Goal: Transaction & Acquisition: Purchase product/service

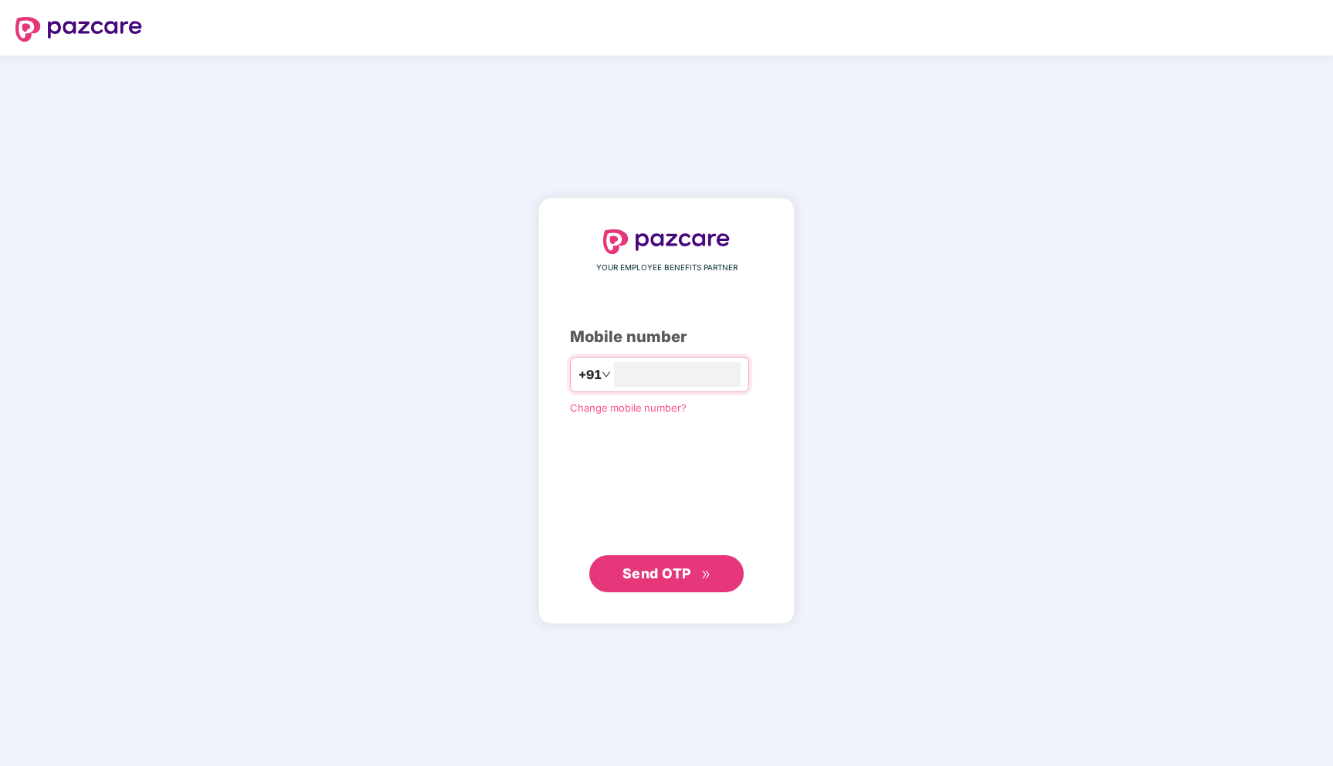
type input "**********"
click at [694, 581] on span "Send OTP" at bounding box center [667, 574] width 89 height 22
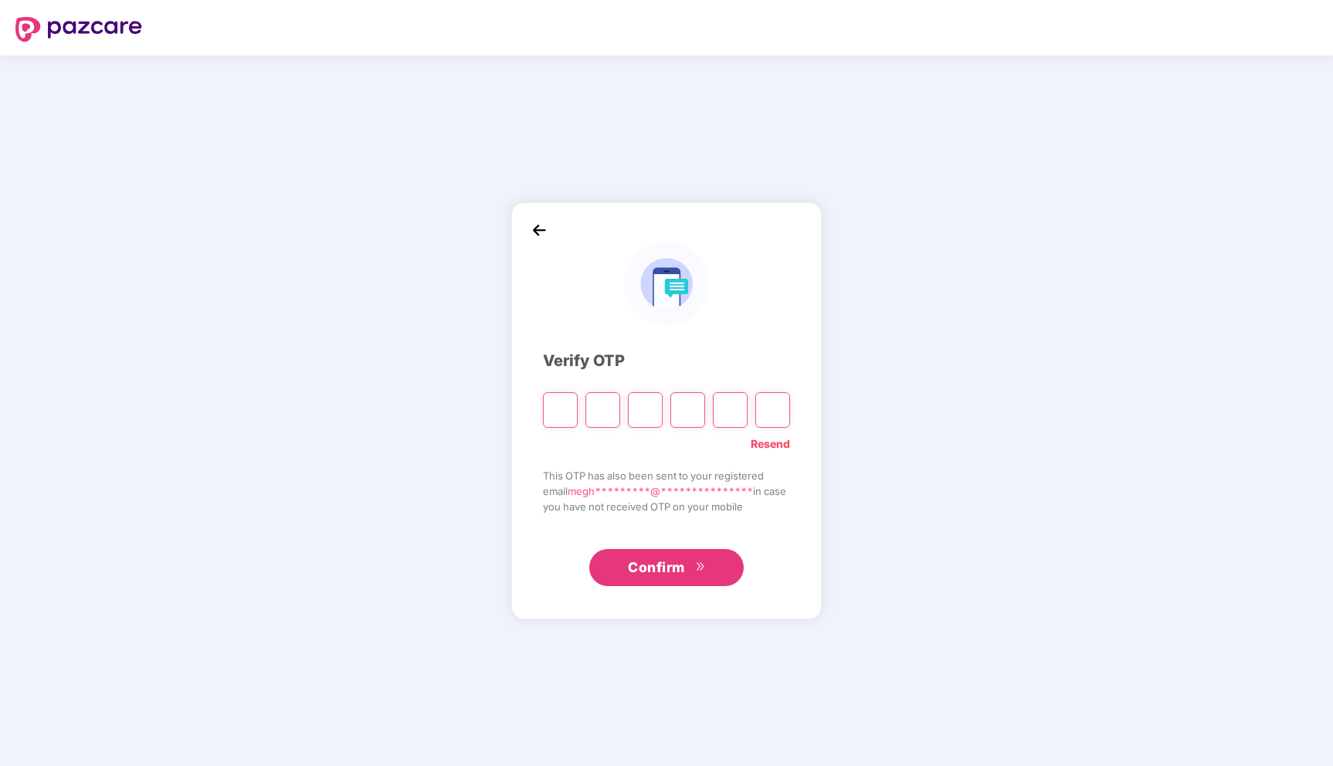
type input "*"
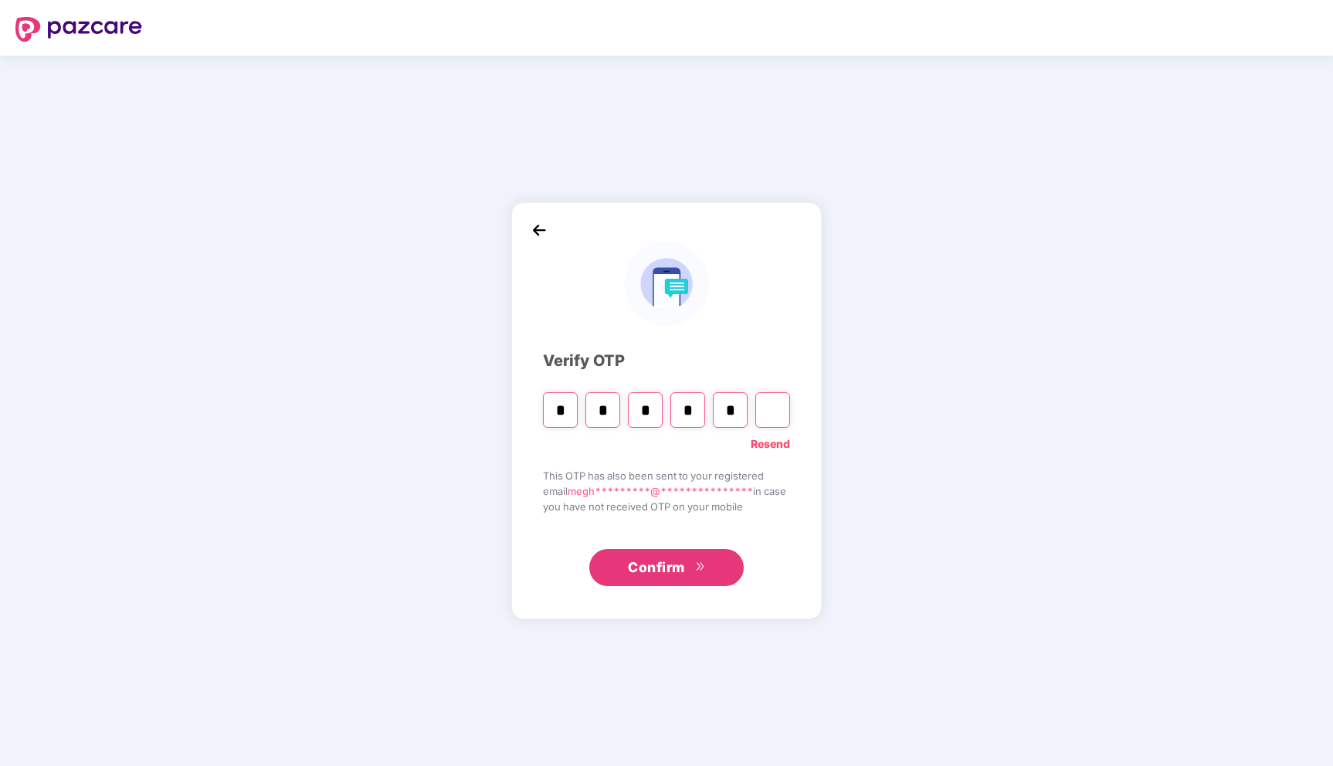
type input "*"
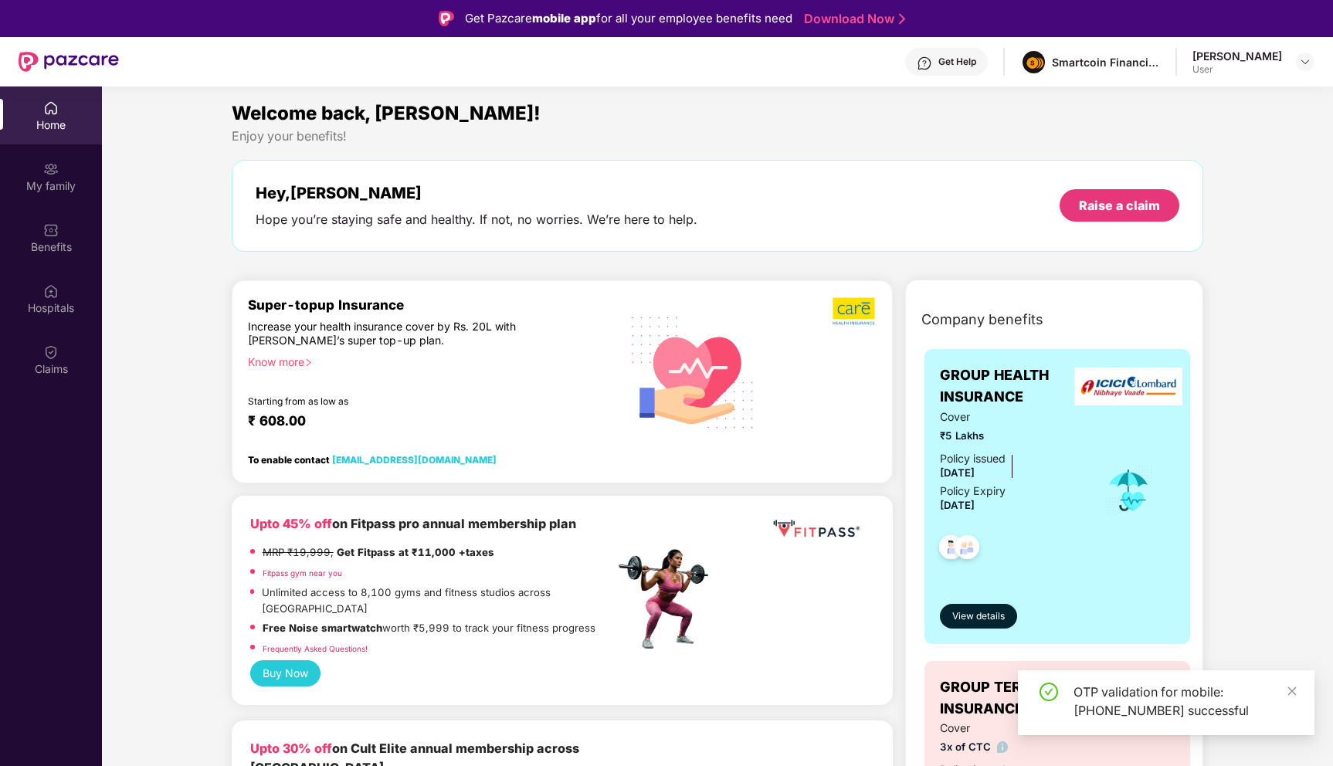
click at [1271, 59] on div "[PERSON_NAME]" at bounding box center [1238, 56] width 90 height 15
click at [1305, 66] on img at bounding box center [1305, 62] width 12 height 12
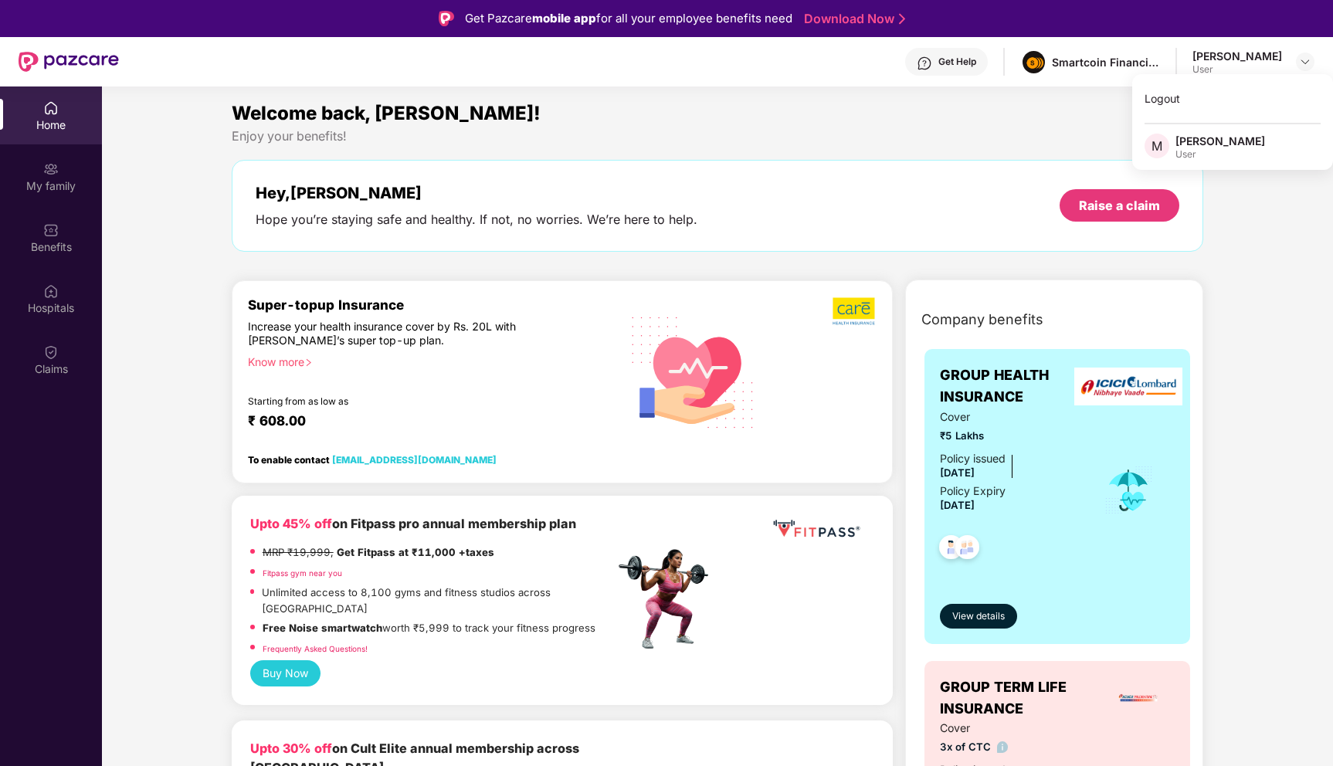
click at [70, 251] on div "Benefits" at bounding box center [51, 246] width 102 height 15
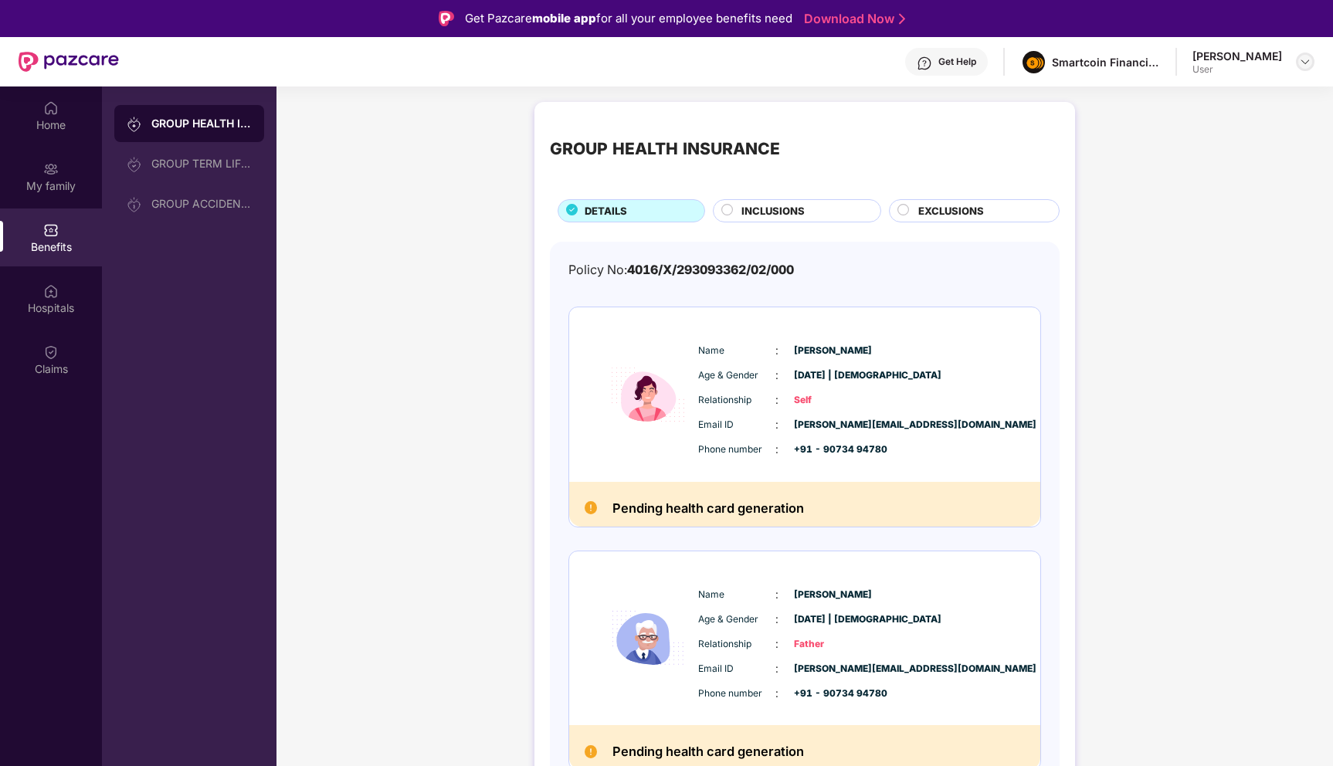
click at [1301, 63] on img at bounding box center [1305, 62] width 12 height 12
click at [1310, 62] on img at bounding box center [1305, 62] width 12 height 12
click at [29, 136] on div "Home" at bounding box center [51, 116] width 102 height 58
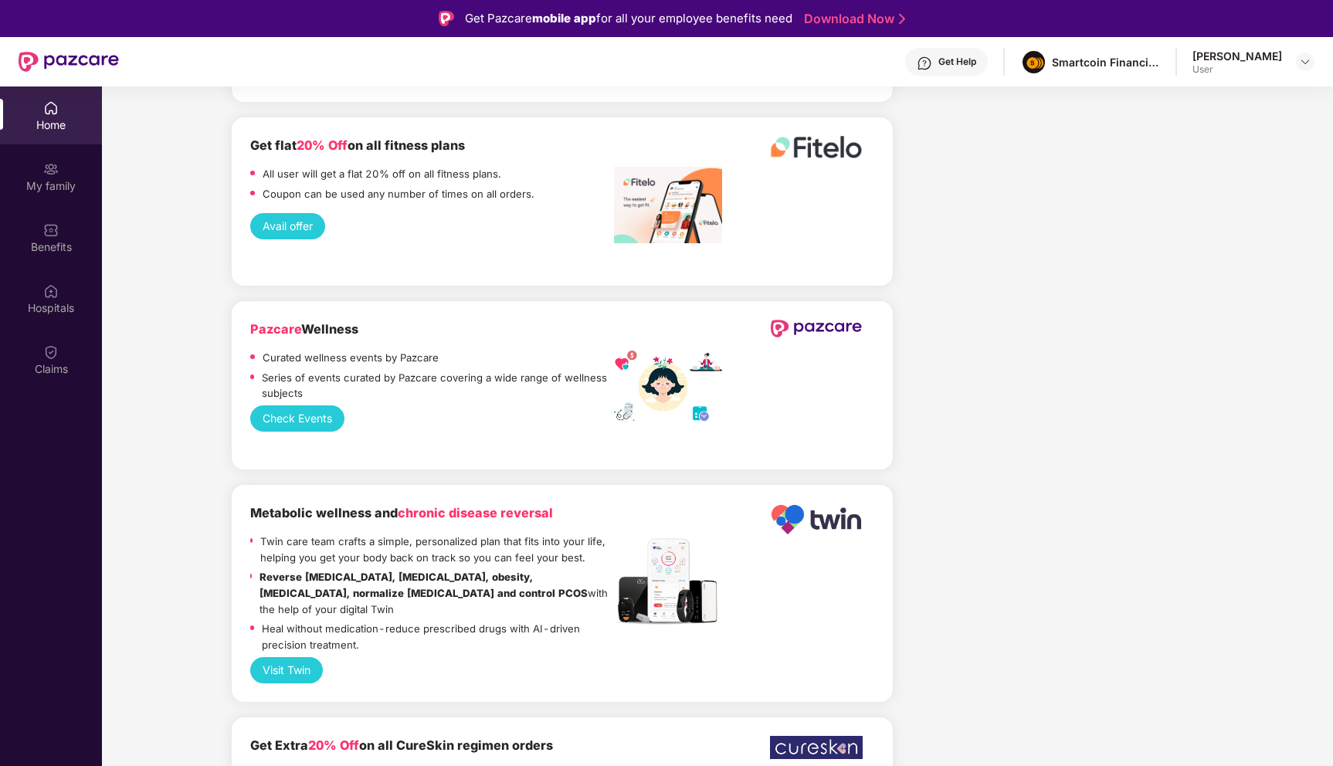
scroll to position [3209, 0]
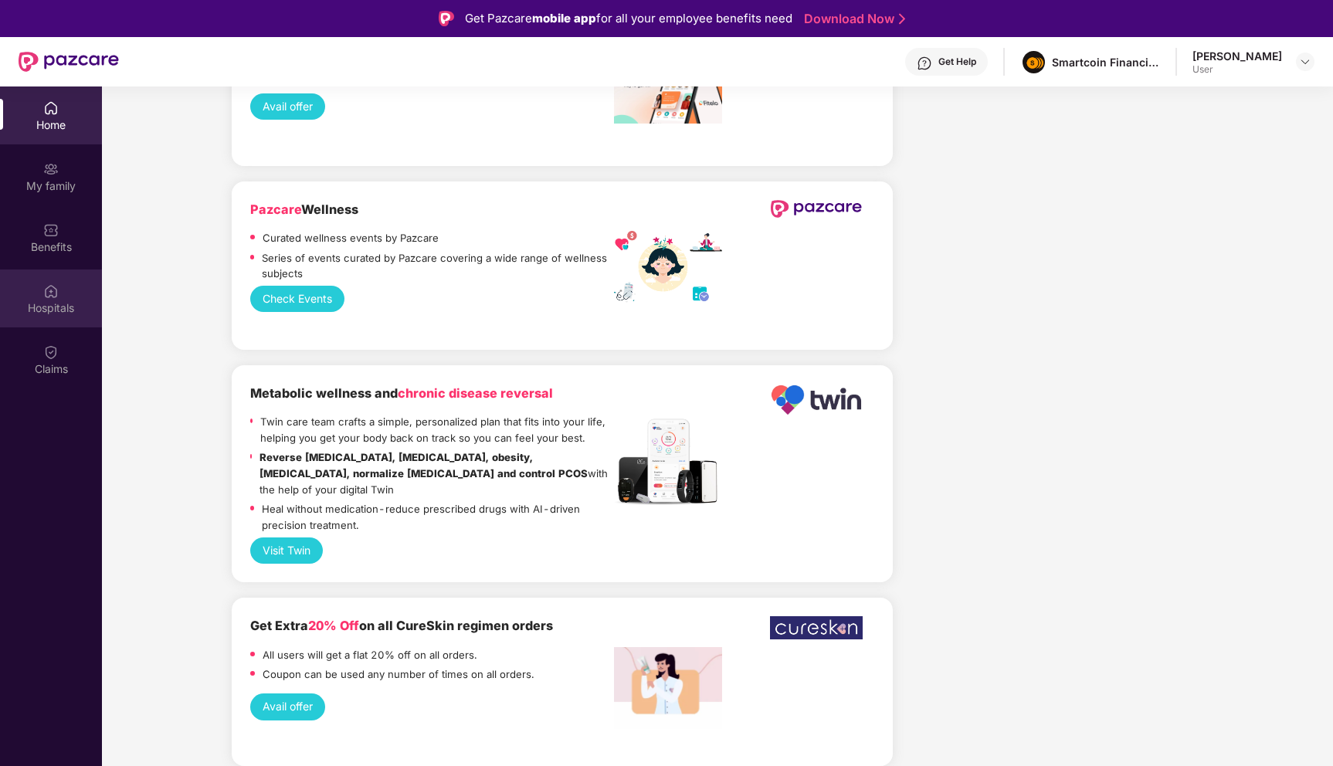
click at [53, 300] on div "Hospitals" at bounding box center [51, 307] width 102 height 15
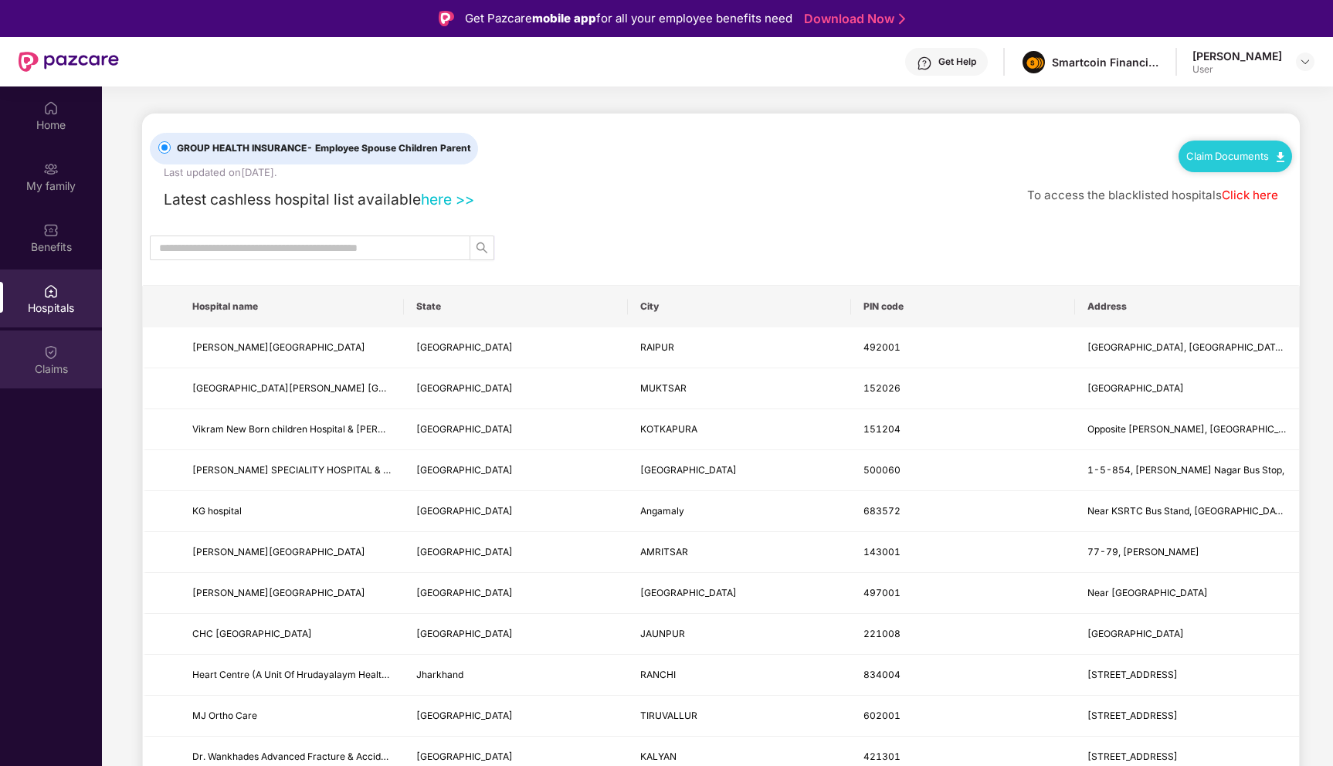
click at [58, 349] on img at bounding box center [50, 352] width 15 height 15
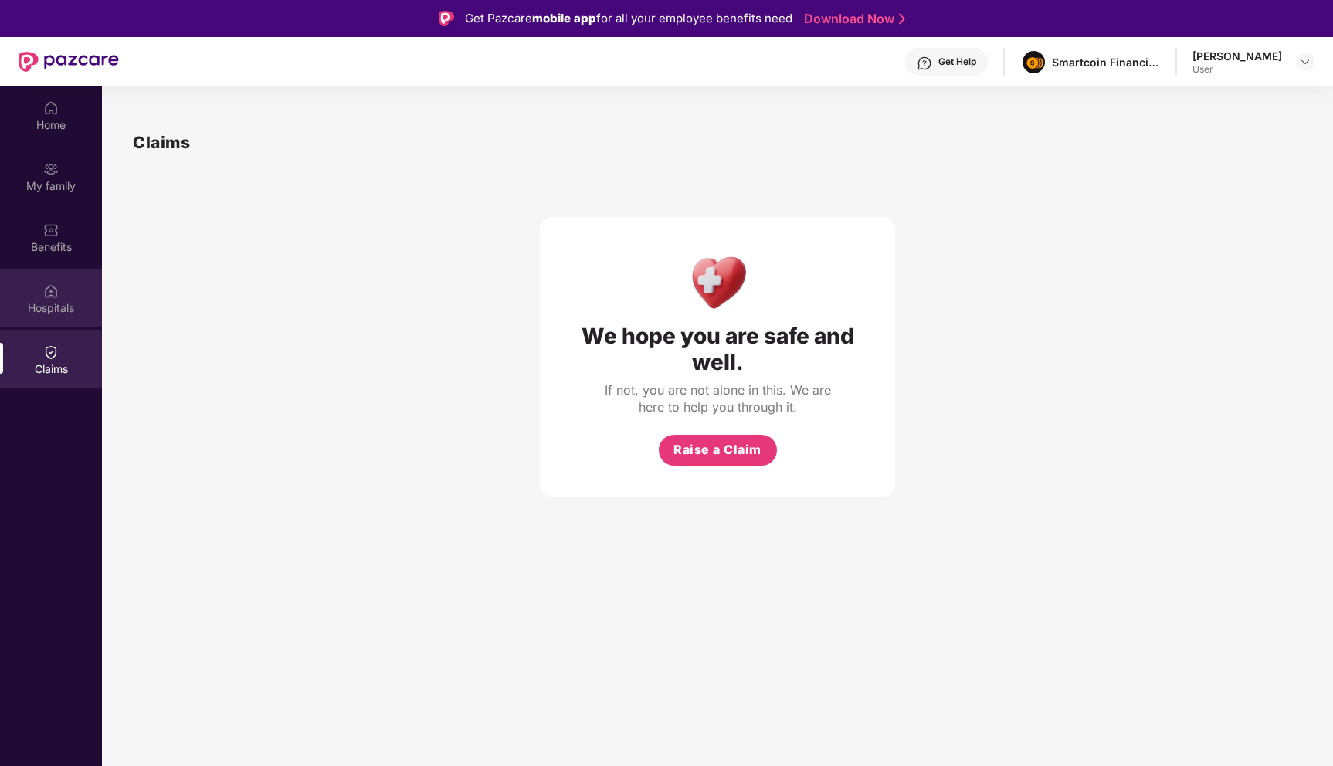
click at [63, 303] on div "Hospitals" at bounding box center [51, 307] width 102 height 15
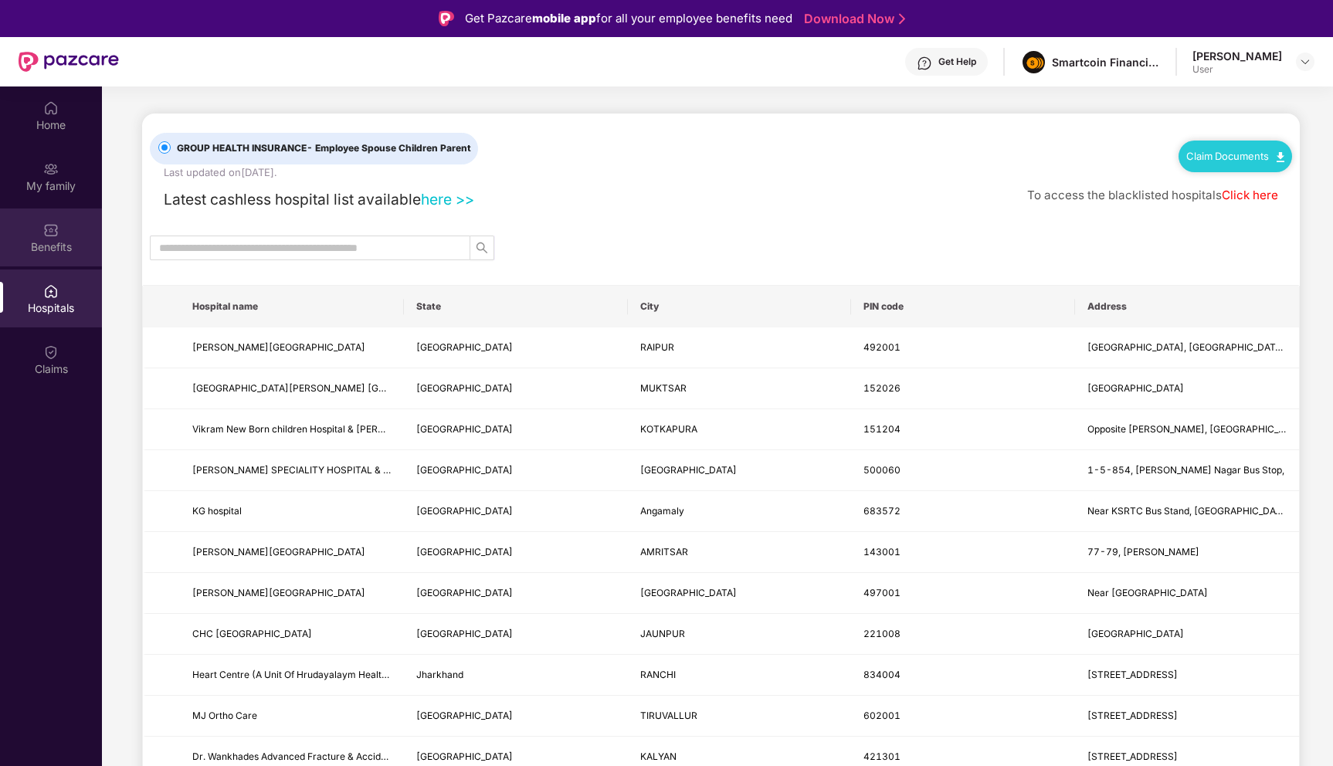
click at [72, 249] on div "Benefits" at bounding box center [51, 246] width 102 height 15
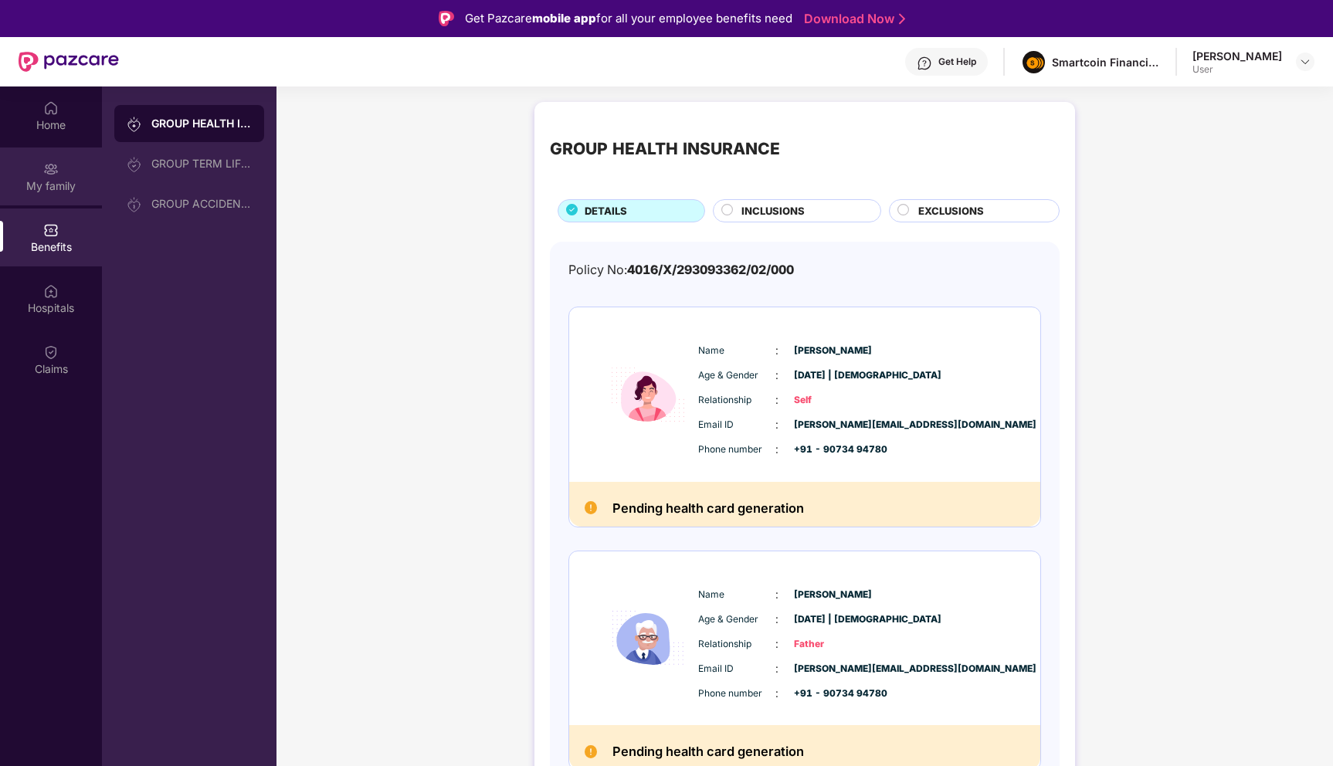
click at [54, 180] on div "My family" at bounding box center [51, 185] width 102 height 15
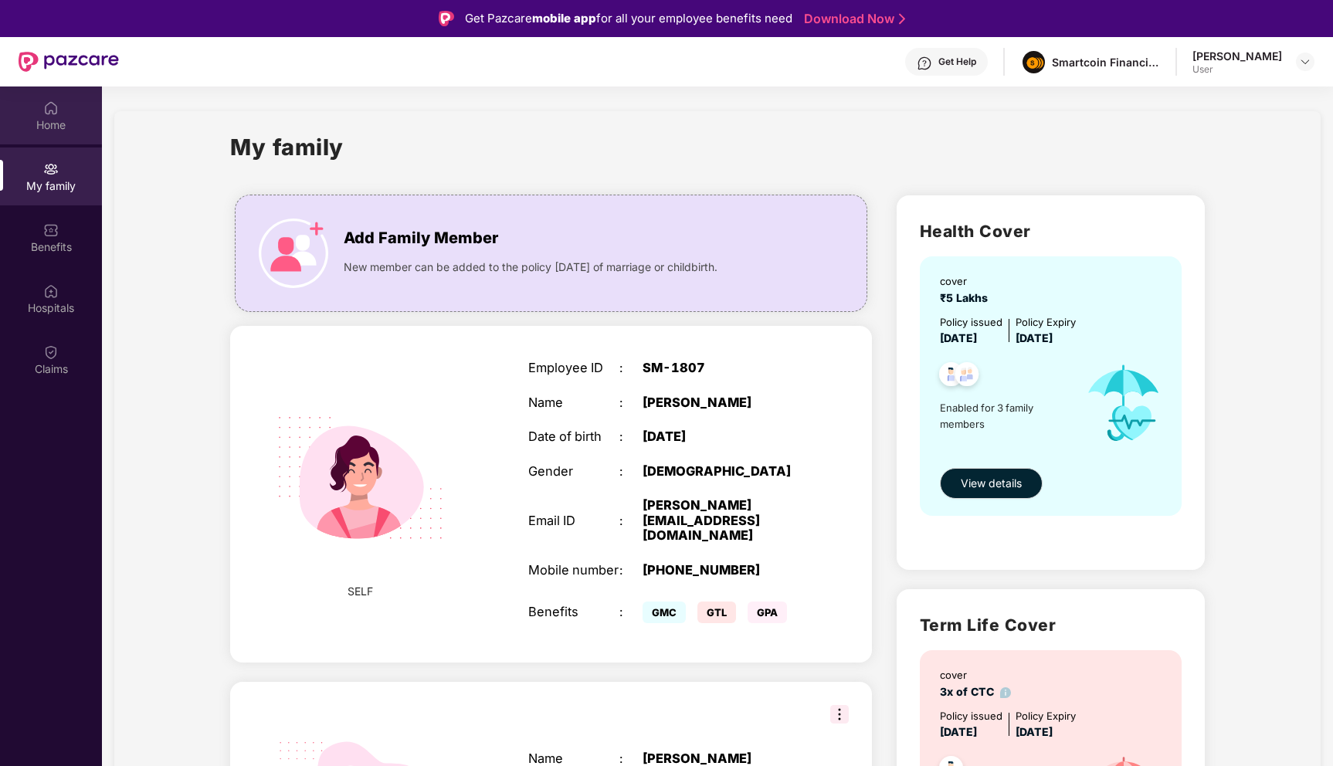
click at [31, 119] on div "Home" at bounding box center [51, 124] width 102 height 15
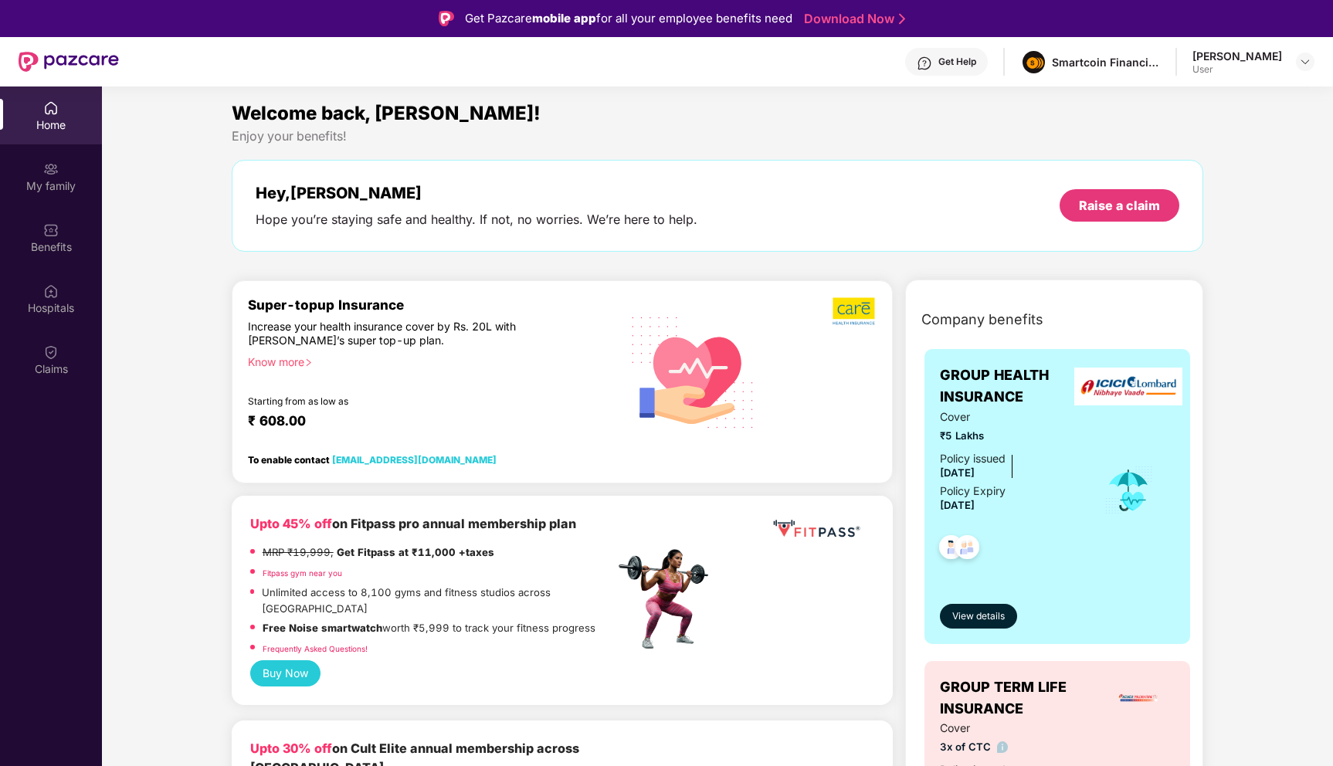
click at [932, 68] on img at bounding box center [924, 63] width 15 height 15
click at [796, 148] on div "Welcome back, [PERSON_NAME]! Enjoy your benefits! Hey, [PERSON_NAME] you’re sta…" at bounding box center [718, 183] width 985 height 168
click at [30, 62] on img at bounding box center [69, 62] width 100 height 20
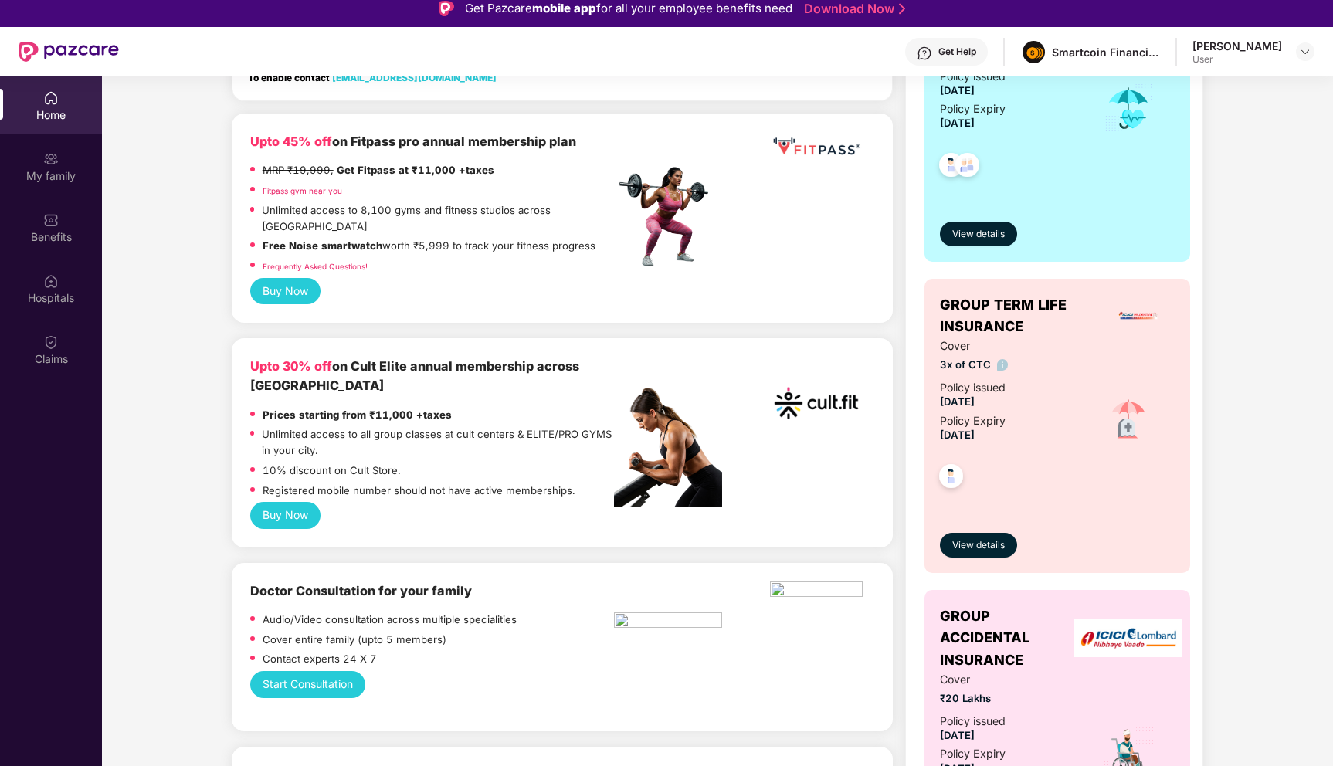
scroll to position [381, 0]
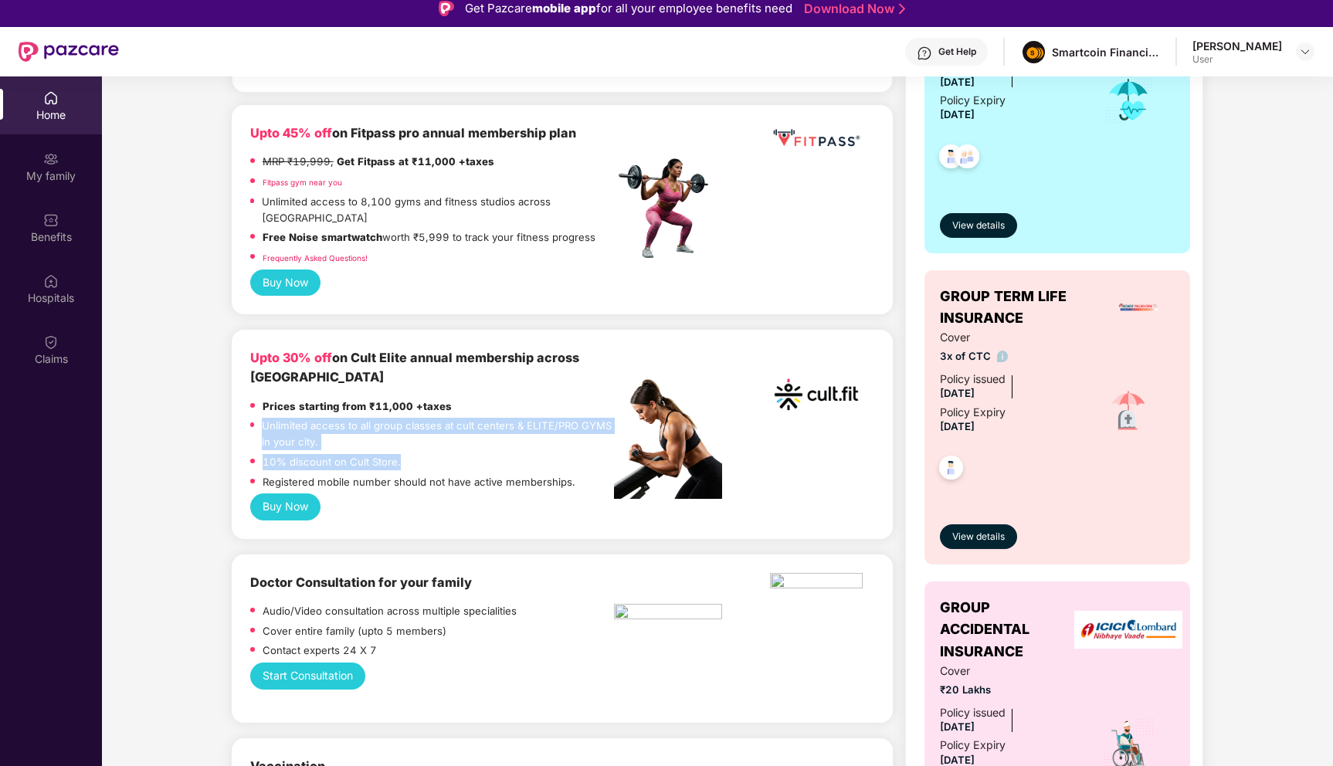
drag, startPoint x: 450, startPoint y: 386, endPoint x: 432, endPoint y: 444, distance: 60.8
click at [431, 443] on div "Prices starting from ₹11,000 +taxes Unlimited access to all group classes at cu…" at bounding box center [432, 446] width 364 height 95
drag, startPoint x: 574, startPoint y: 465, endPoint x: 263, endPoint y: 390, distance: 319.4
click at [263, 399] on div "Prices starting from ₹11,000 +taxes Unlimited access to all group classes at cu…" at bounding box center [432, 446] width 364 height 95
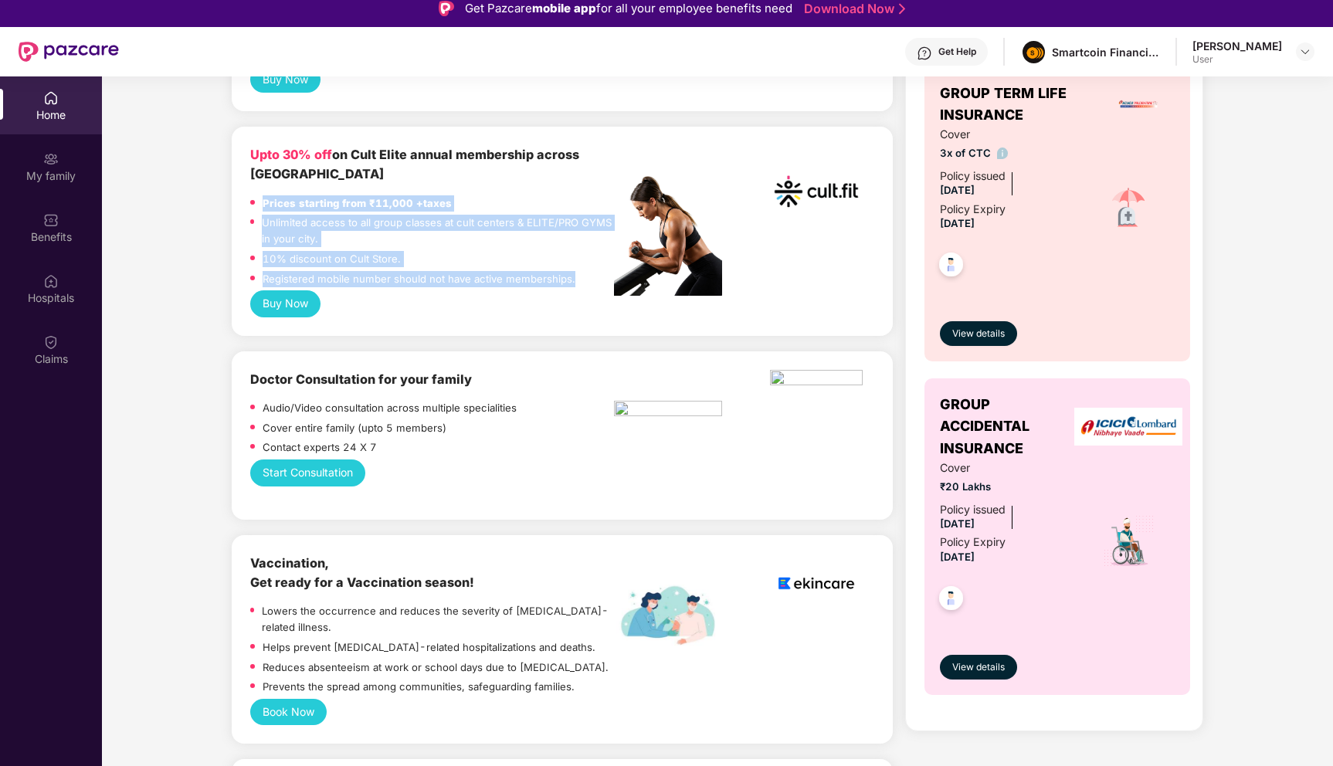
scroll to position [563, 0]
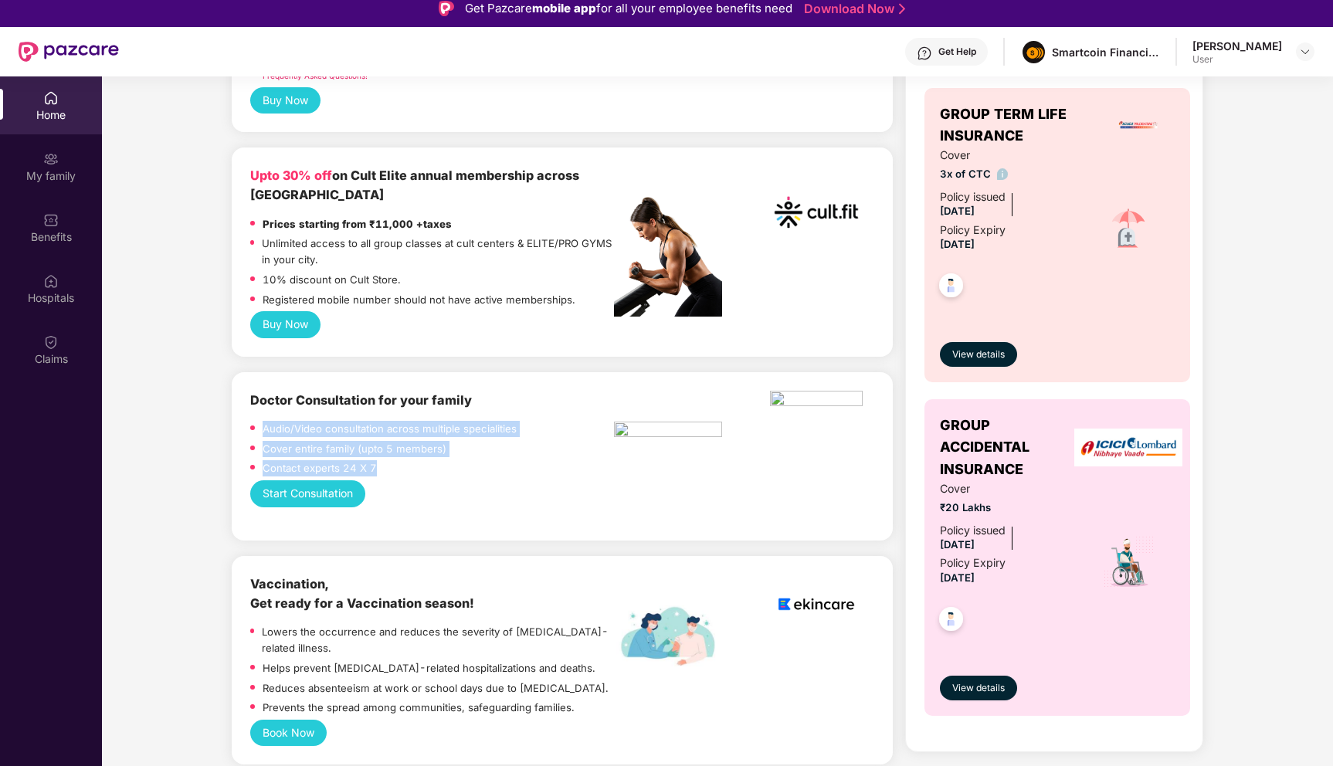
drag, startPoint x: 391, startPoint y: 456, endPoint x: 256, endPoint y: 401, distance: 145.9
click at [256, 400] on div "Doctor Consultation for your family Audio/Video consultation across multiple sp…" at bounding box center [432, 436] width 364 height 90
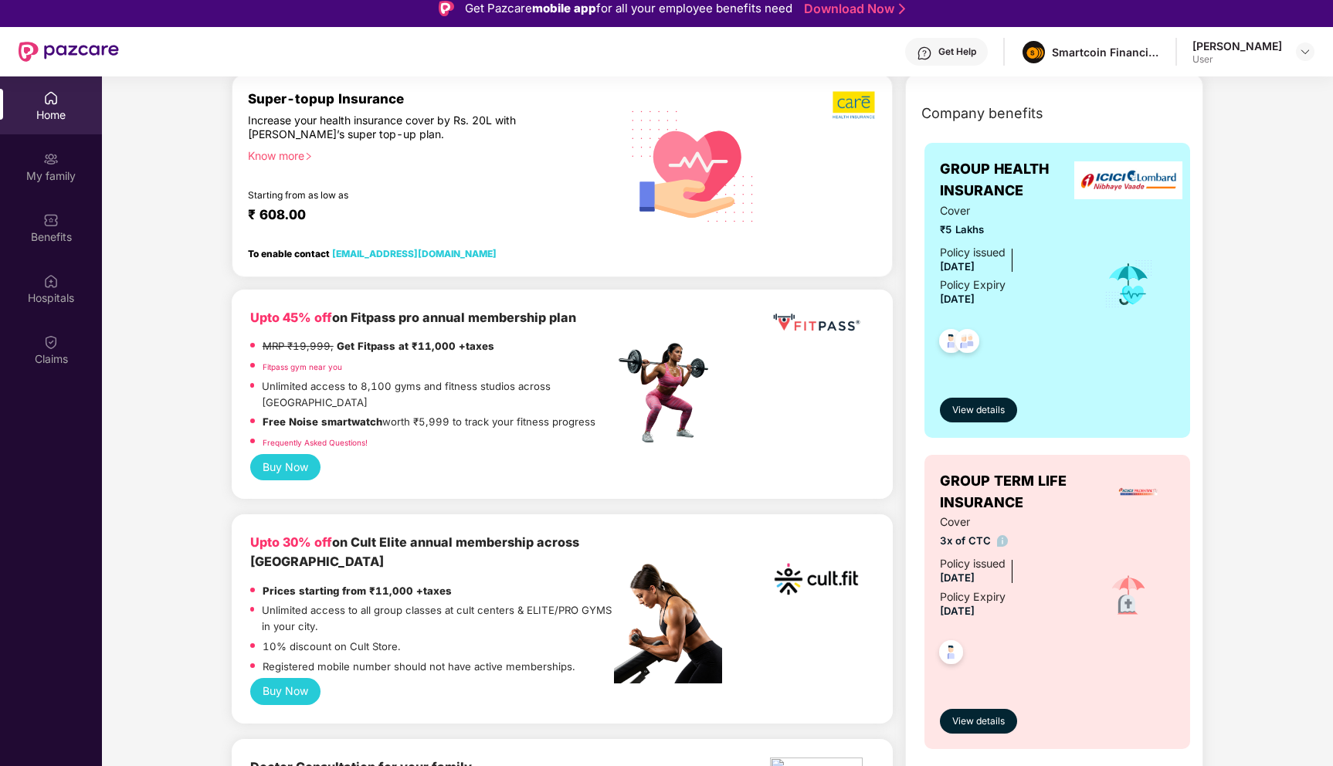
scroll to position [199, 0]
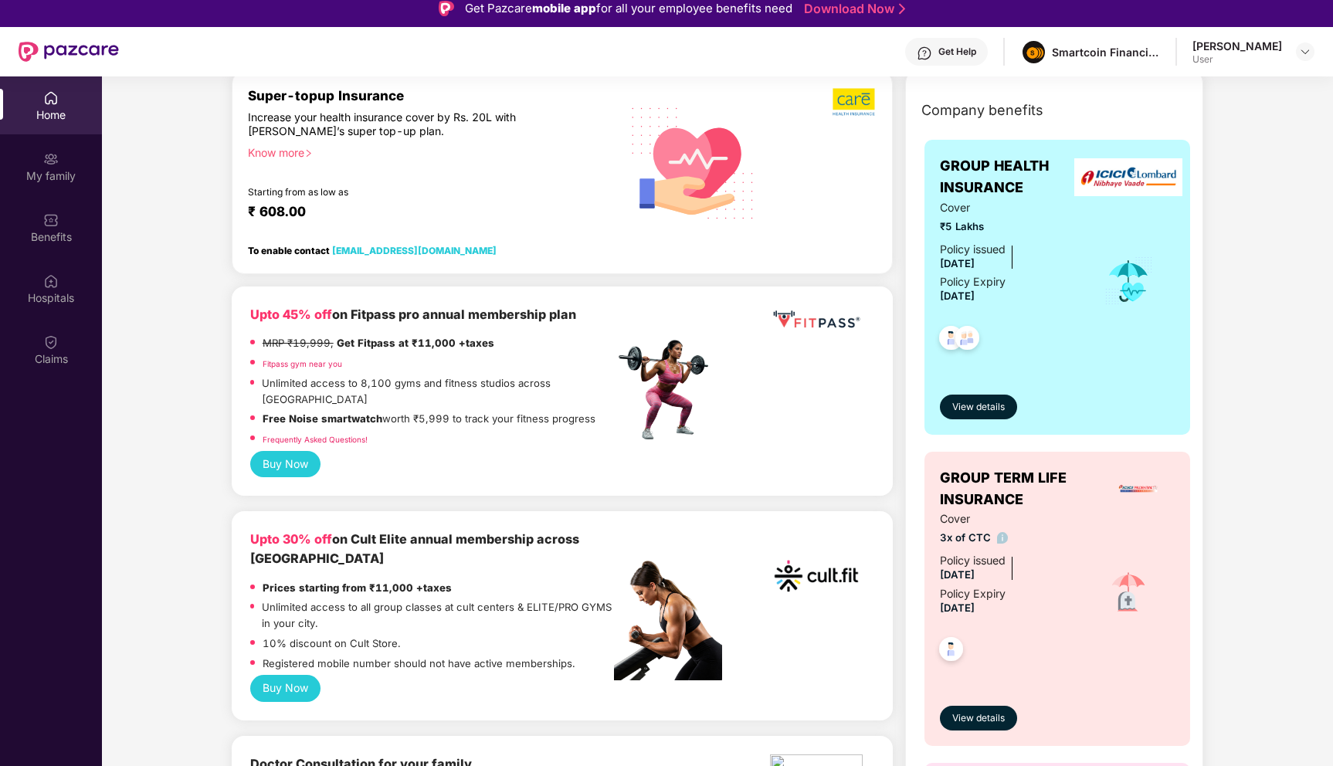
drag, startPoint x: 598, startPoint y: 407, endPoint x: 341, endPoint y: 362, distance: 260.5
click at [247, 315] on div "Upto 45% off on Fitpass pro annual membership plan MRP ₹19,999, Get Fitpass at …" at bounding box center [562, 391] width 661 height 209
click at [347, 411] on p "Free Noise smartwatch worth ₹5,999 to track your fitness progress" at bounding box center [429, 419] width 333 height 16
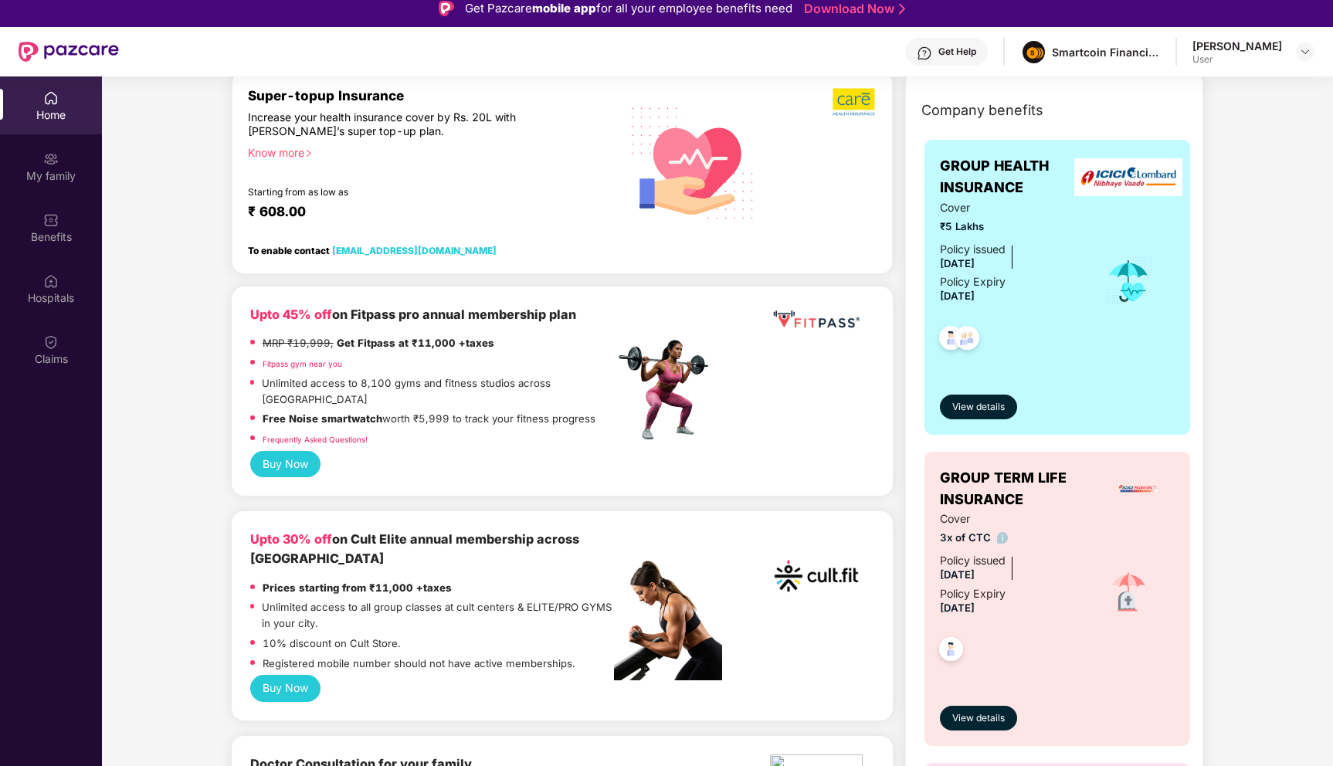
click at [360, 382] on p "Unlimited access to 8,100 gyms and fitness studios across [GEOGRAPHIC_DATA]" at bounding box center [438, 391] width 352 height 32
drag, startPoint x: 601, startPoint y: 408, endPoint x: 248, endPoint y: 313, distance: 365.6
click at [248, 313] on div "Upto 45% off on Fitpass pro annual membership plan MRP ₹19,999, Get Fitpass at …" at bounding box center [562, 391] width 661 height 209
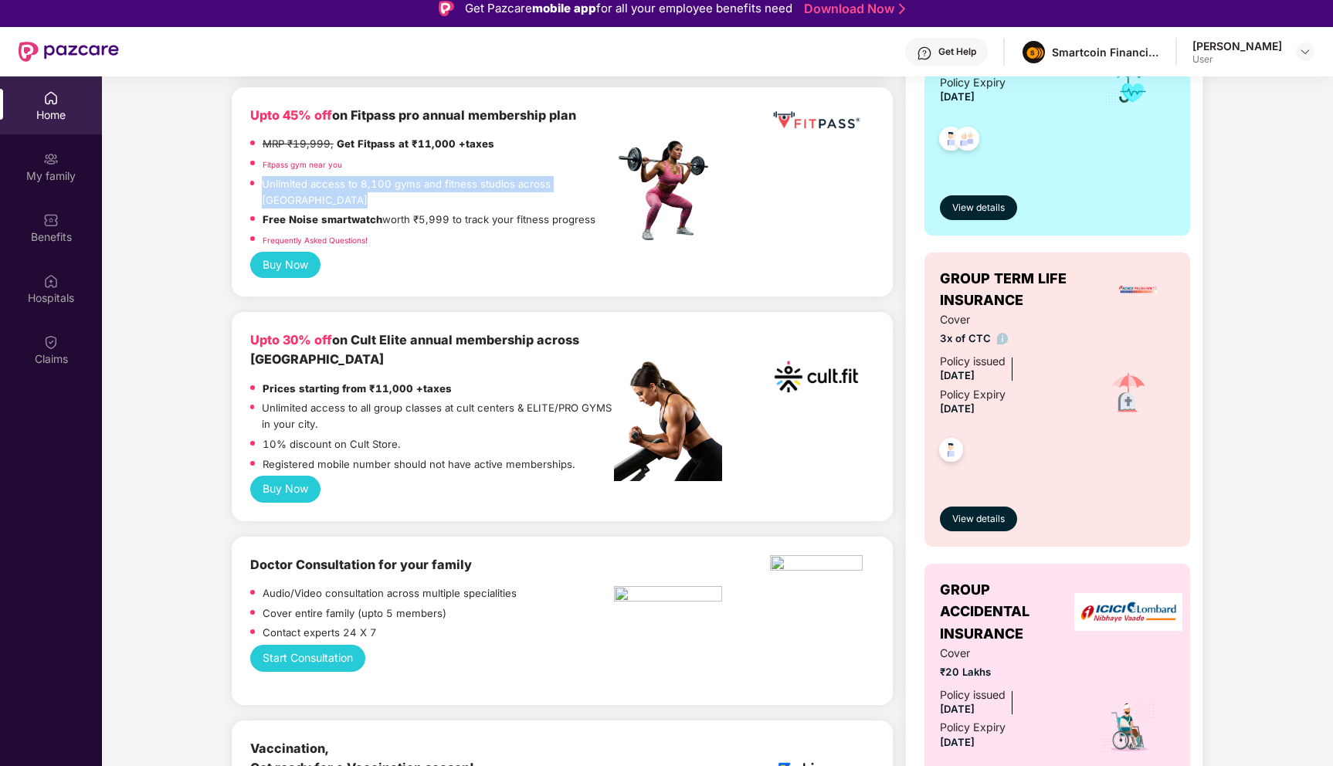
scroll to position [416, 0]
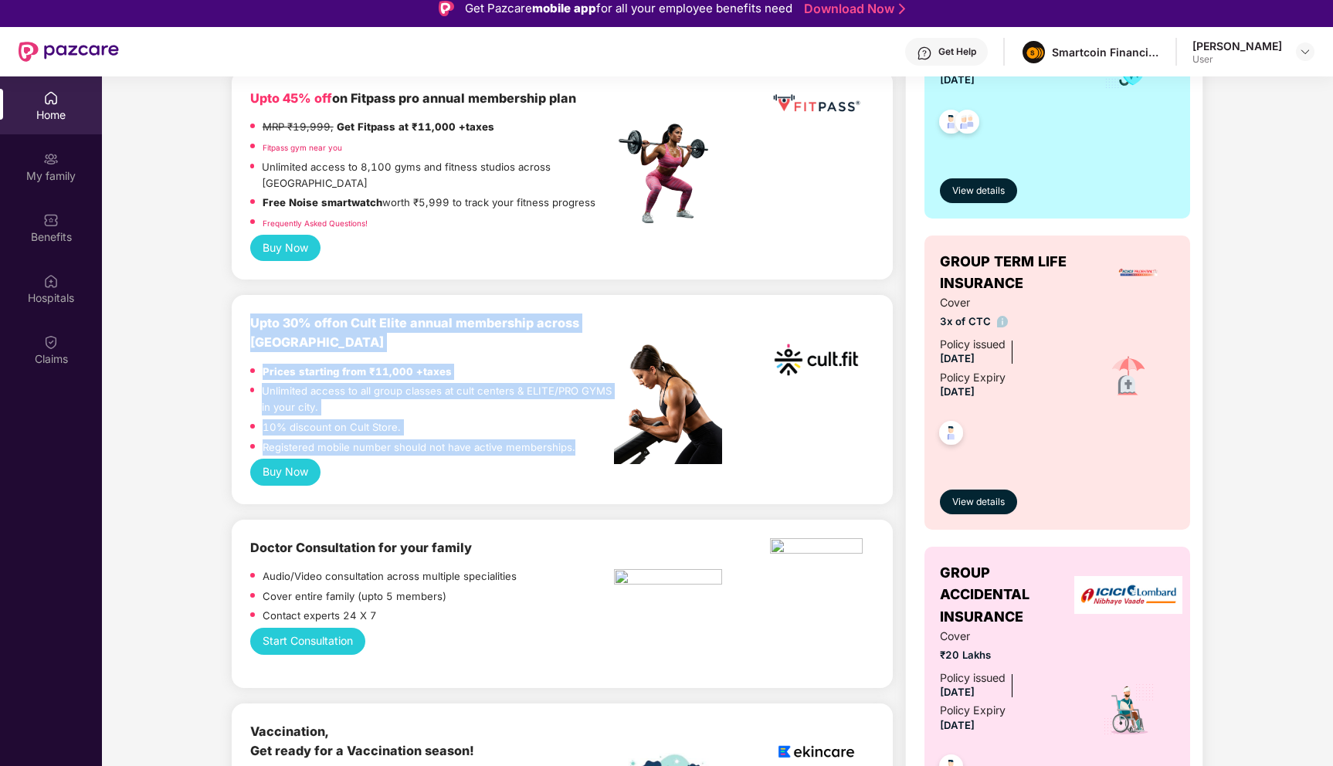
drag, startPoint x: 579, startPoint y: 433, endPoint x: 231, endPoint y: 307, distance: 370.4
click at [232, 307] on div "Upto 30% off on Cult Elite annual membership across India Prices starting from …" at bounding box center [562, 399] width 661 height 209
click at [467, 421] on div "10% discount on Cult Store." at bounding box center [432, 429] width 364 height 20
drag, startPoint x: 576, startPoint y: 438, endPoint x: 249, endPoint y: 303, distance: 354.3
click at [249, 303] on div "Upto 30% off on Cult Elite annual membership across India Prices starting from …" at bounding box center [562, 399] width 661 height 209
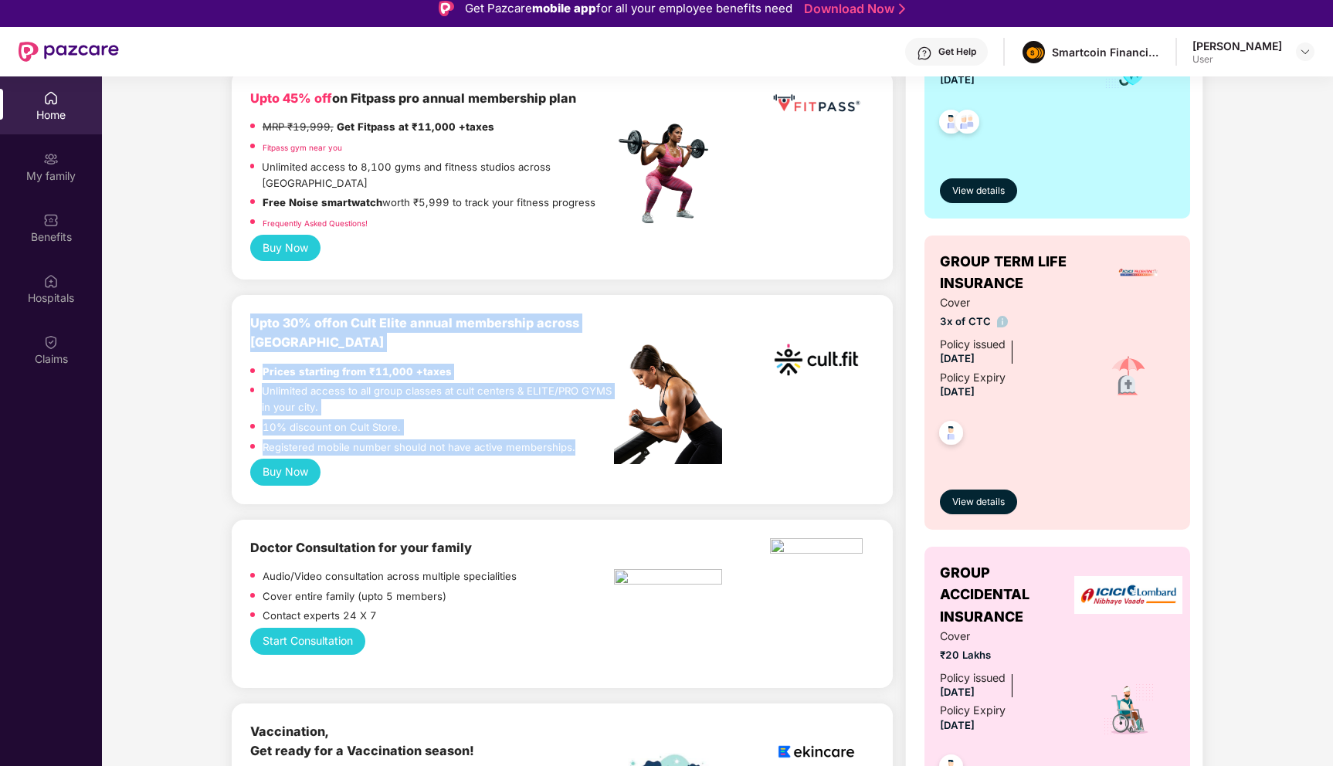
click at [405, 421] on div "10% discount on Cult Store." at bounding box center [432, 429] width 364 height 20
drag, startPoint x: 249, startPoint y: 307, endPoint x: 568, endPoint y: 431, distance: 341.4
click at [568, 431] on div "Upto 30% off on Cult Elite annual membership across India Prices starting from …" at bounding box center [432, 386] width 364 height 145
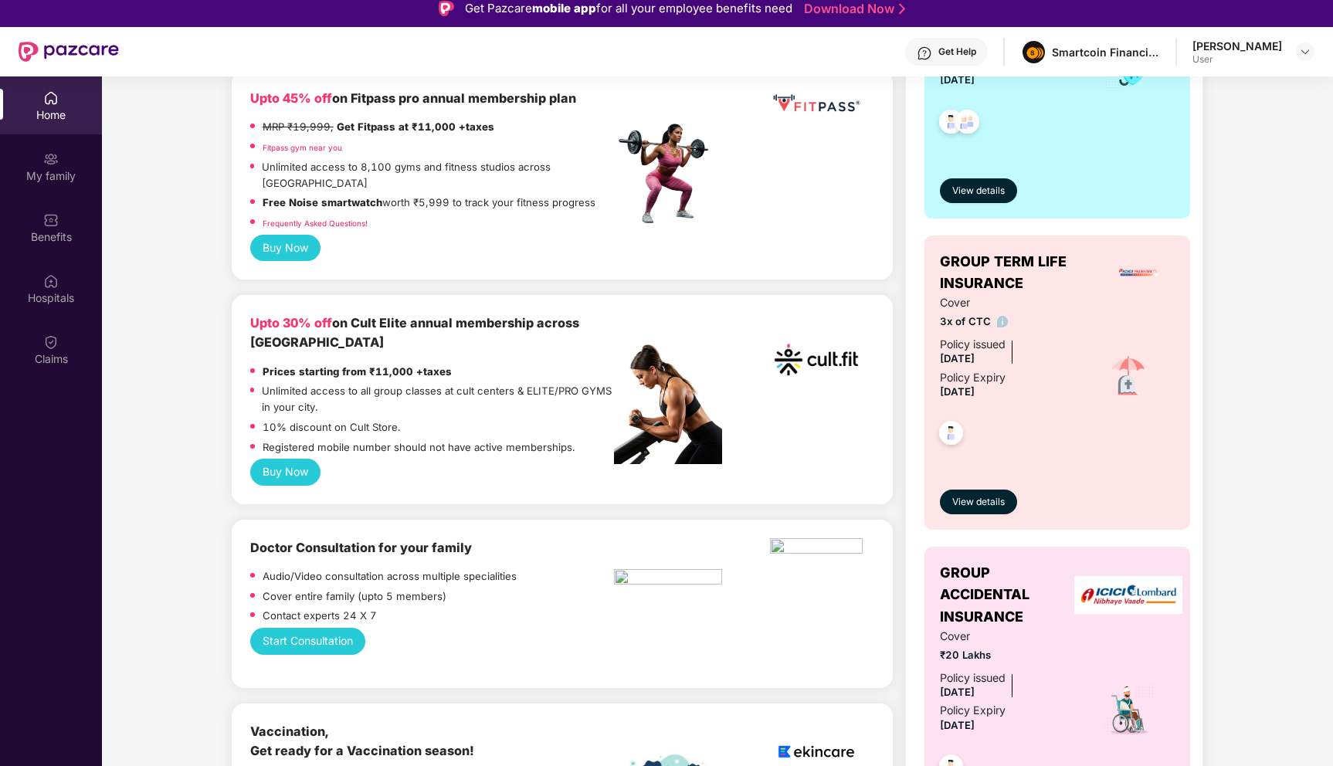
click at [580, 440] on div "Registered mobile number should not have active memberships." at bounding box center [432, 450] width 364 height 20
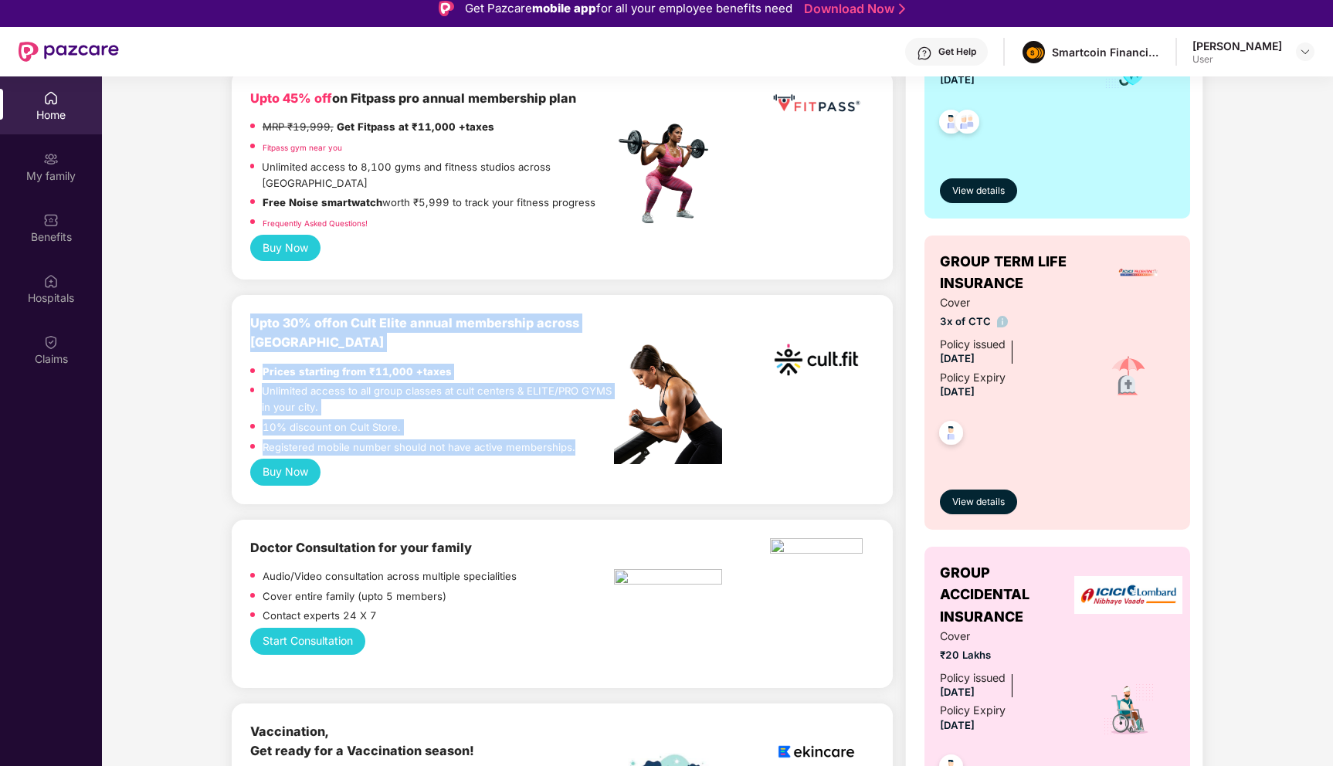
drag, startPoint x: 580, startPoint y: 435, endPoint x: 251, endPoint y: 303, distance: 354.6
click at [251, 314] on div "Upto 30% off on Cult Elite annual membership across India Prices starting from …" at bounding box center [432, 386] width 364 height 145
click at [390, 422] on div "10% discount on Cult Store." at bounding box center [332, 429] width 138 height 20
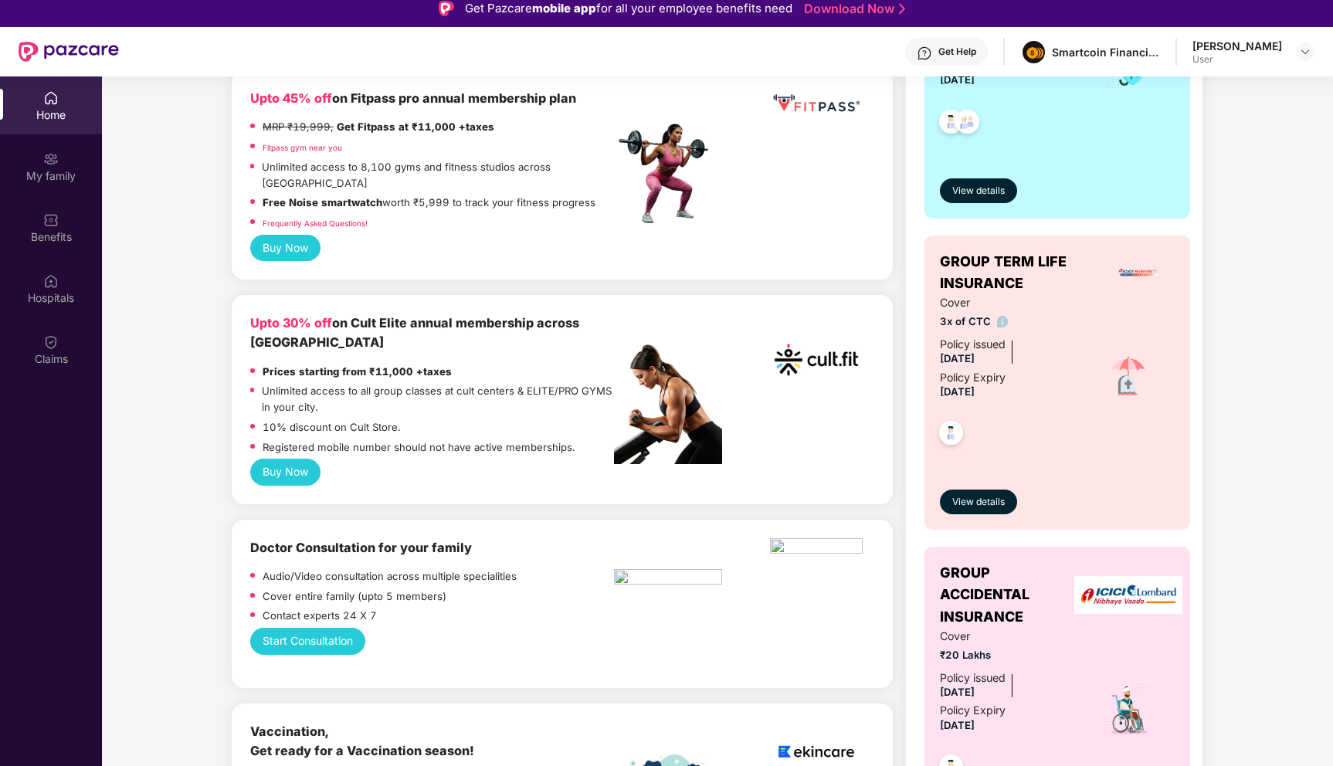
click at [392, 440] on p "Registered mobile number should not have active memberships." at bounding box center [419, 448] width 313 height 16
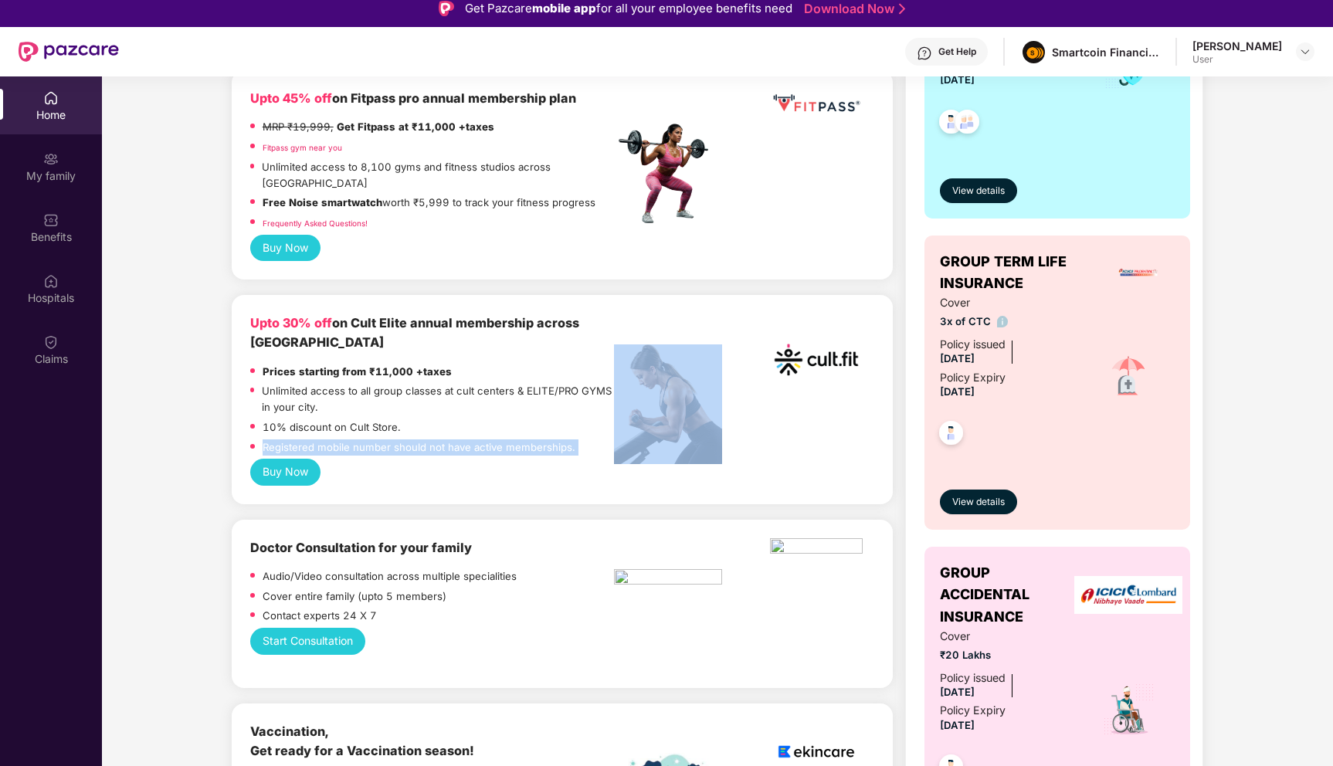
click at [392, 440] on p "Registered mobile number should not have active memberships." at bounding box center [419, 448] width 313 height 16
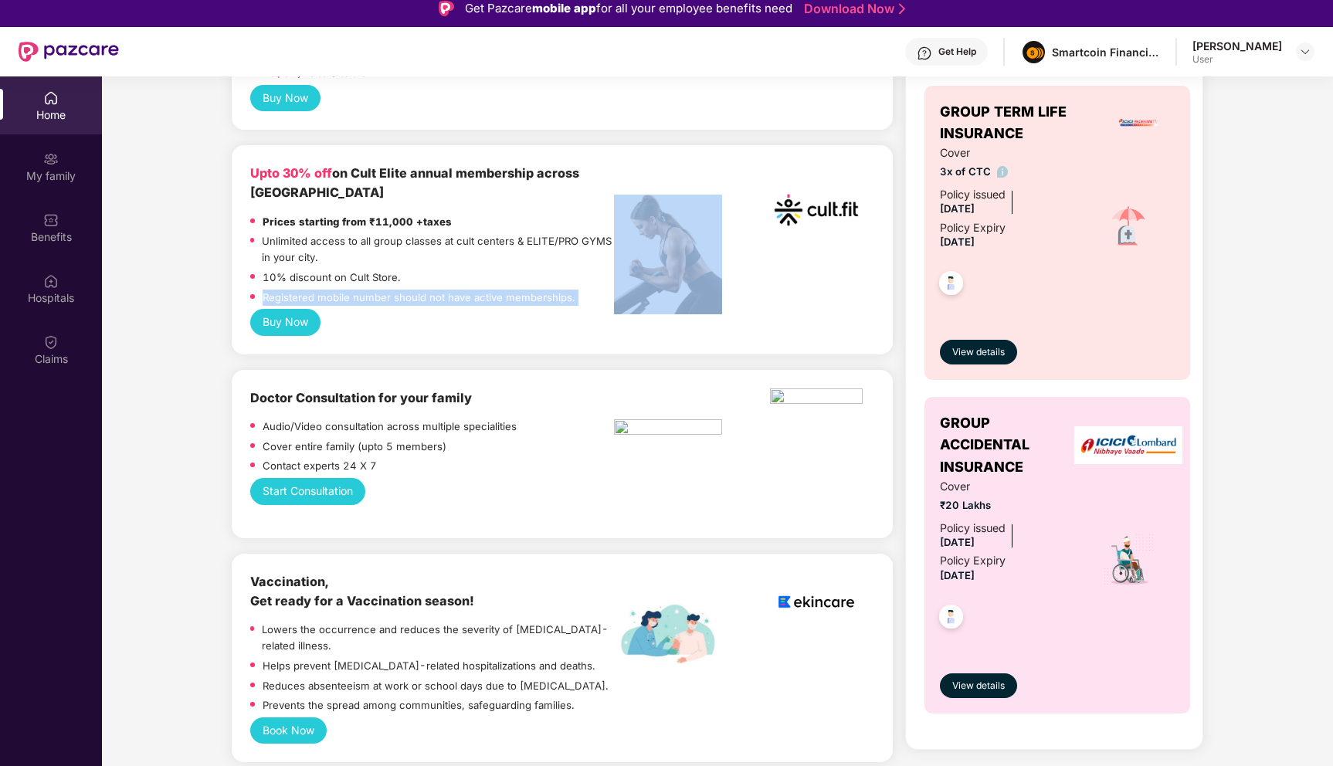
scroll to position [585, 0]
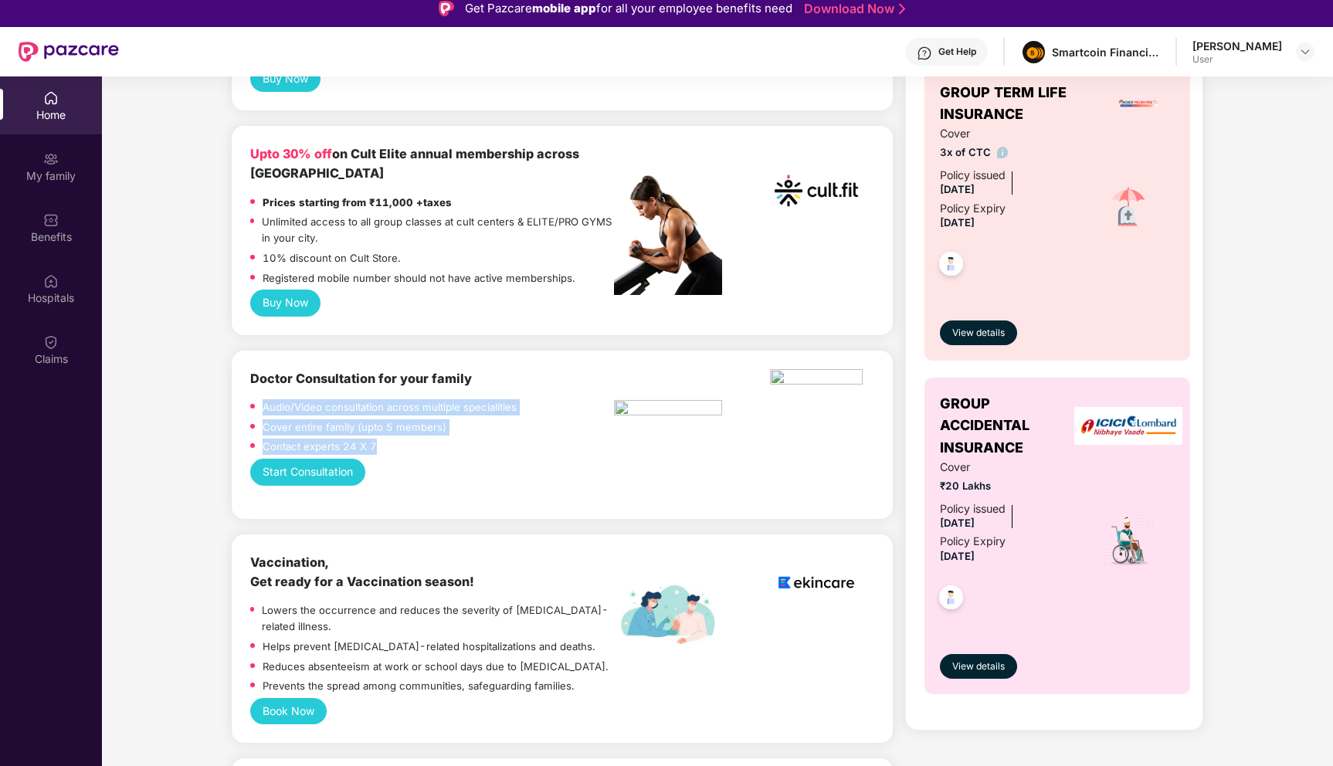
drag, startPoint x: 394, startPoint y: 434, endPoint x: 239, endPoint y: 383, distance: 163.4
click at [239, 383] on div "Doctor Consultation for your family Audio/Video consultation across multiple sp…" at bounding box center [562, 435] width 661 height 168
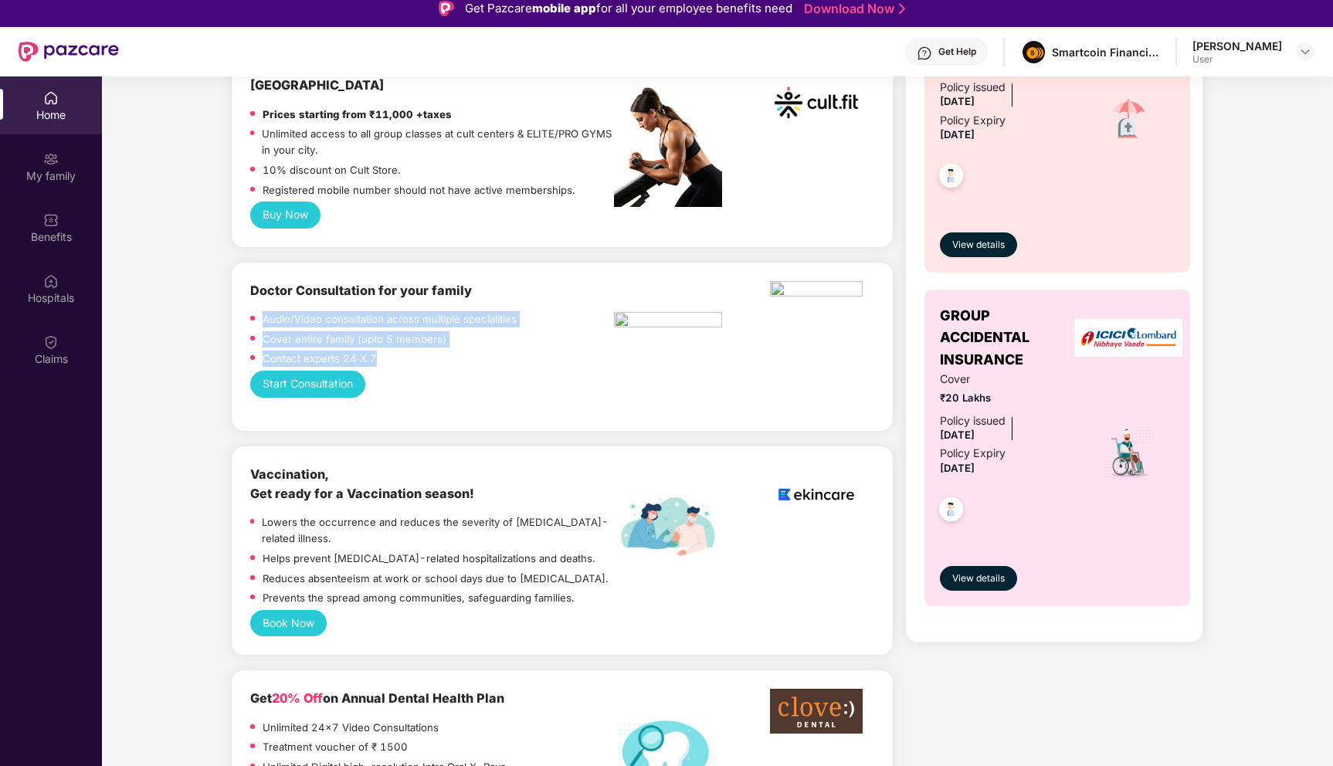
scroll to position [881, 0]
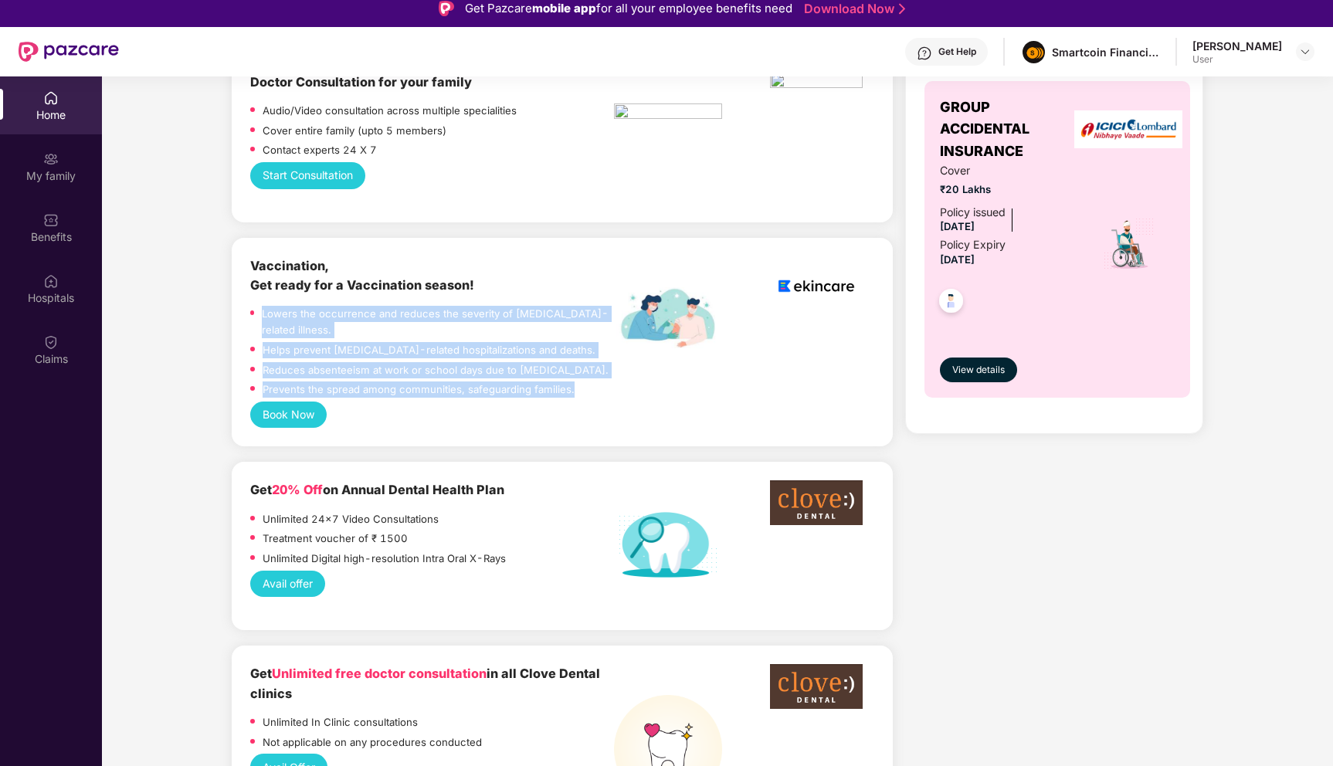
drag, startPoint x: 585, startPoint y: 358, endPoint x: 217, endPoint y: 290, distance: 373.9
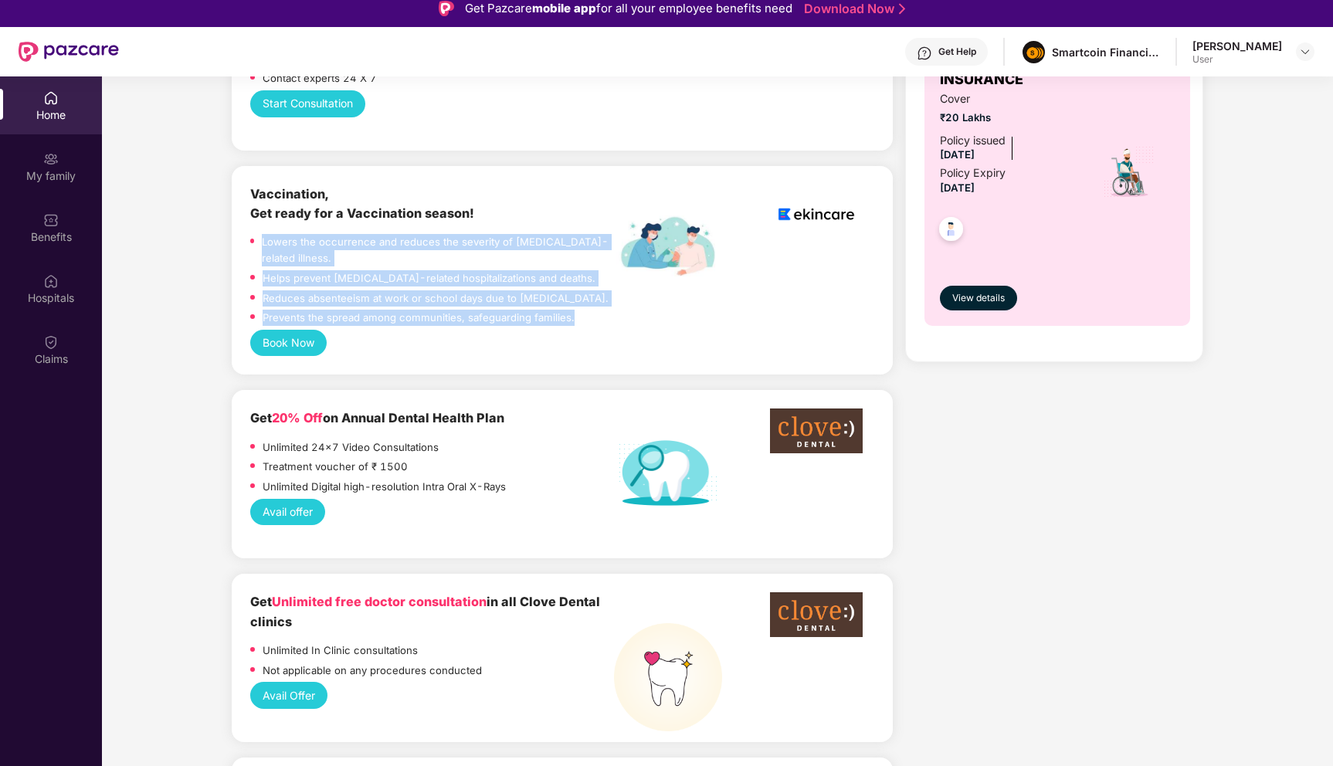
scroll to position [972, 0]
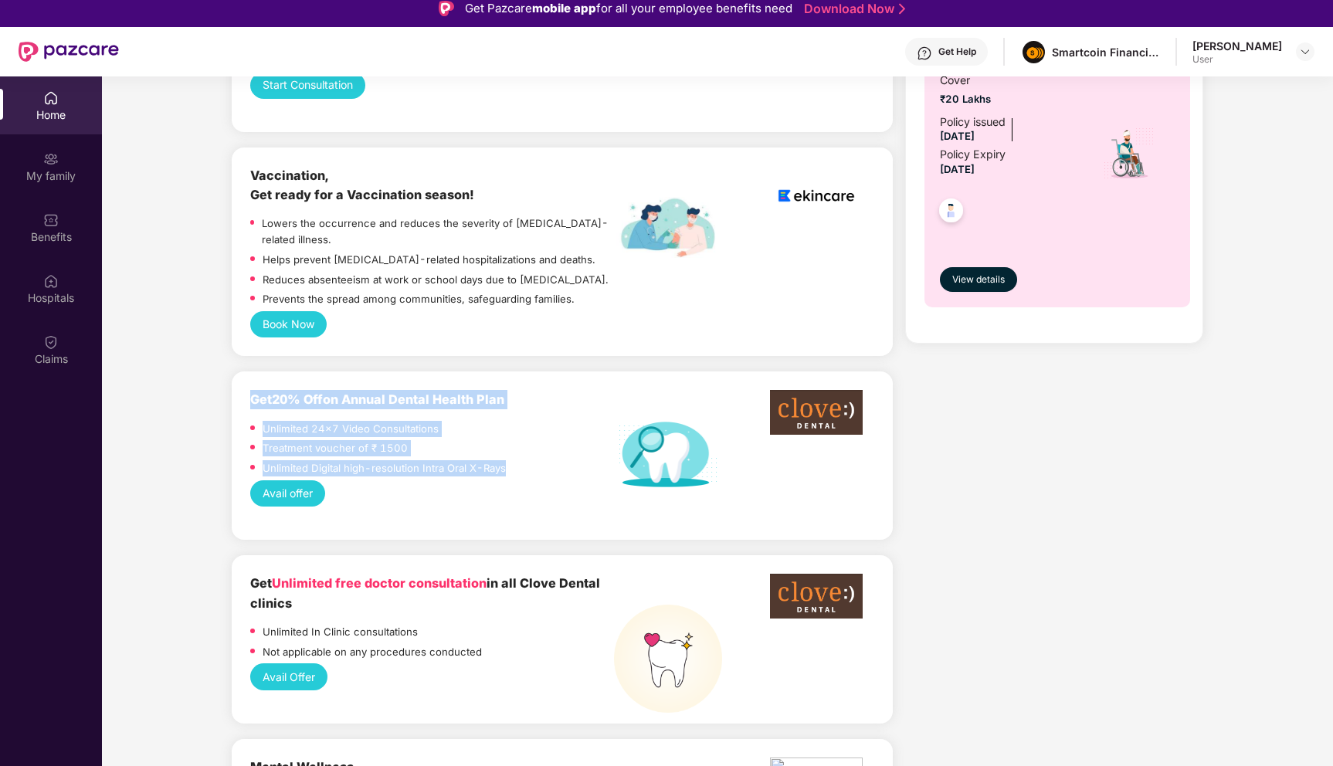
drag, startPoint x: 527, startPoint y: 436, endPoint x: 252, endPoint y: 365, distance: 283.8
click at [252, 390] on div "Get 20% Off on Annual Dental Health Plan Unlimited 24x7 Video Consultations Tre…" at bounding box center [432, 435] width 364 height 90
click at [298, 392] on span "20% Off" at bounding box center [297, 399] width 51 height 15
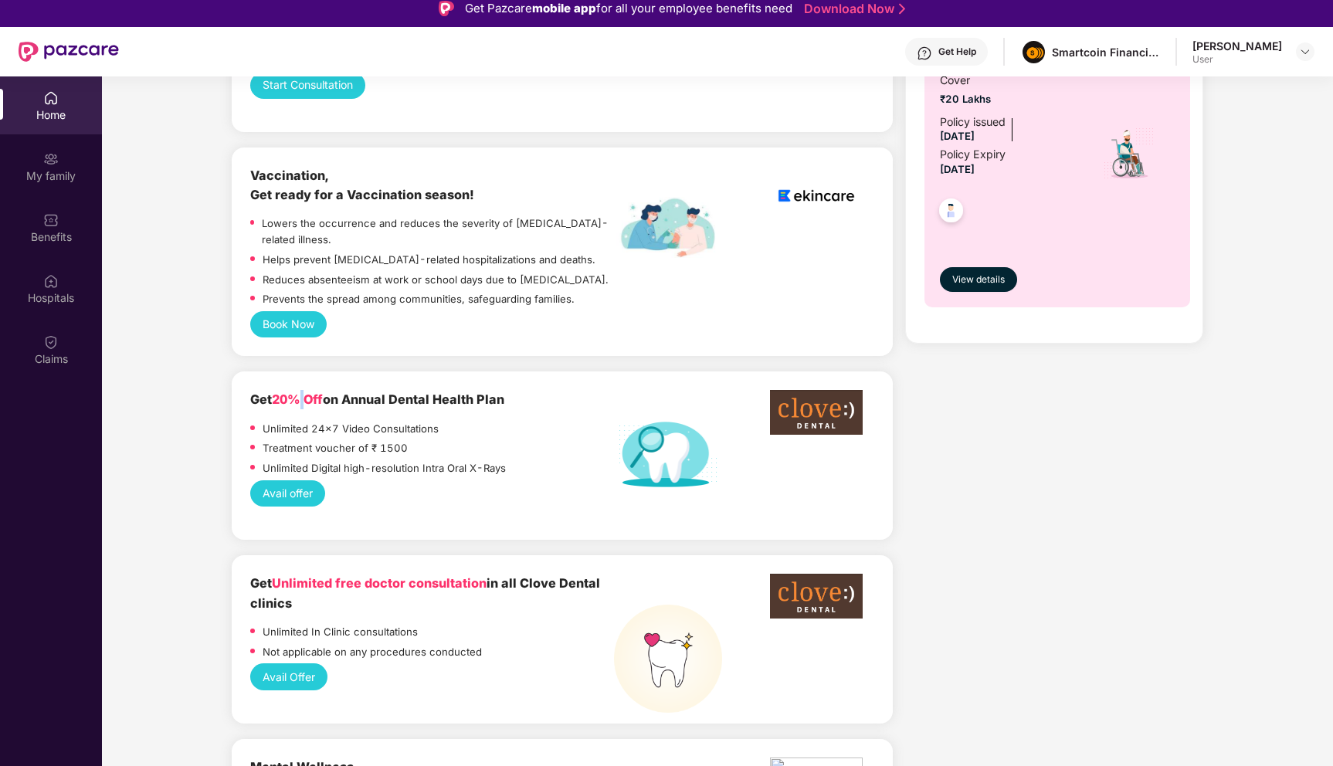
click at [298, 392] on span "20% Off" at bounding box center [297, 399] width 51 height 15
click at [345, 460] on div "Unlimited Digital high-resolution Intra Oral X-Rays" at bounding box center [384, 470] width 243 height 20
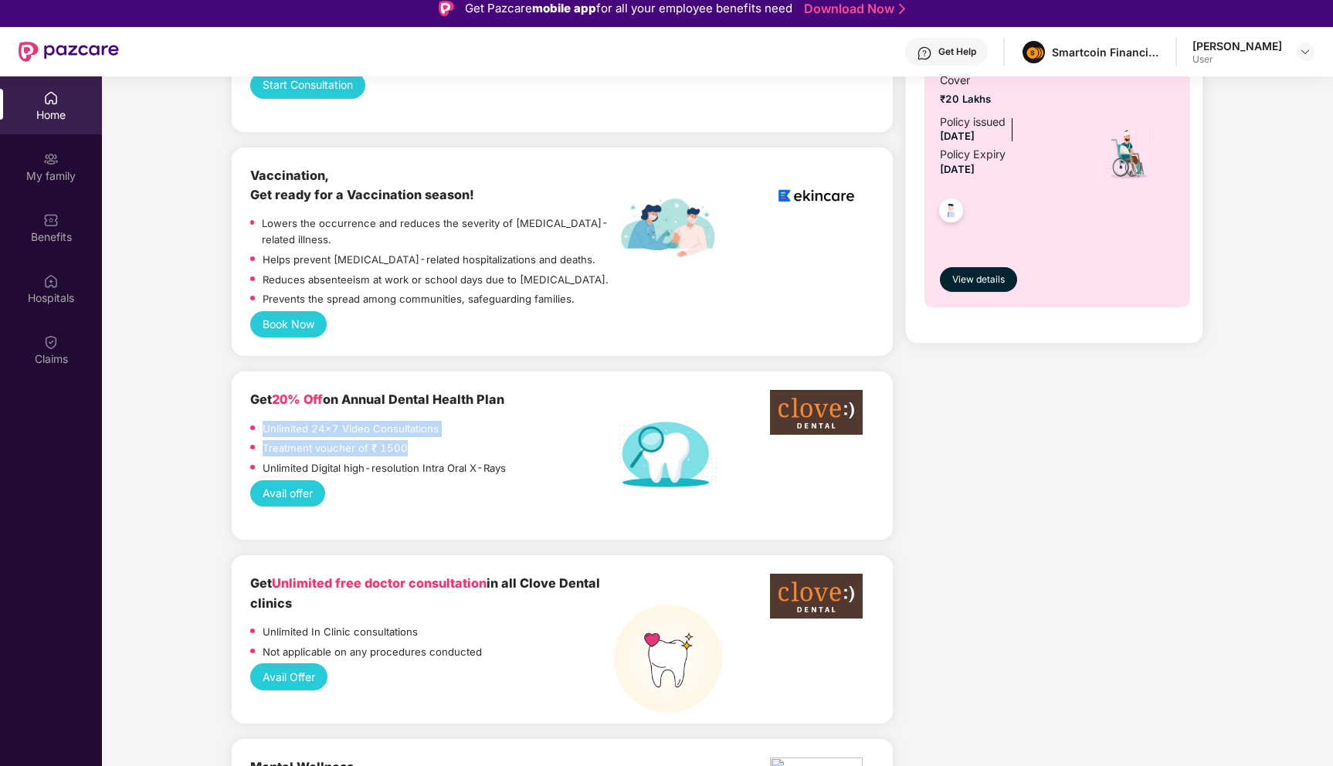
drag, startPoint x: 417, startPoint y: 423, endPoint x: 260, endPoint y: 389, distance: 161.2
click at [260, 421] on div "Unlimited 24x7 Video Consultations Treatment voucher of ₹ 1500 Unlimited Digita…" at bounding box center [432, 450] width 364 height 59
drag, startPoint x: 517, startPoint y: 446, endPoint x: 244, endPoint y: 365, distance: 284.3
click at [244, 372] on div "Get 20% Off on Annual Dental Health Plan Unlimited 24x7 Video Consultations Tre…" at bounding box center [562, 456] width 661 height 168
click at [372, 486] on div "Get 20% Off on Annual Dental Health Plan Unlimited 24x7 Video Consultations Tre…" at bounding box center [562, 455] width 624 height 131
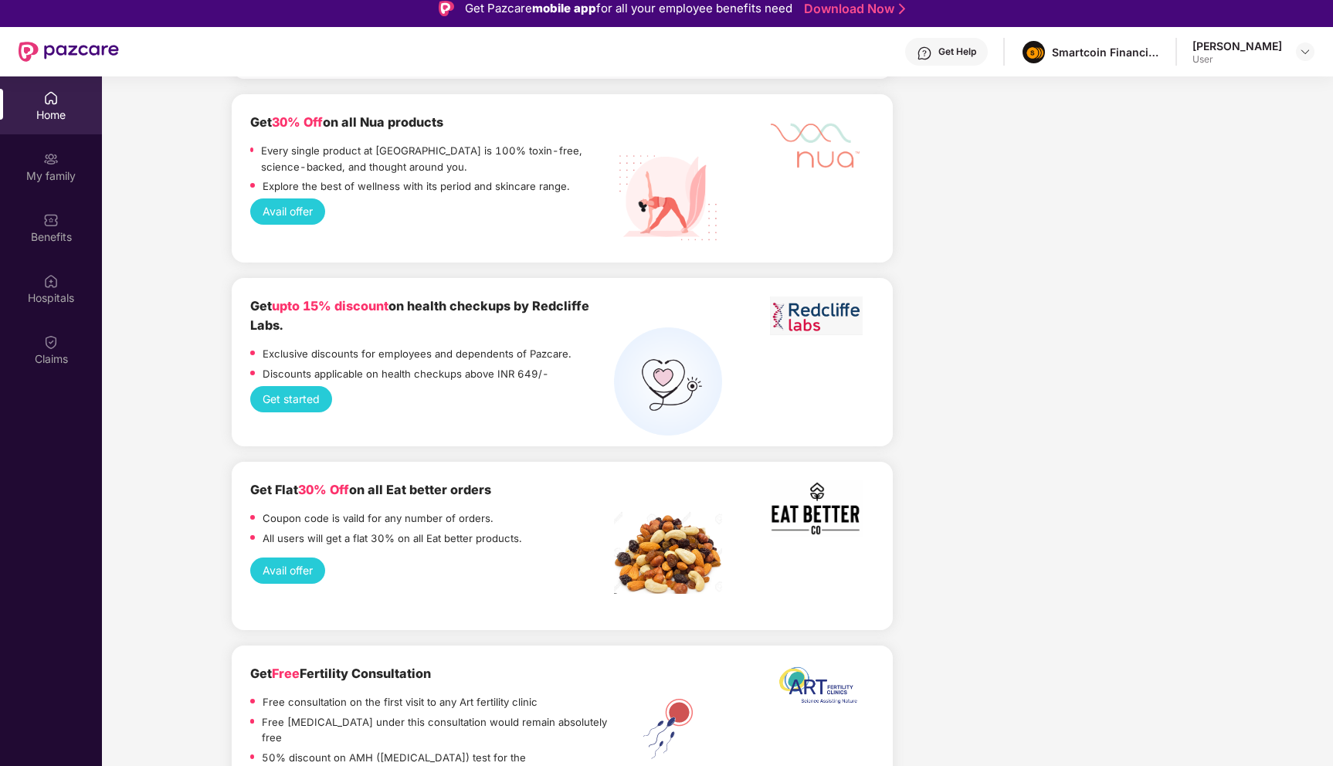
scroll to position [2022, 0]
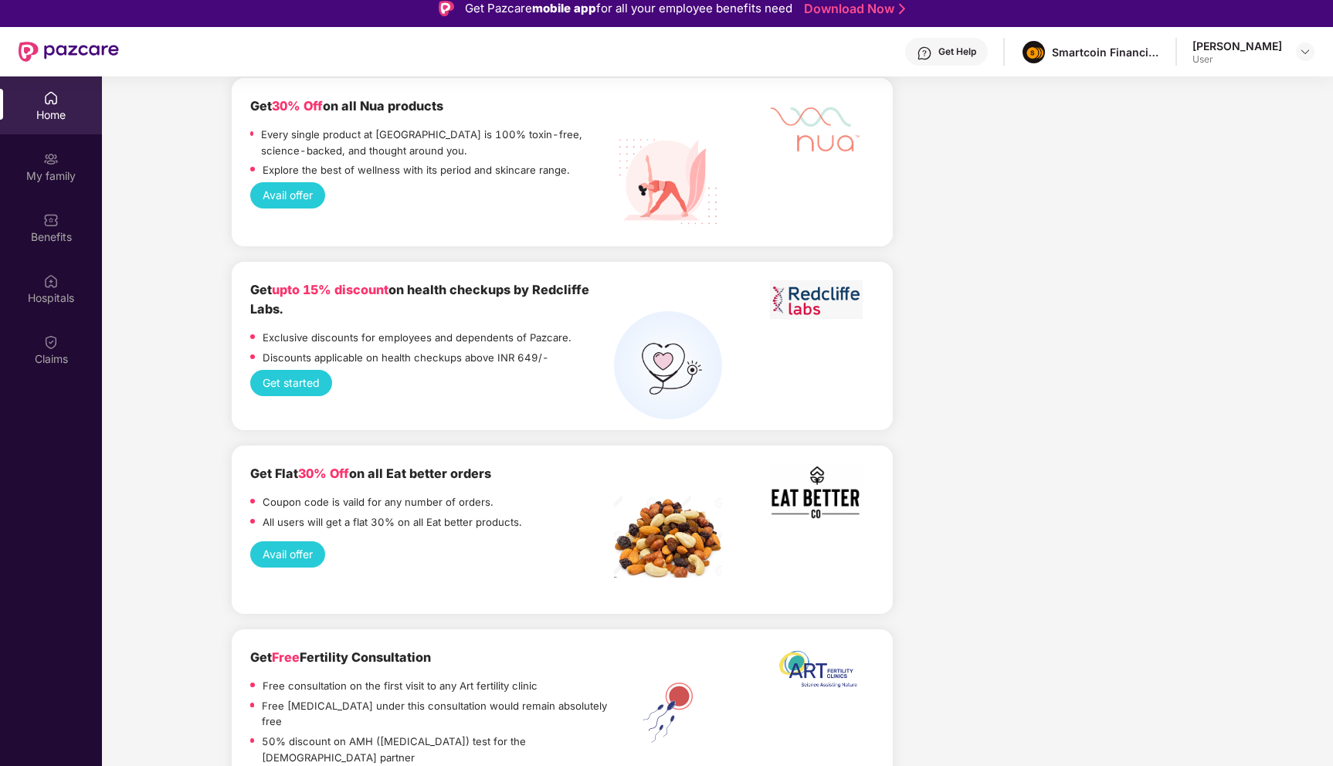
click at [458, 466] on b "Get Flat 30% Off on all Eat better orders" at bounding box center [370, 473] width 241 height 15
click at [310, 541] on button "Avail offer" at bounding box center [287, 554] width 75 height 26
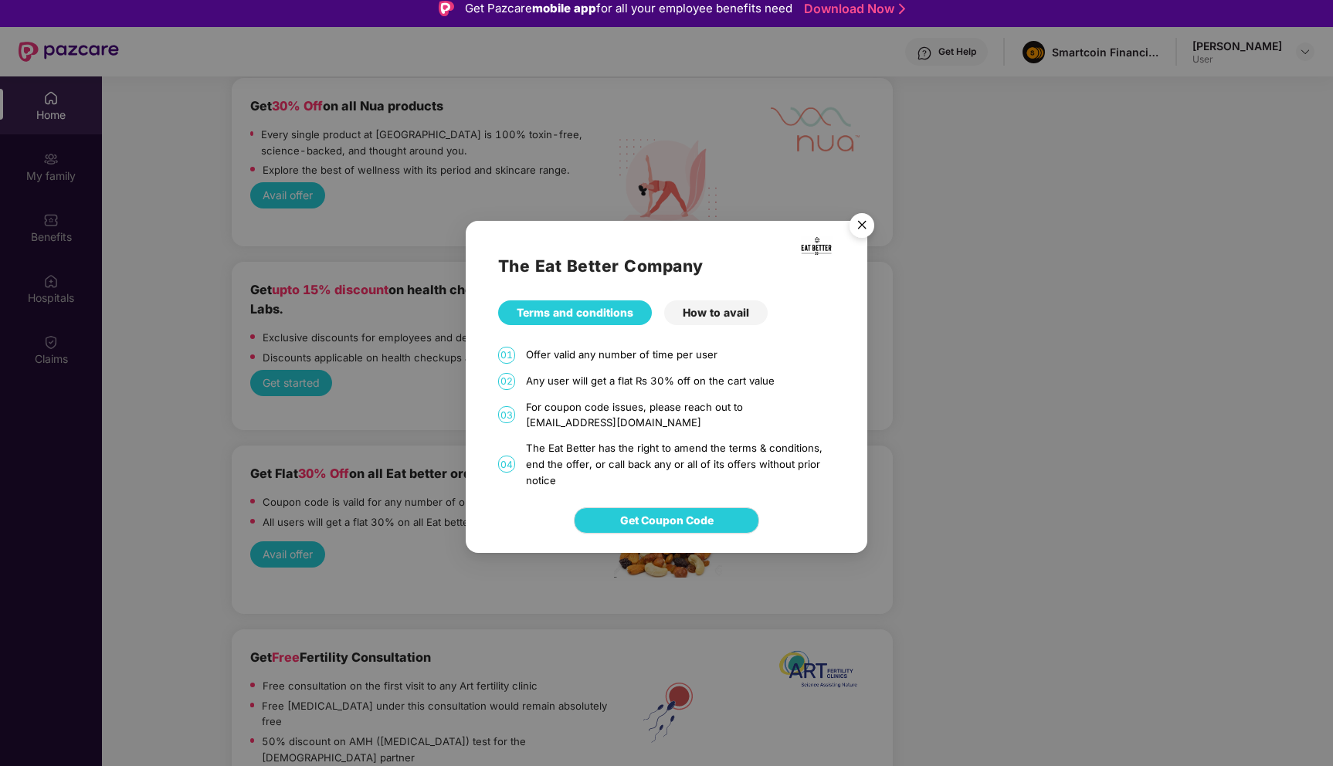
scroll to position [24, 0]
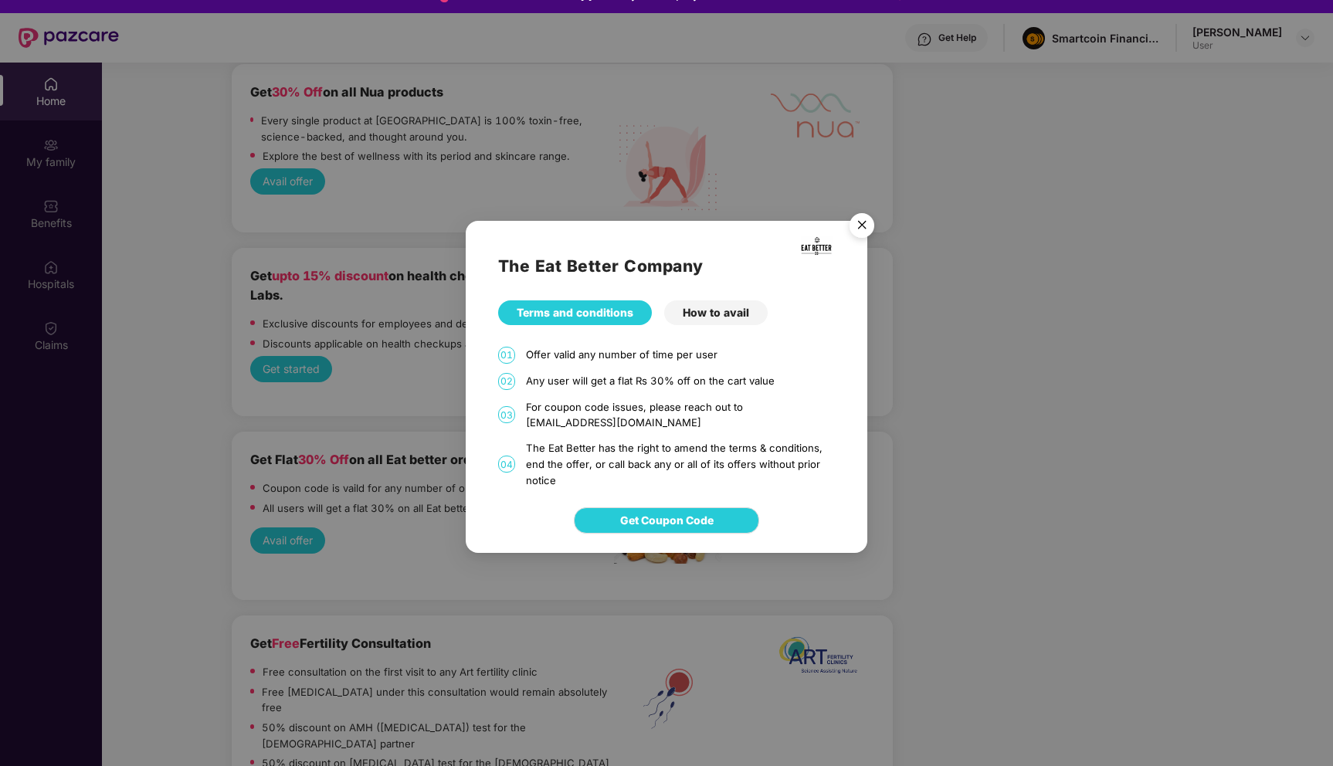
click at [866, 226] on img "Close" at bounding box center [861, 227] width 43 height 43
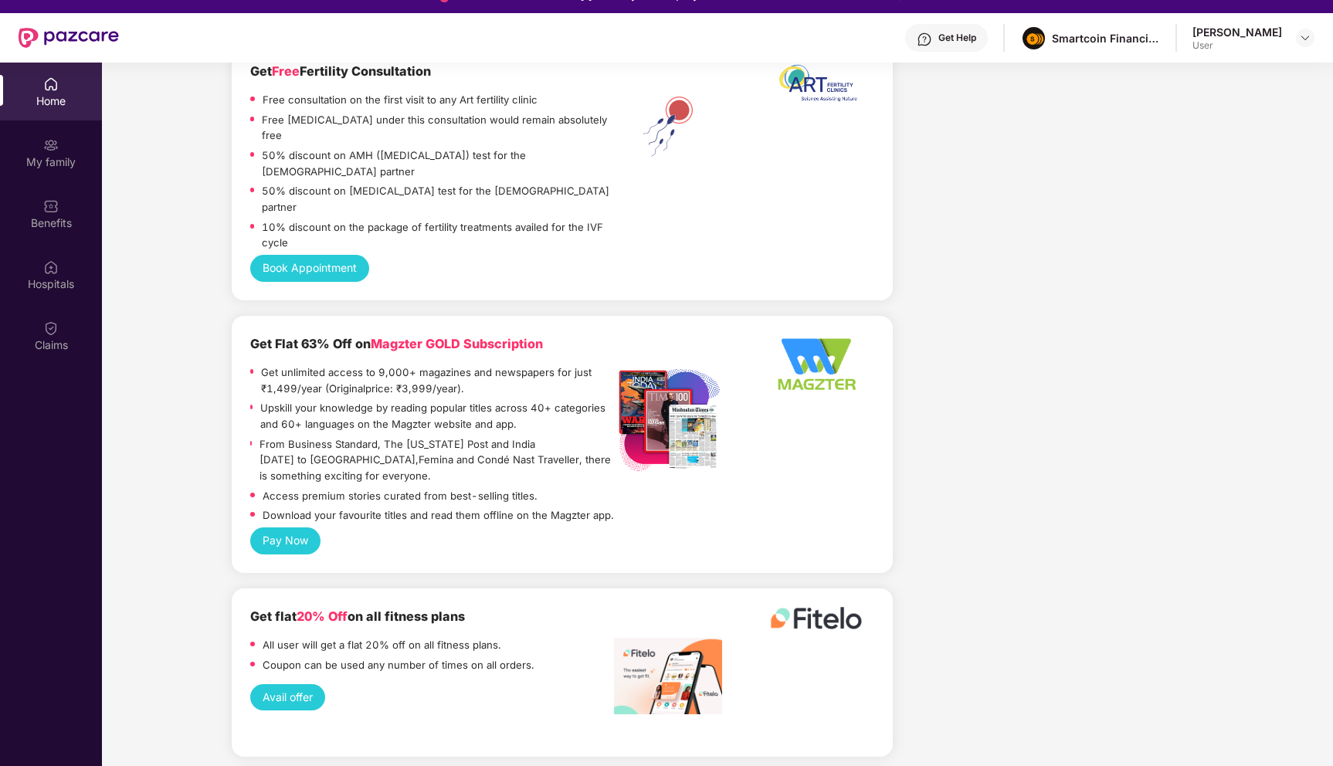
scroll to position [2649, 0]
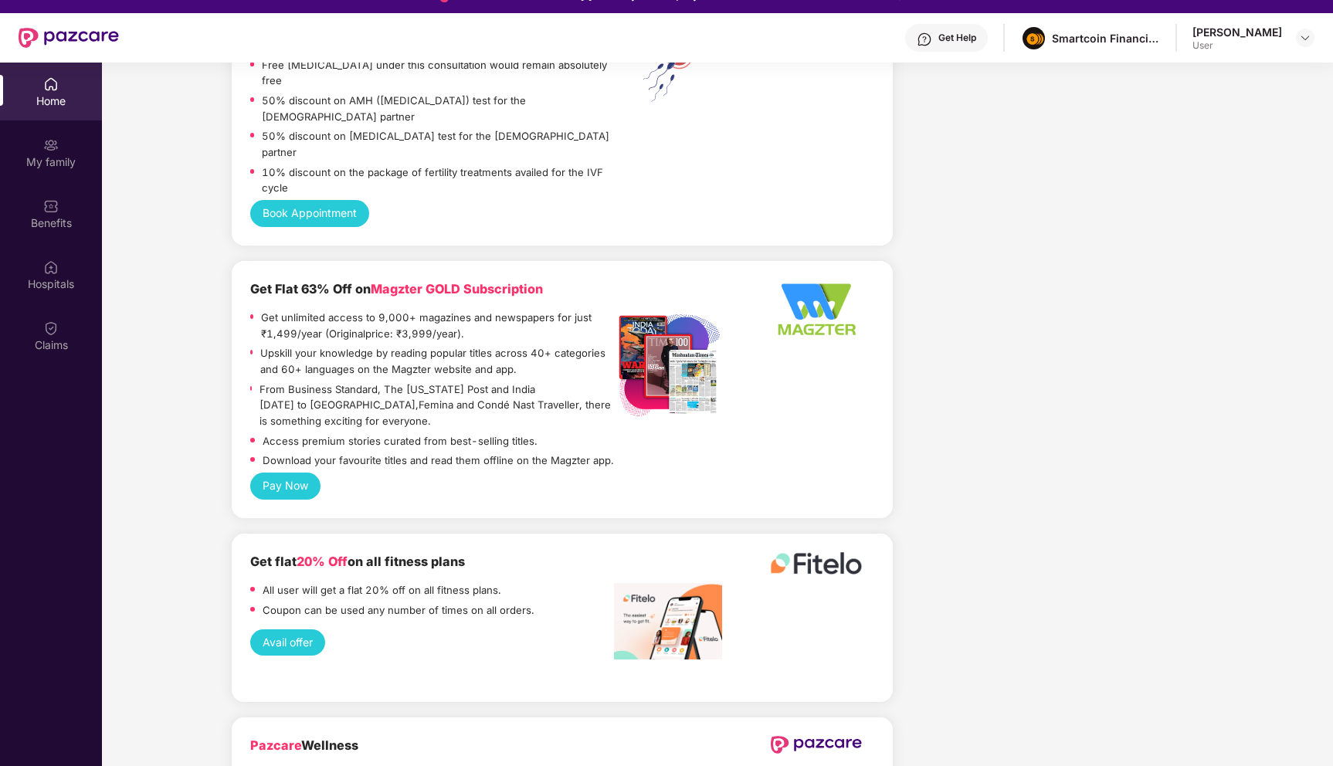
click at [299, 630] on button "Avail offer" at bounding box center [287, 643] width 75 height 26
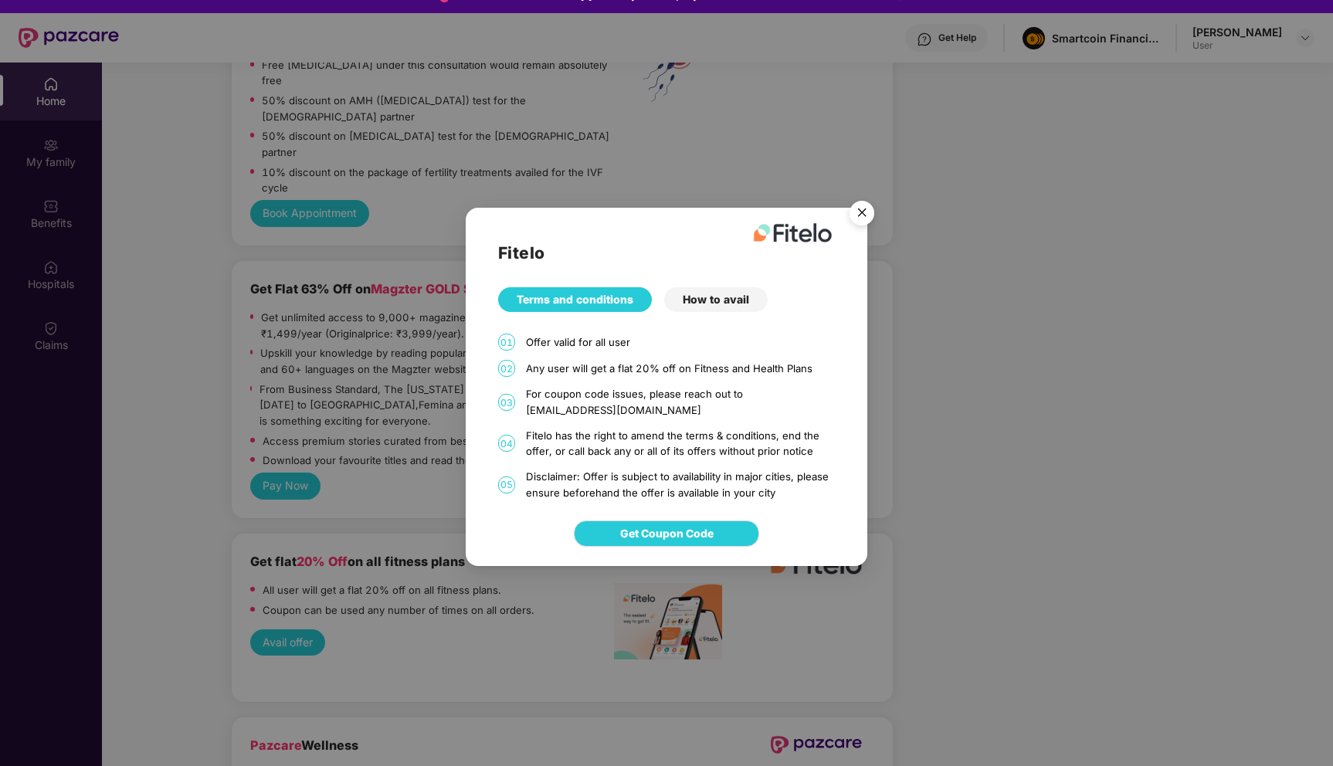
click at [721, 302] on div "How to avail" at bounding box center [716, 299] width 104 height 25
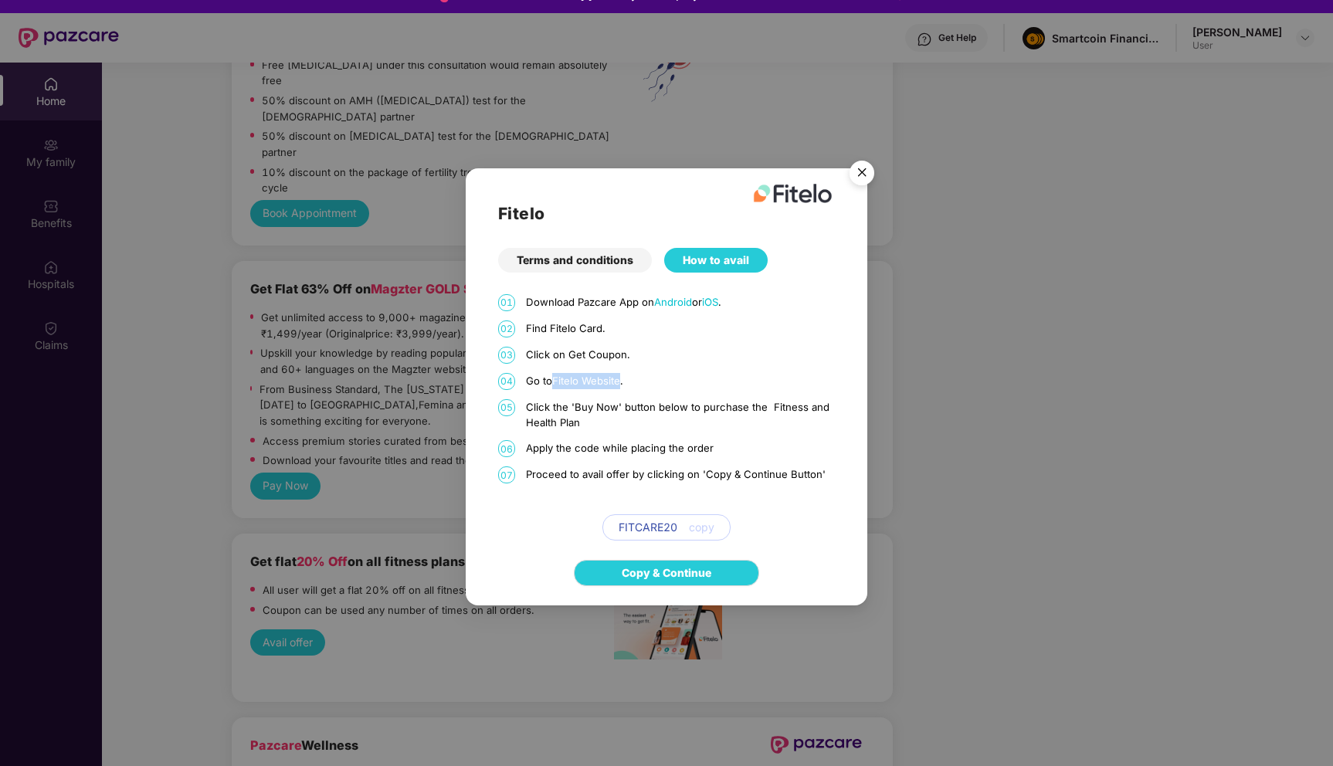
click at [867, 173] on img "Close" at bounding box center [861, 175] width 43 height 43
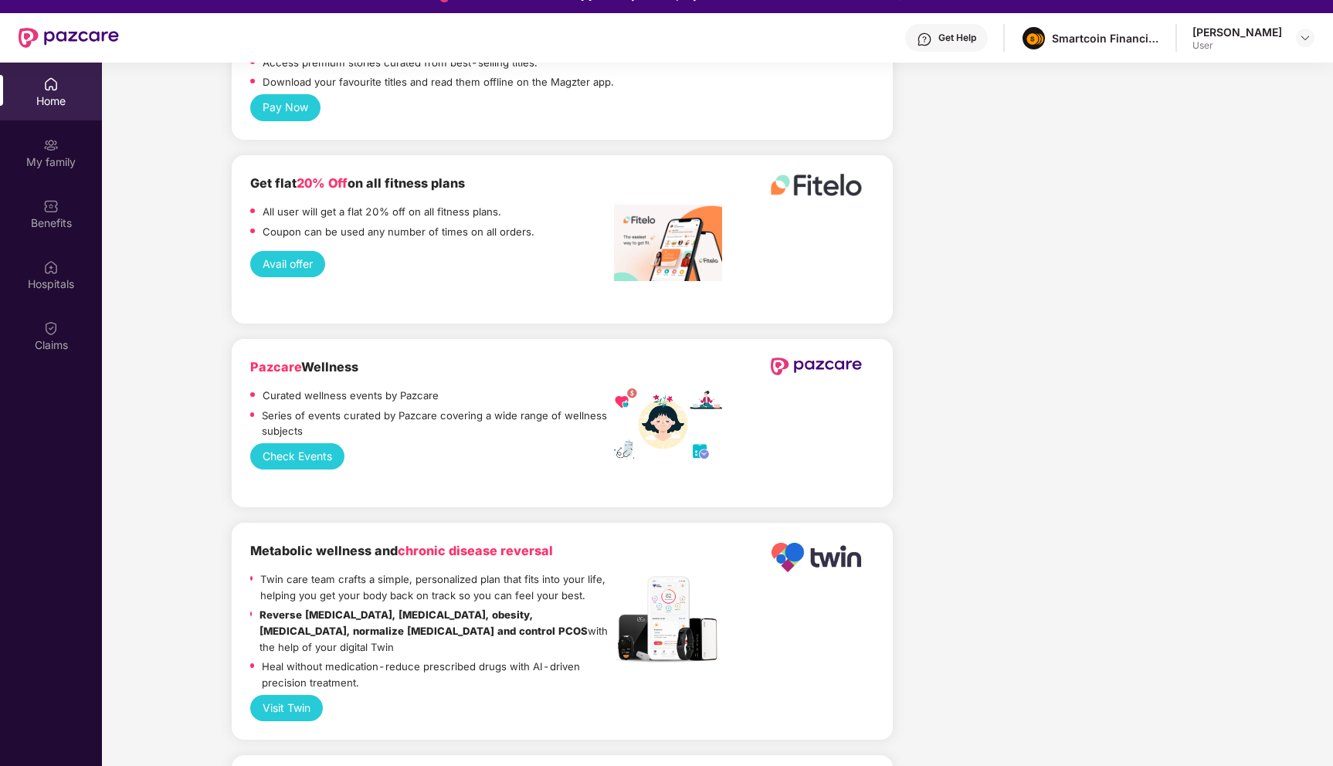
scroll to position [3030, 0]
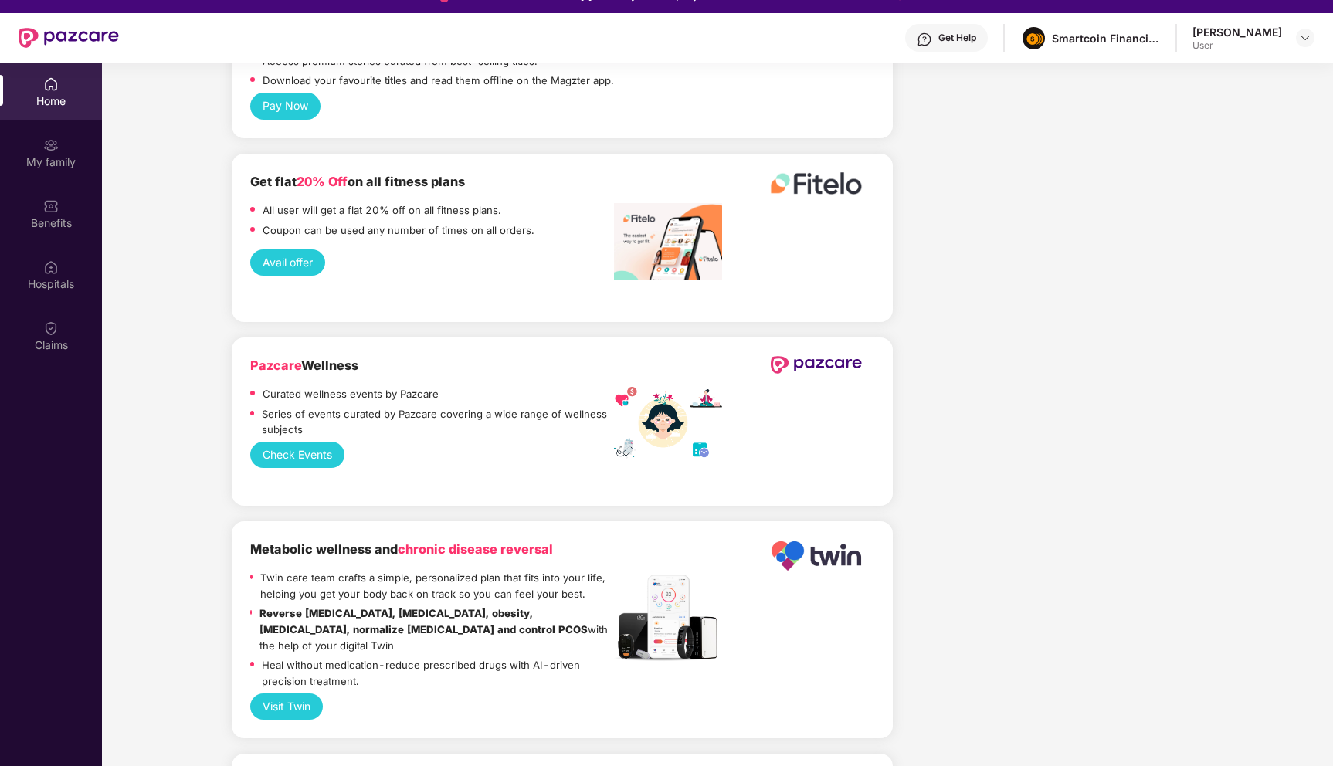
click at [295, 694] on button "Visit Twin" at bounding box center [286, 707] width 73 height 26
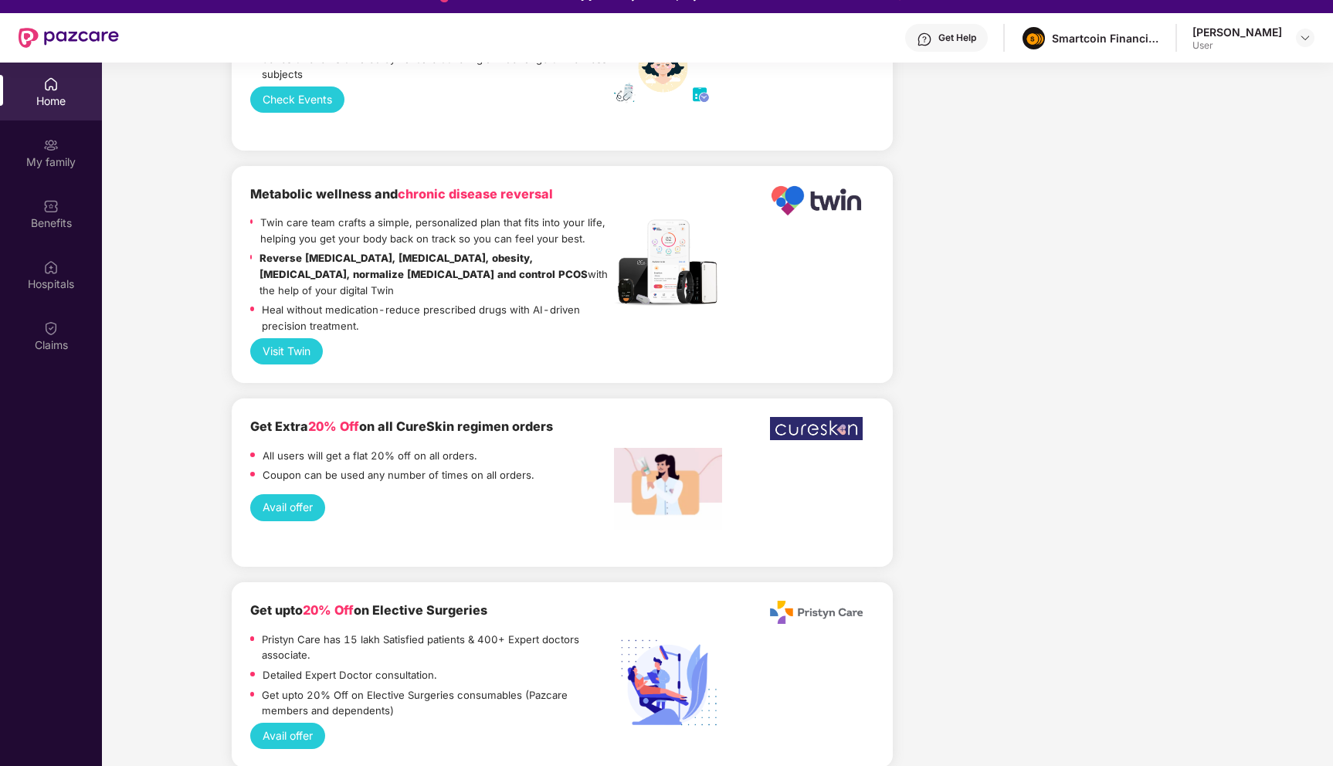
scroll to position [3386, 0]
click at [300, 494] on button "Avail offer" at bounding box center [287, 507] width 75 height 26
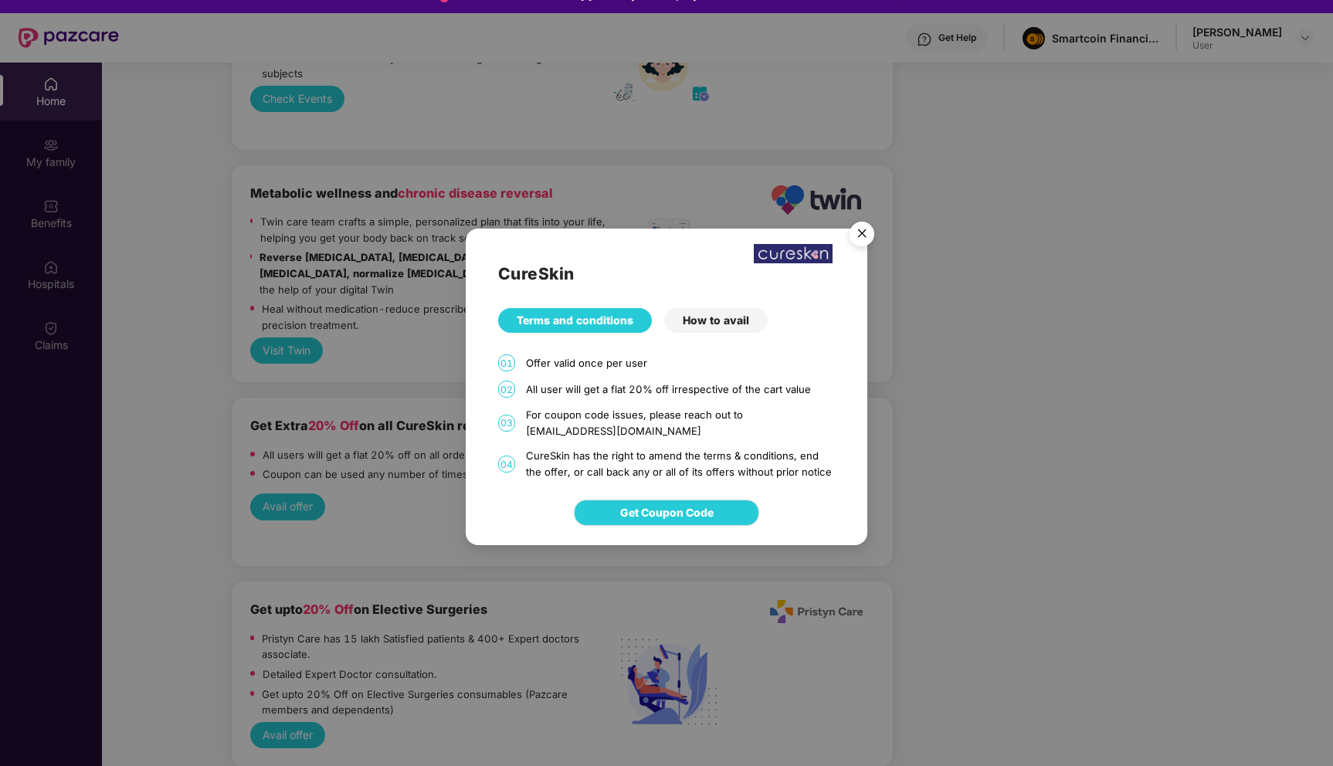
click at [707, 322] on div "How to avail" at bounding box center [716, 320] width 104 height 25
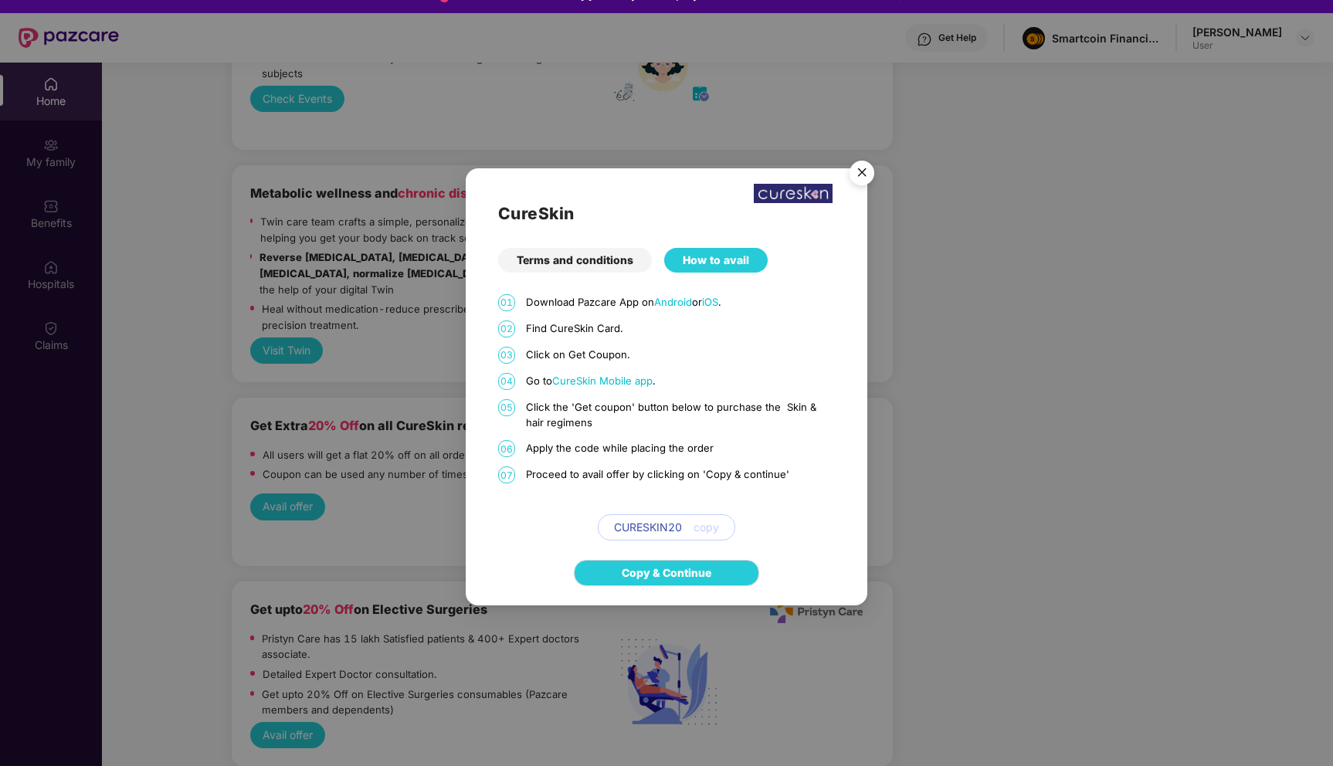
click at [421, 449] on div "CureSkin Terms and conditions How to avail 01 Download Pazcare App on Android o…" at bounding box center [666, 383] width 1333 height 766
click at [864, 175] on img "Close" at bounding box center [861, 175] width 43 height 43
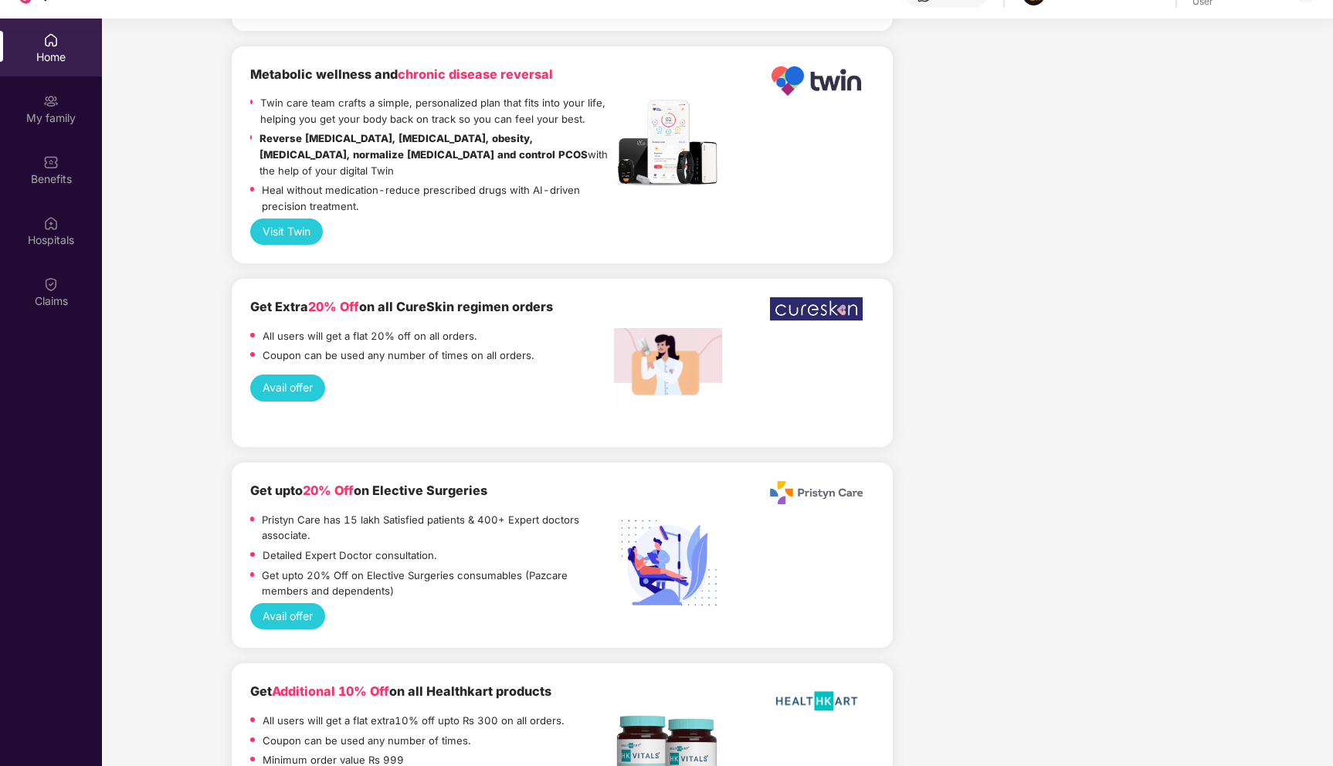
scroll to position [87, 0]
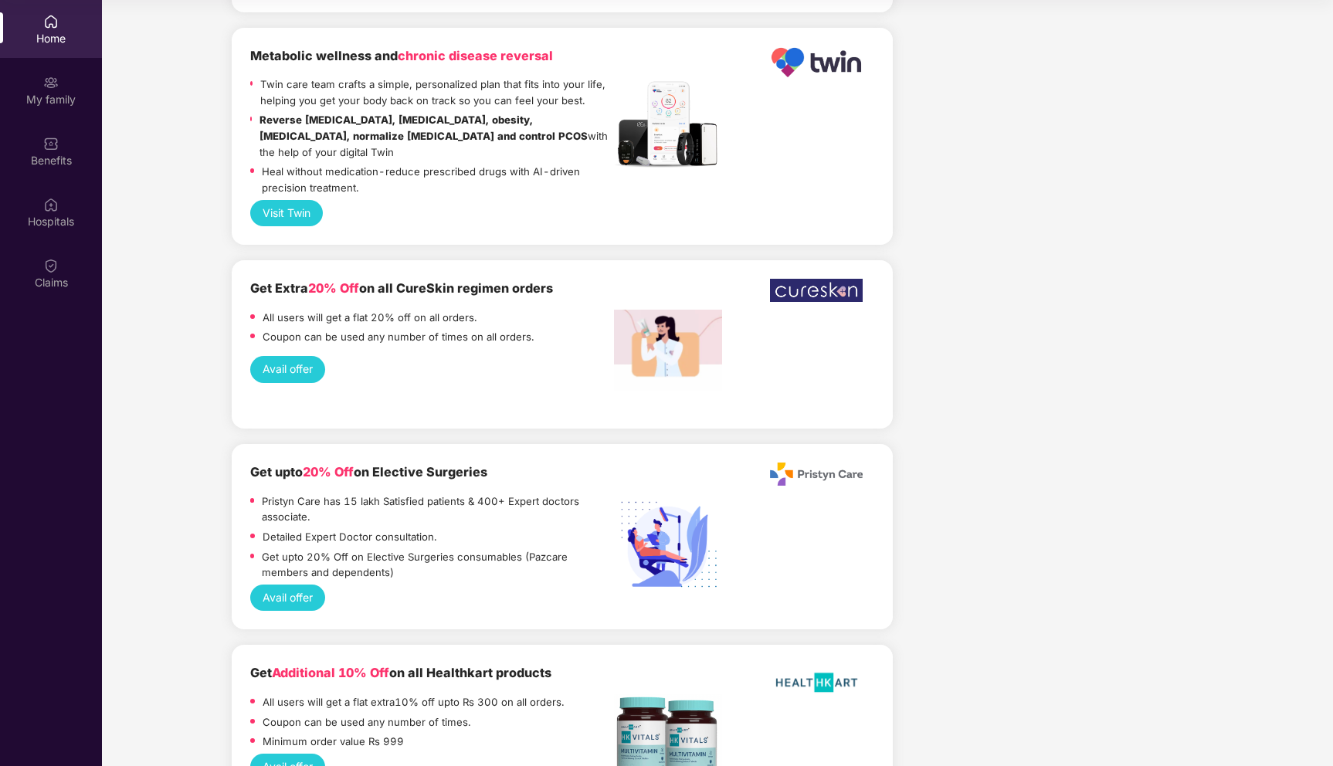
click at [297, 754] on button "Avail offer" at bounding box center [287, 767] width 75 height 26
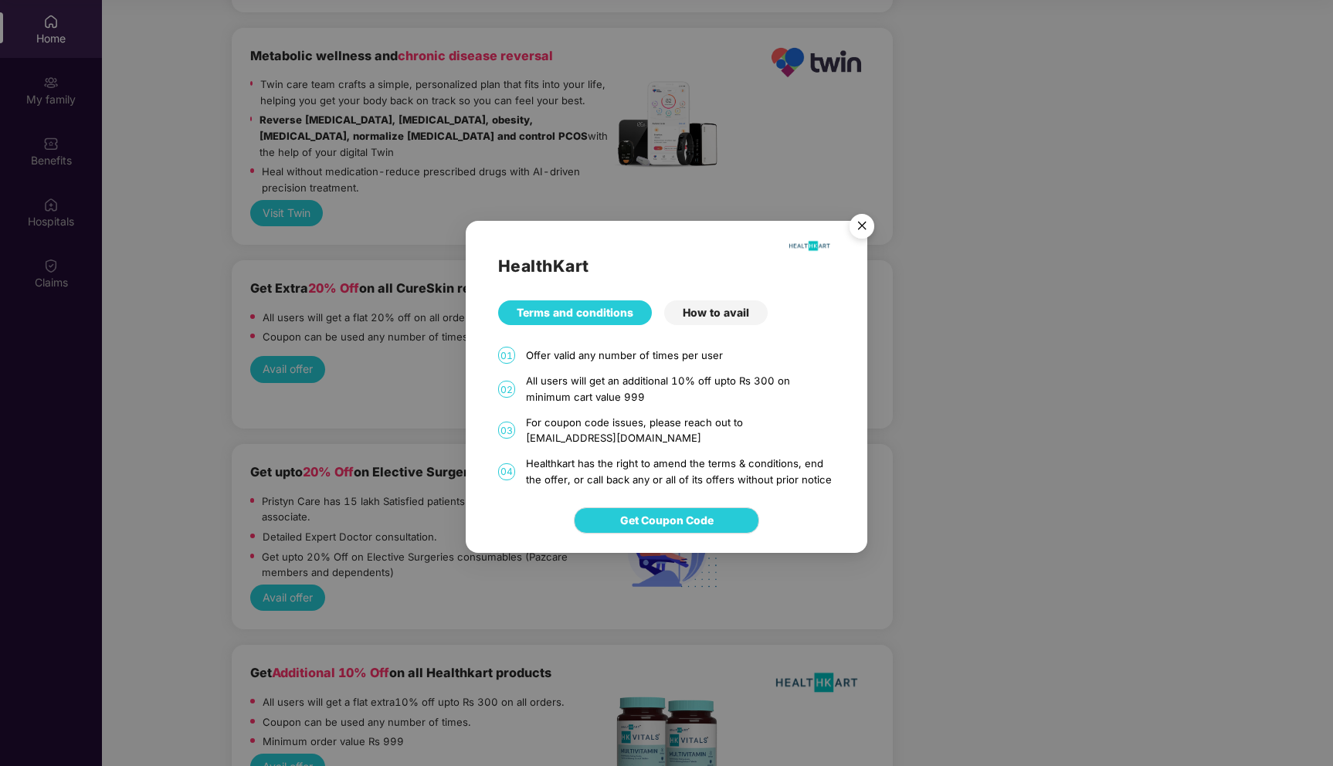
click at [715, 310] on div "How to avail" at bounding box center [716, 312] width 104 height 25
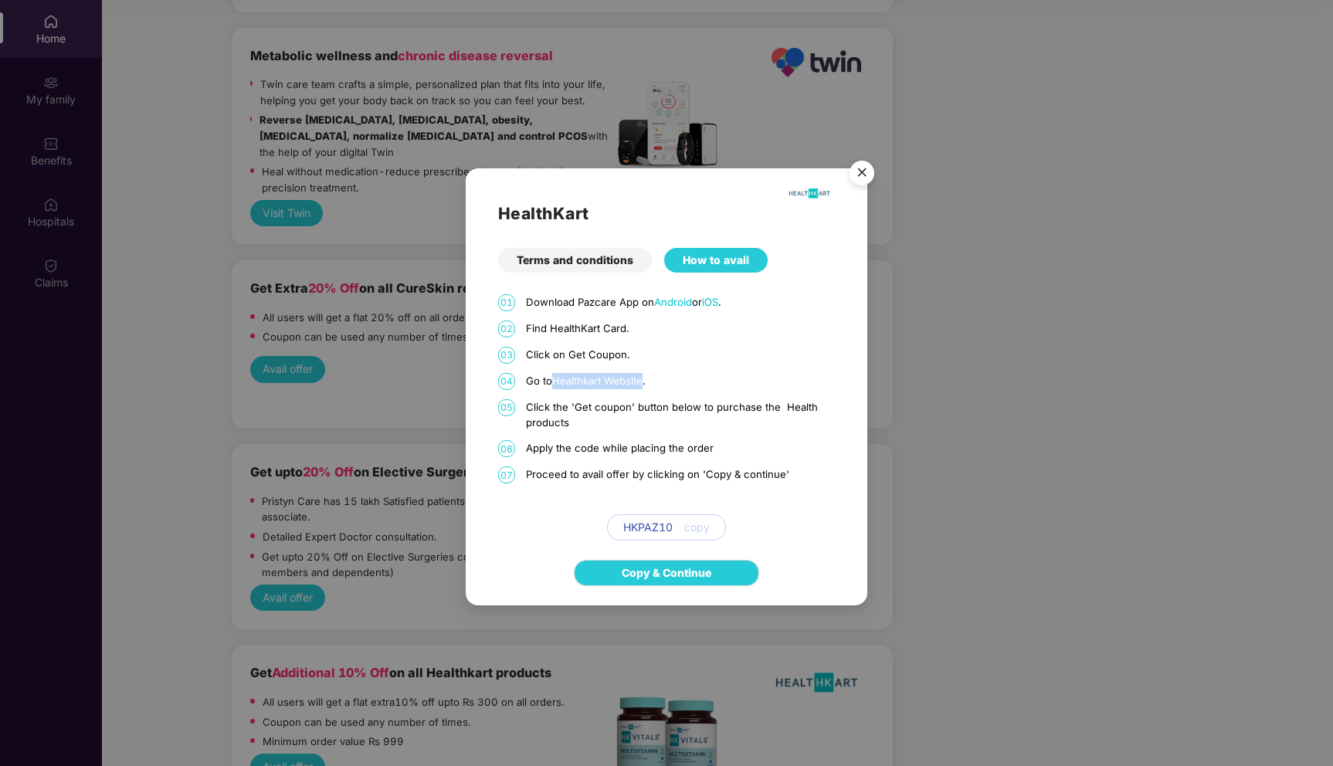
click at [867, 168] on img "Close" at bounding box center [861, 175] width 43 height 43
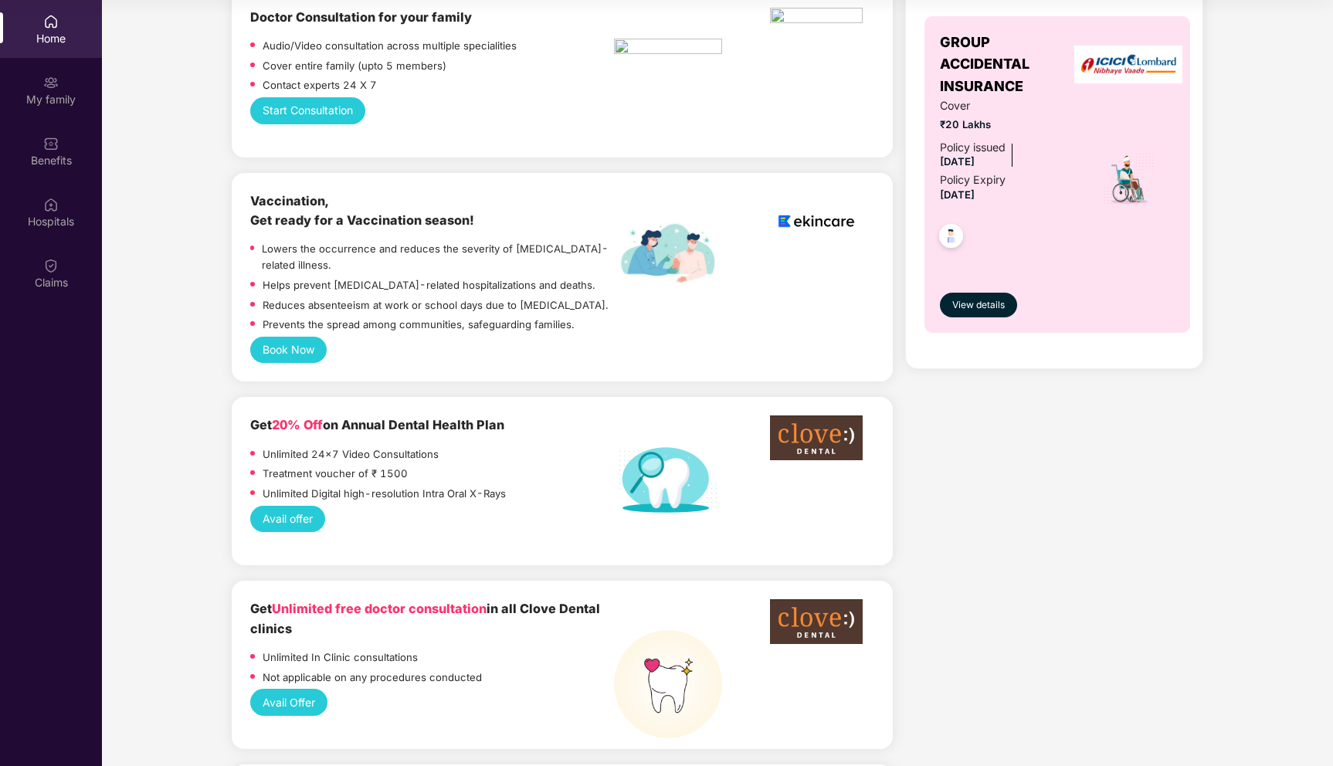
scroll to position [871, 0]
click at [287, 336] on button "Book Now" at bounding box center [288, 349] width 76 height 26
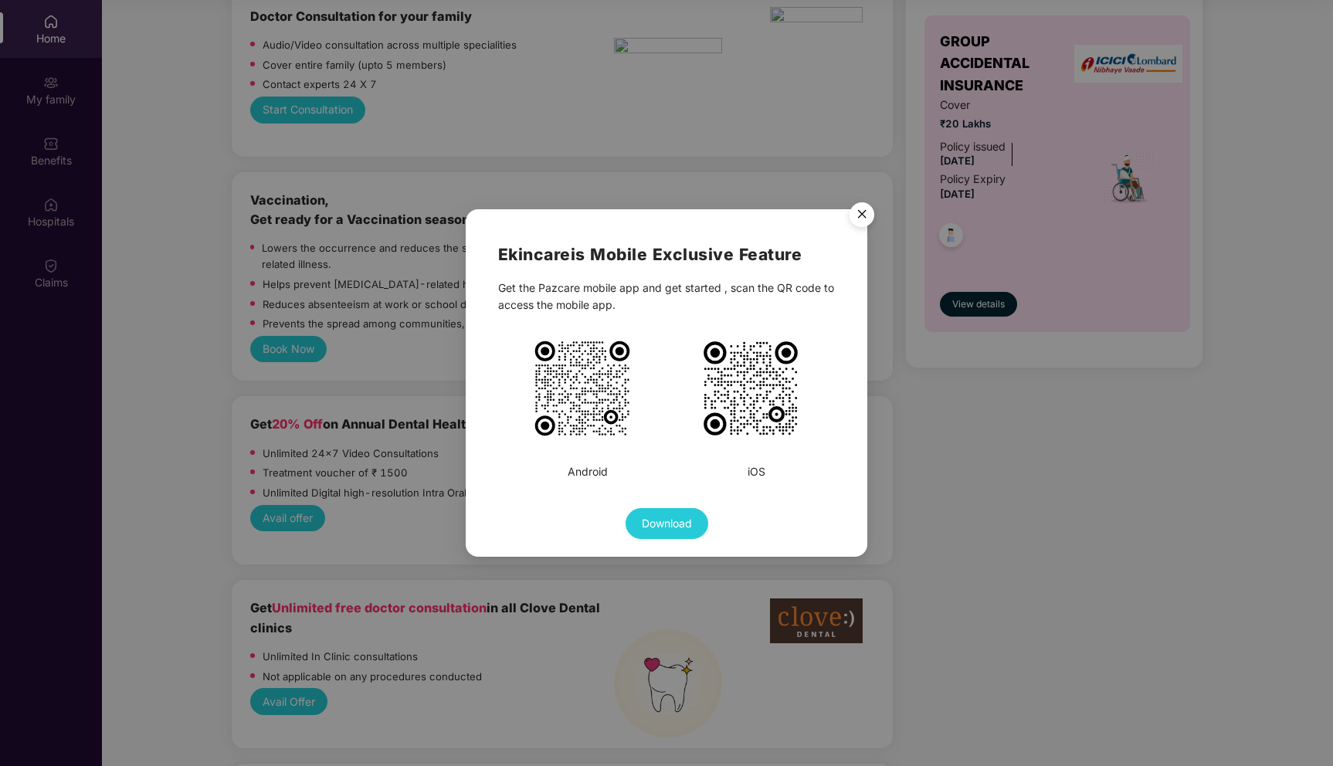
click at [867, 216] on img "Close" at bounding box center [861, 216] width 43 height 43
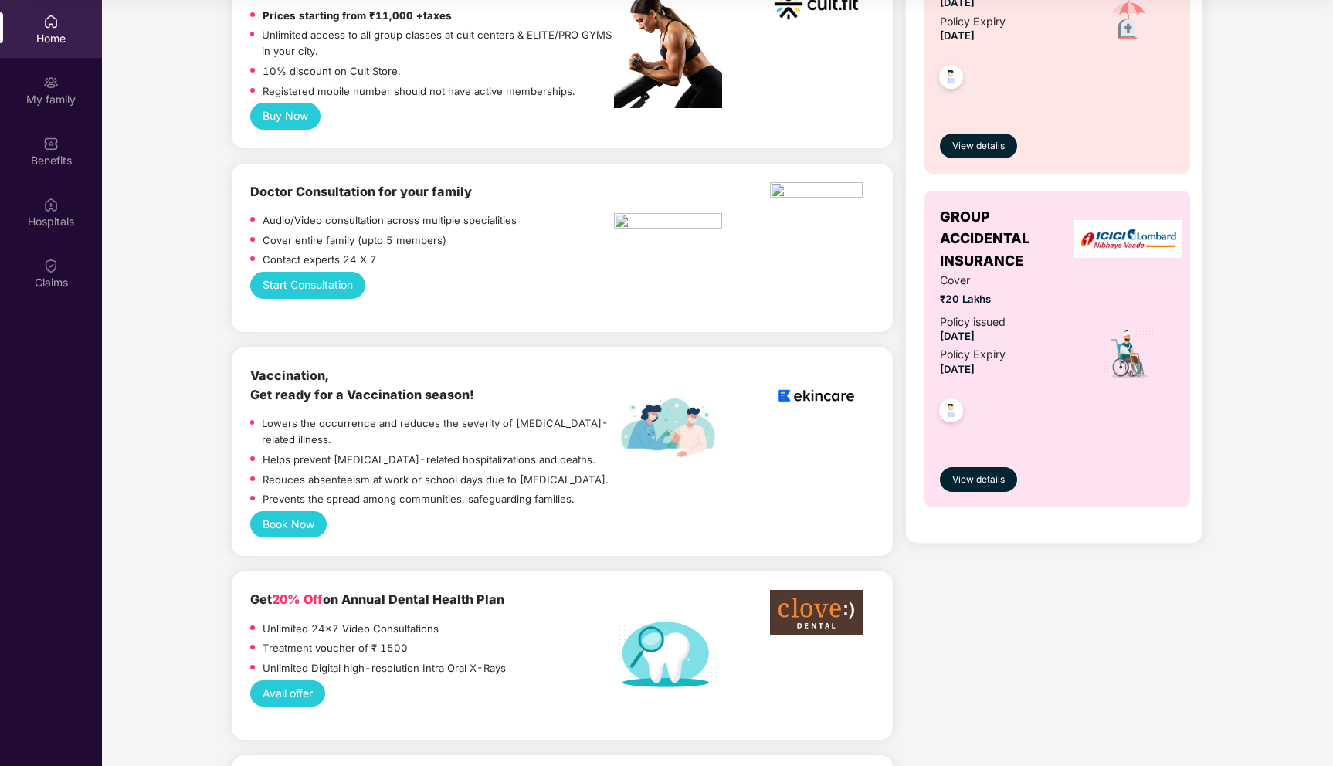
scroll to position [426, 0]
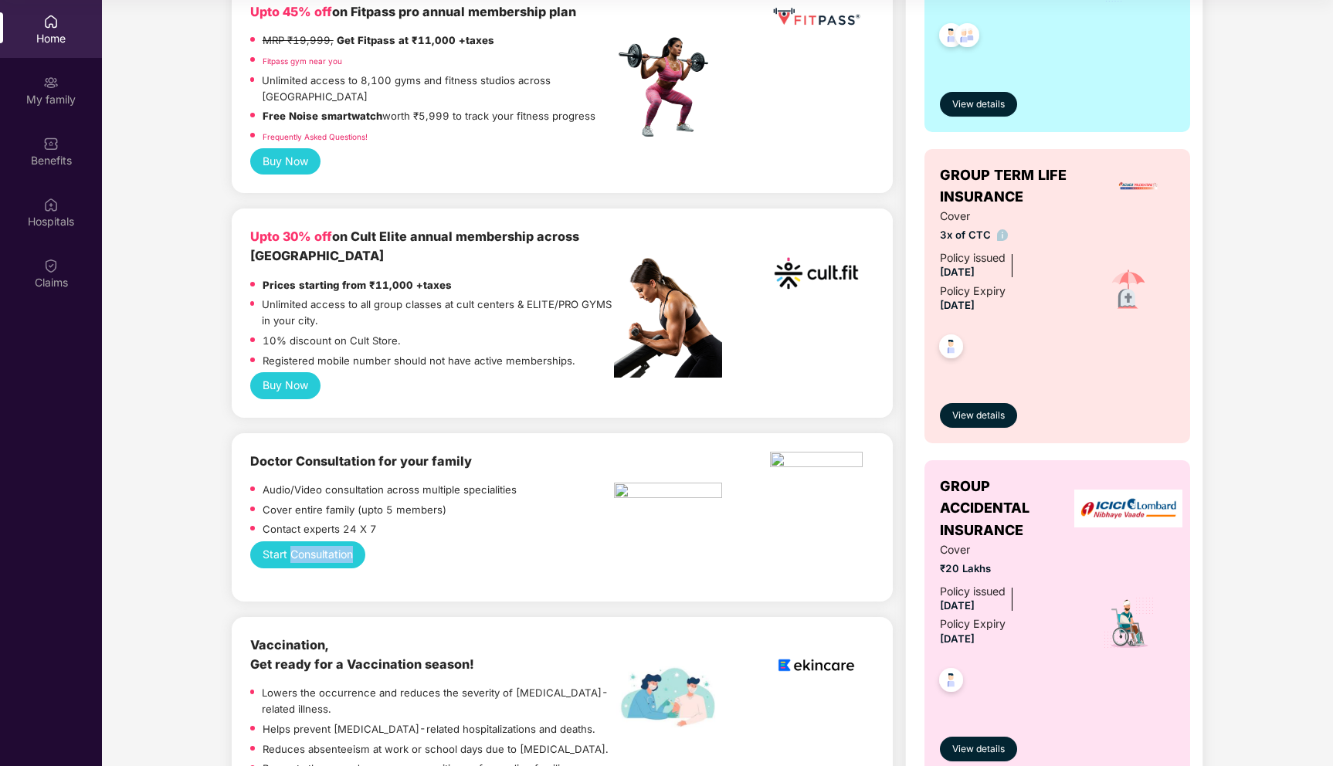
click at [295, 545] on button "Start Consultation" at bounding box center [307, 554] width 115 height 26
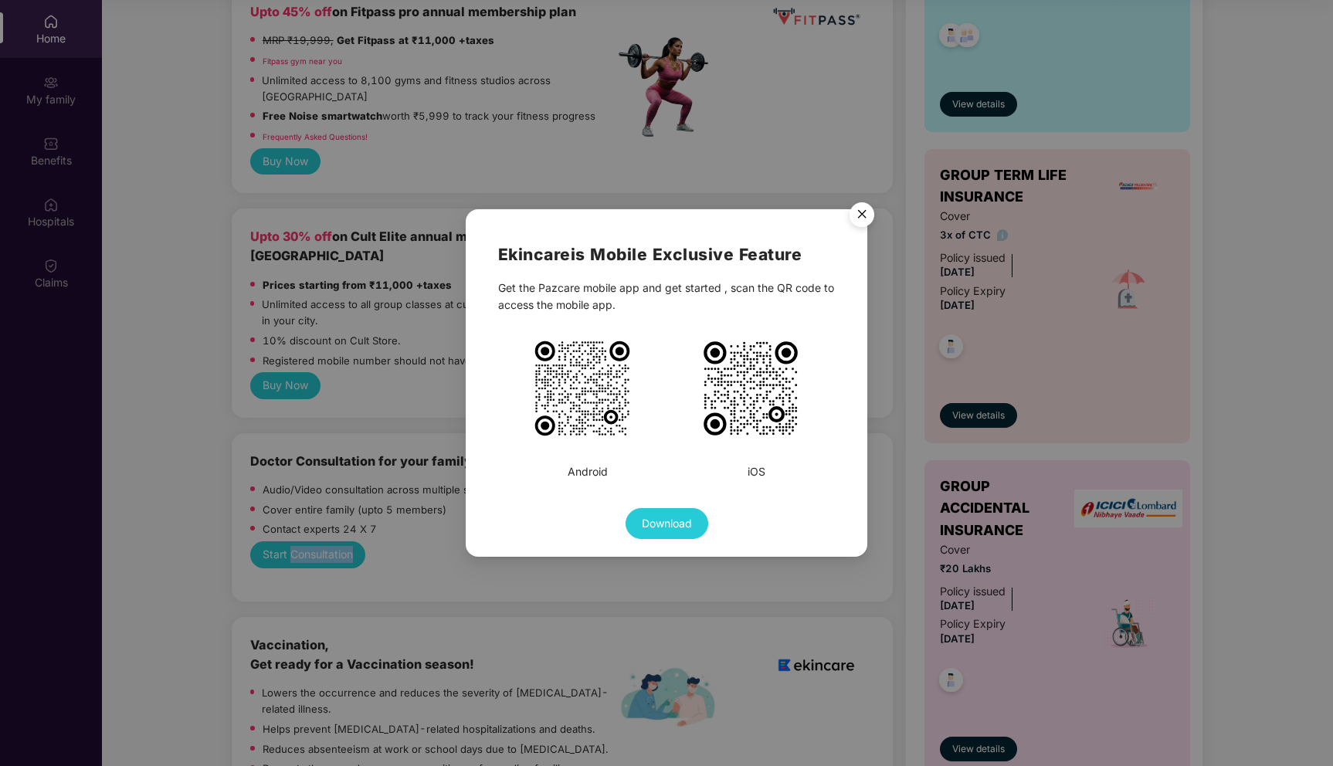
click at [868, 214] on img "Close" at bounding box center [861, 216] width 43 height 43
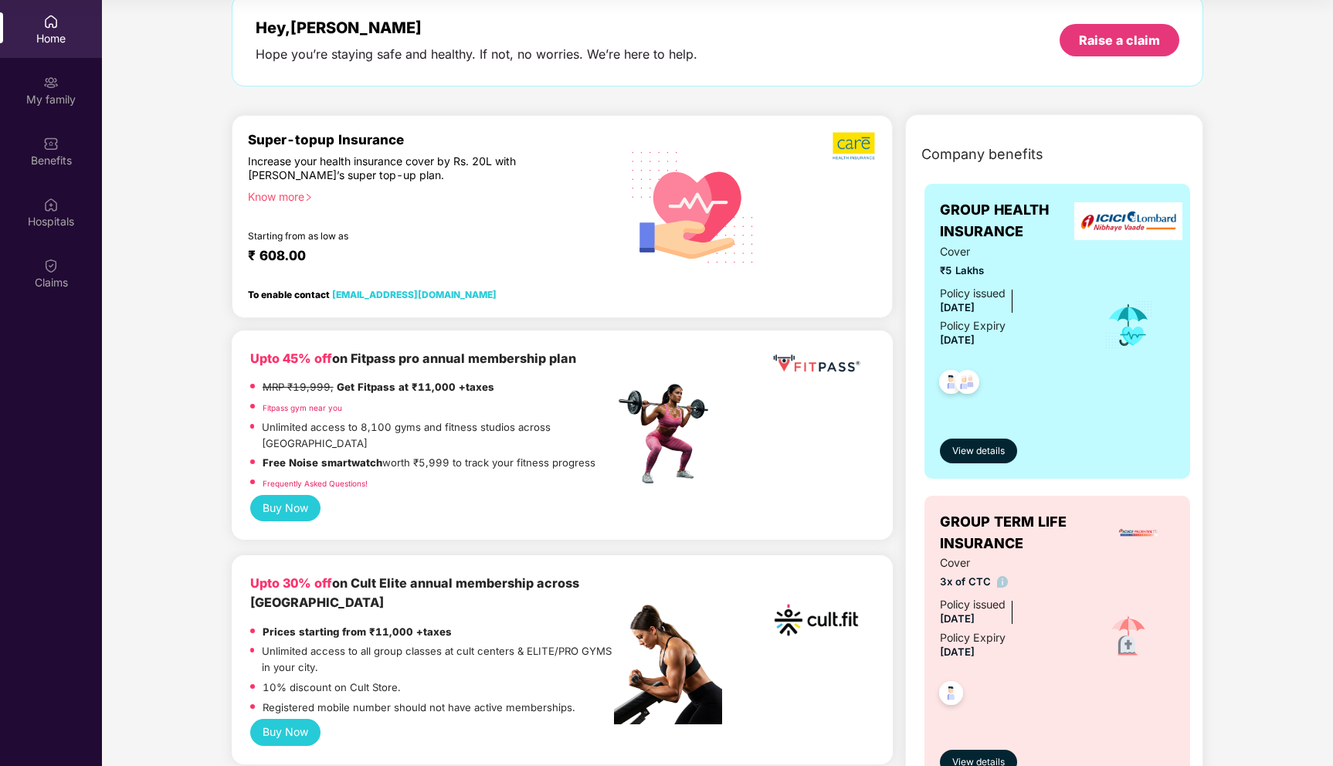
scroll to position [76, 0]
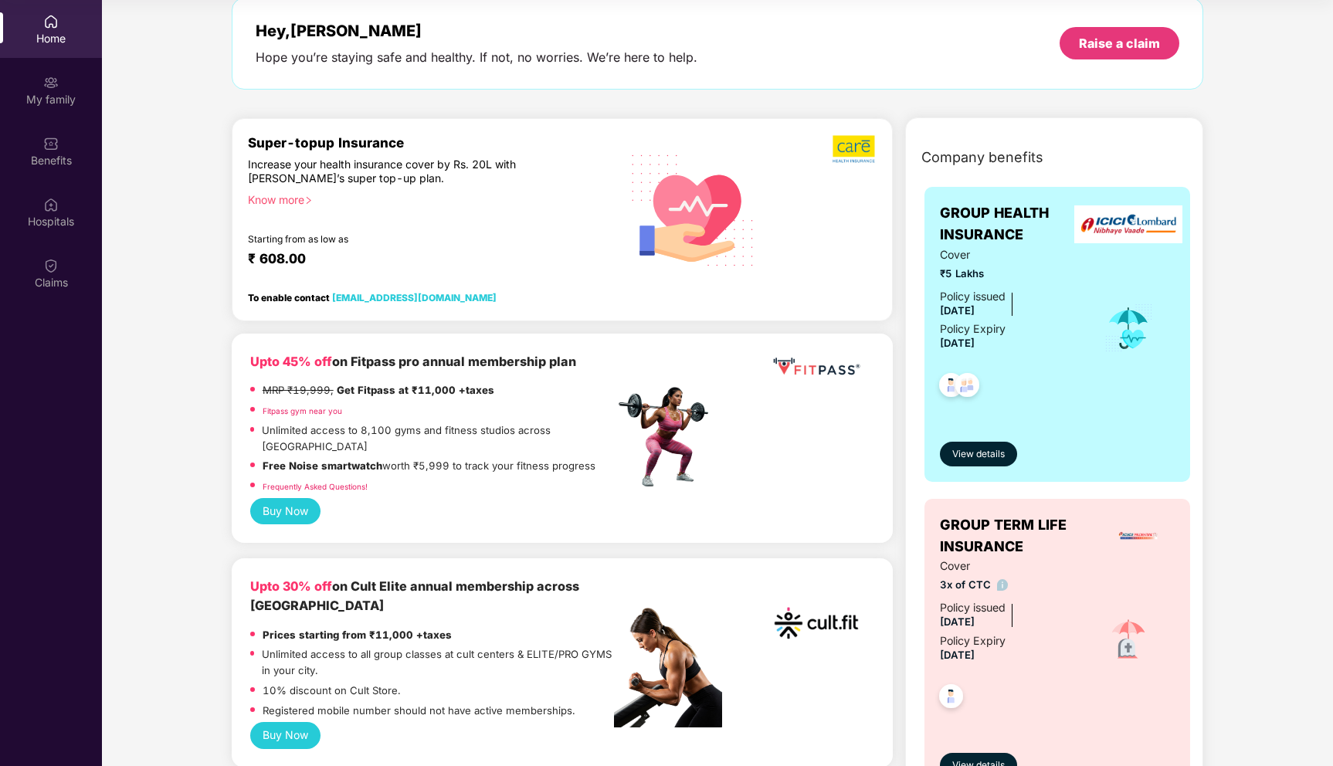
click at [300, 499] on button "Buy Now" at bounding box center [285, 511] width 70 height 26
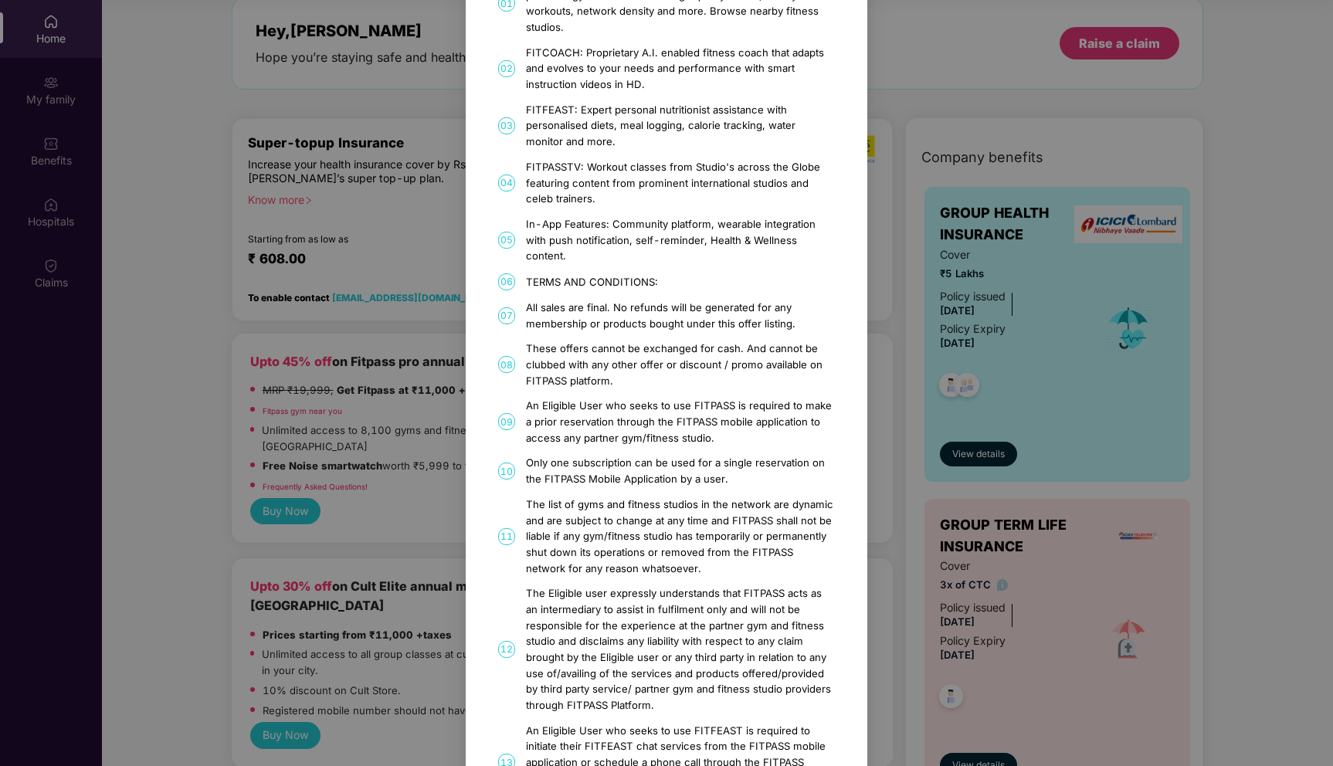
scroll to position [0, 0]
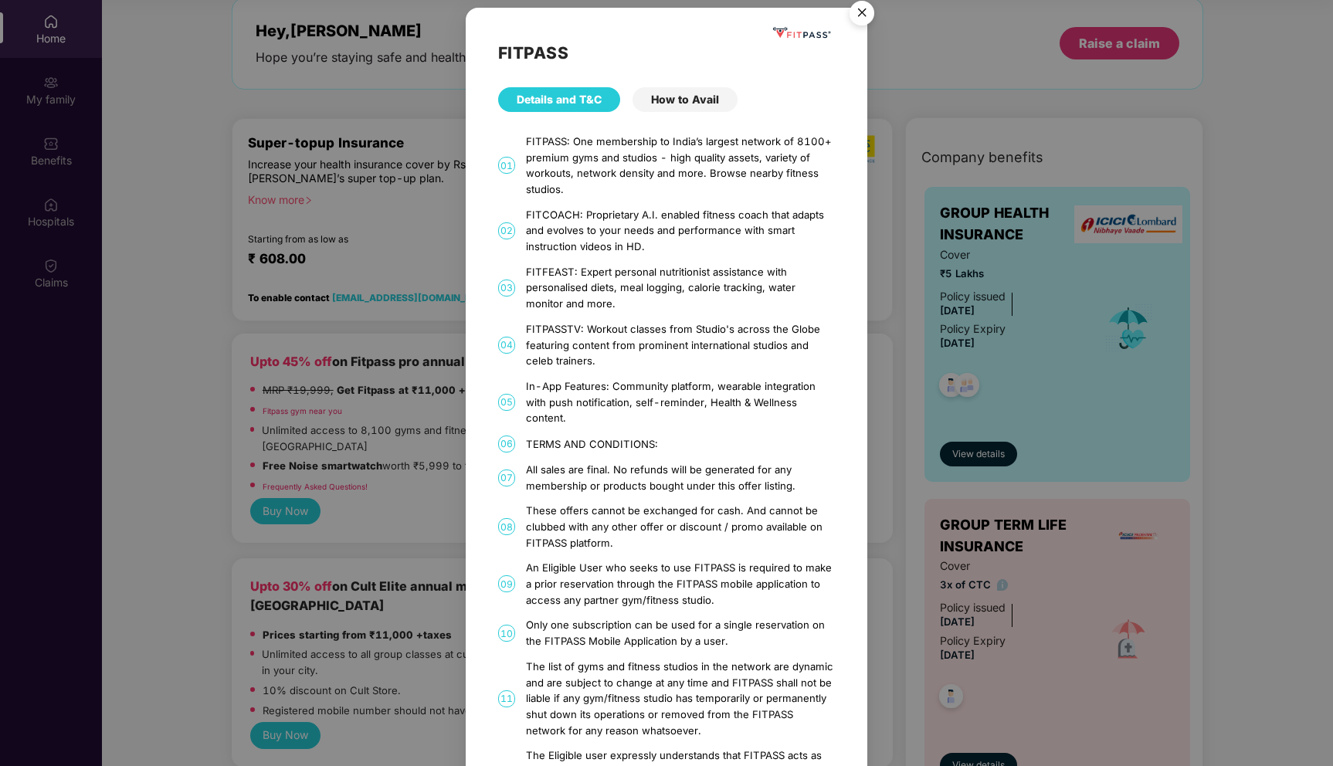
click at [694, 101] on div "How to Avail" at bounding box center [685, 99] width 105 height 25
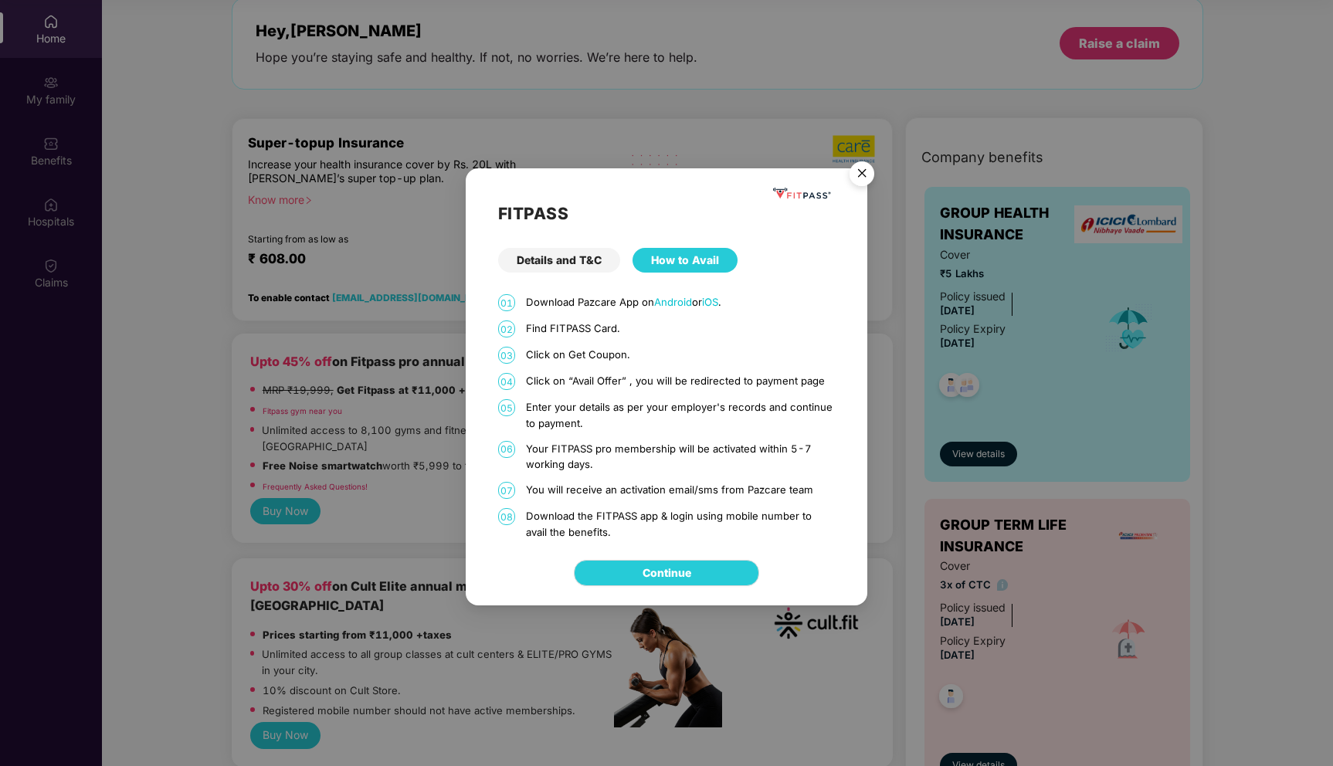
click at [576, 256] on div "Details and T&C" at bounding box center [559, 260] width 122 height 25
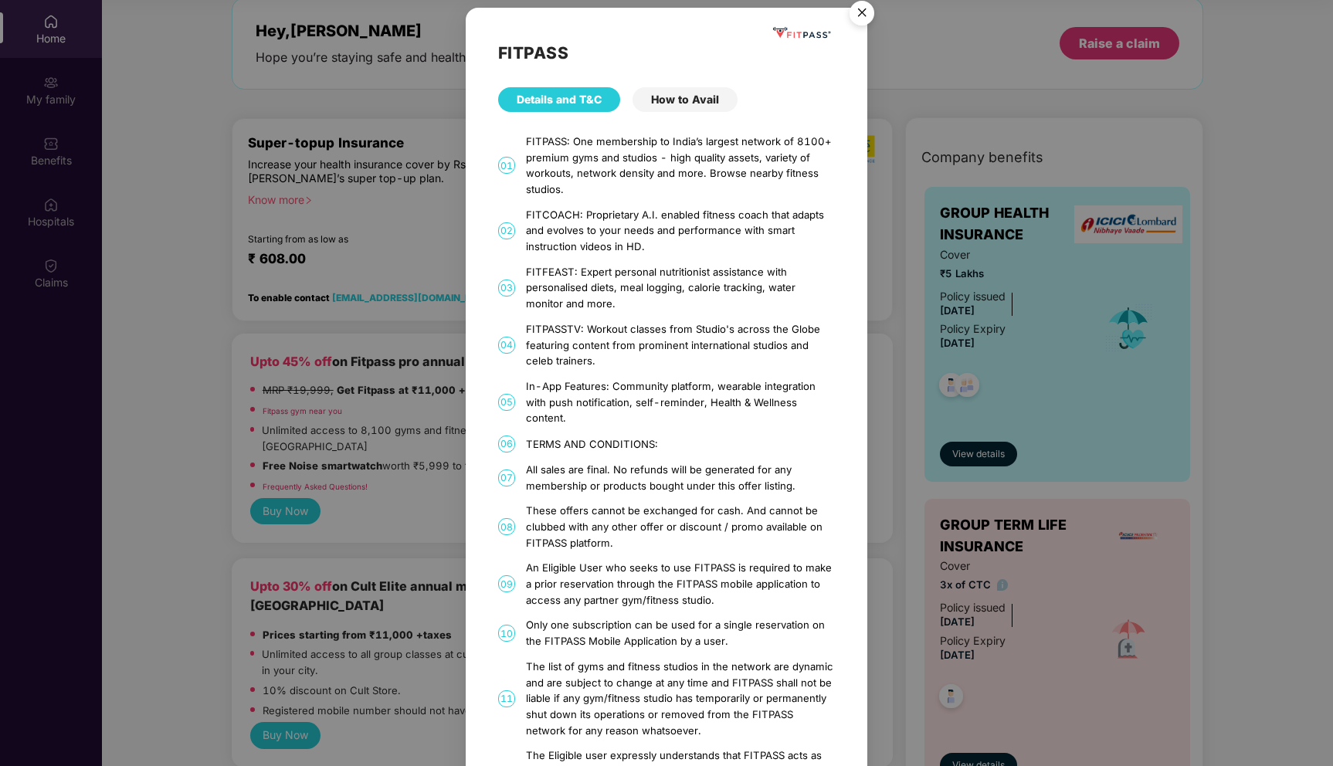
click at [867, 15] on img "Close" at bounding box center [861, 15] width 43 height 43
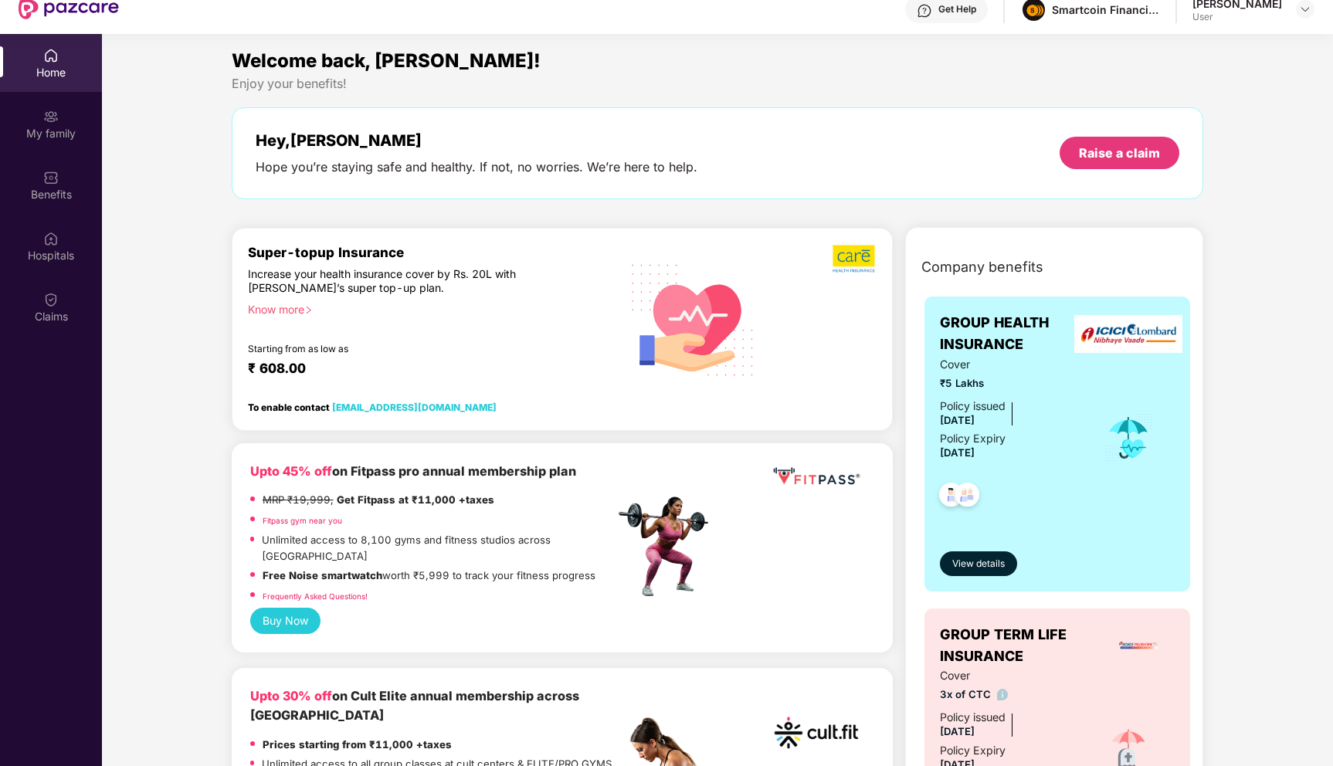
click at [299, 608] on button "Buy Now" at bounding box center [285, 621] width 70 height 26
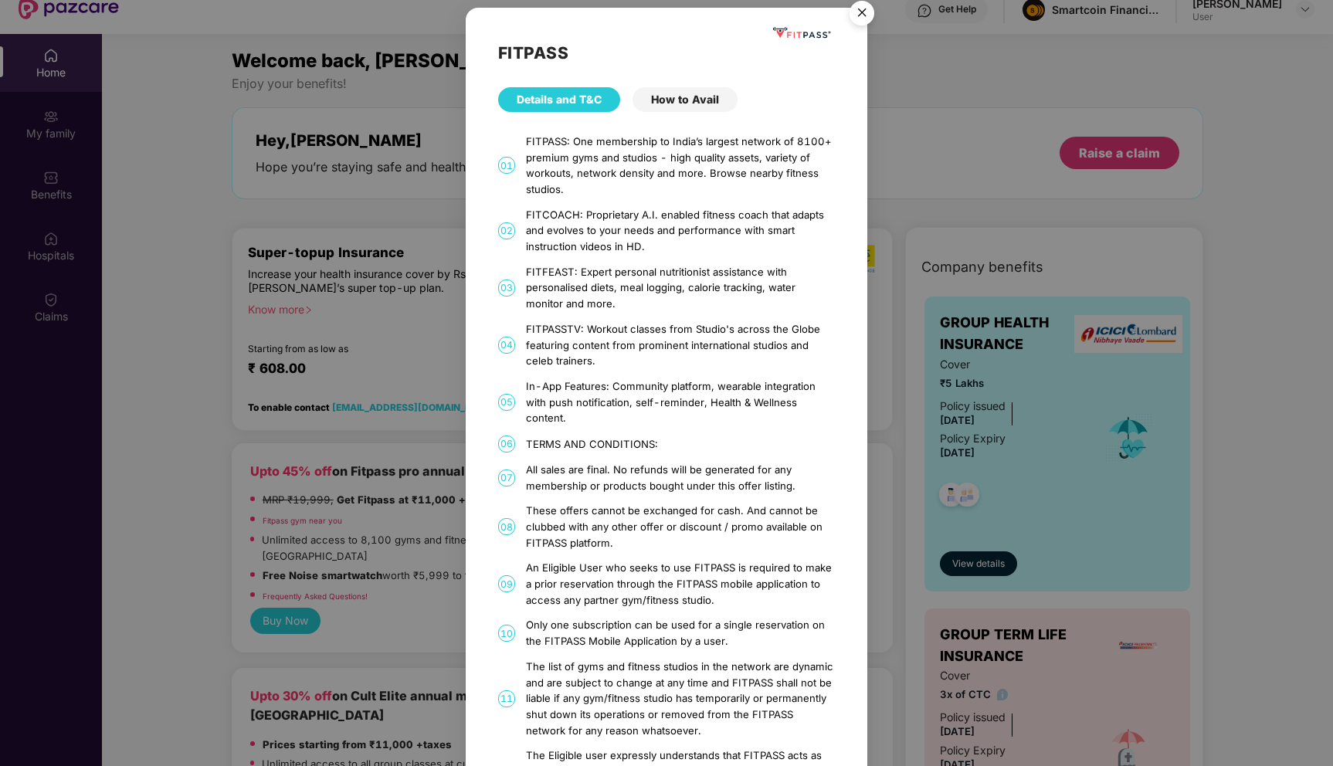
click at [933, 273] on div "FITPASS Details and T&C How to Avail 01 FITPASS: One membership to India’s larg…" at bounding box center [666, 383] width 1333 height 766
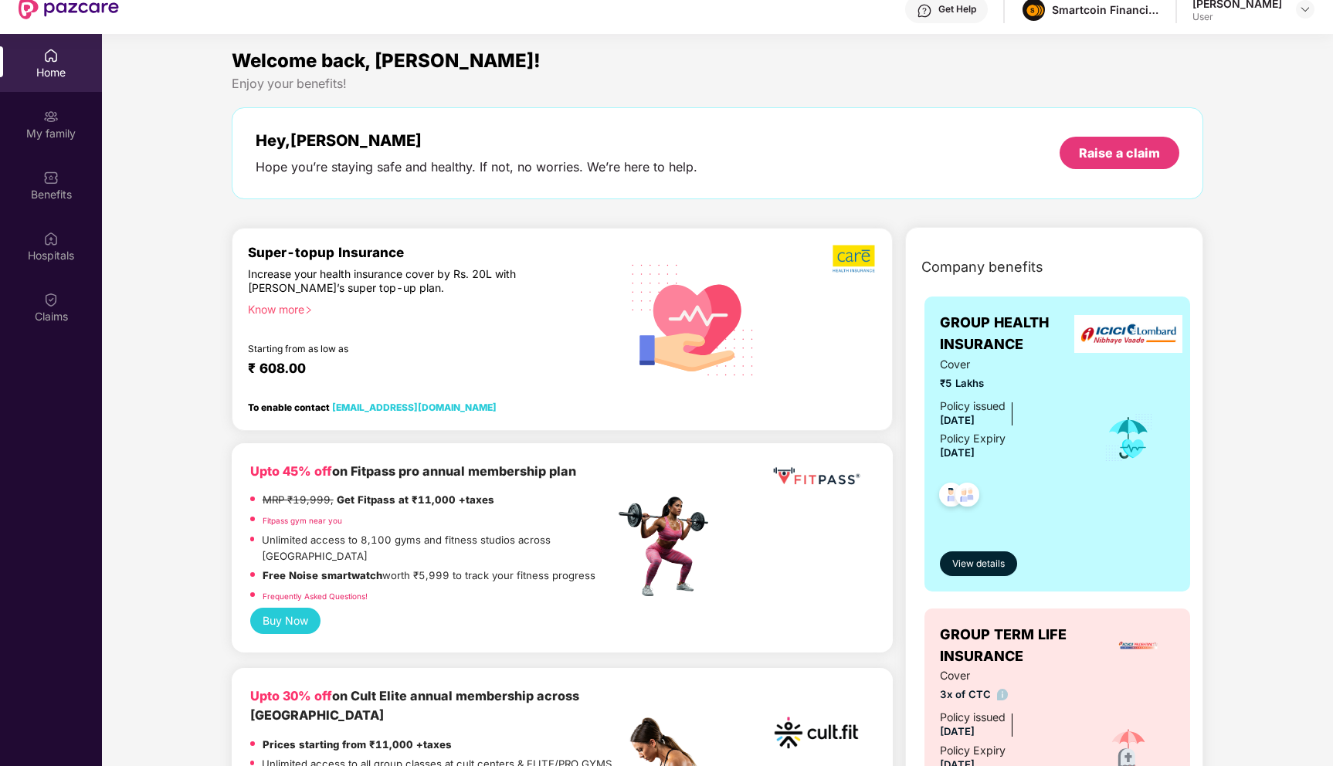
click at [294, 608] on button "Buy Now" at bounding box center [285, 621] width 70 height 26
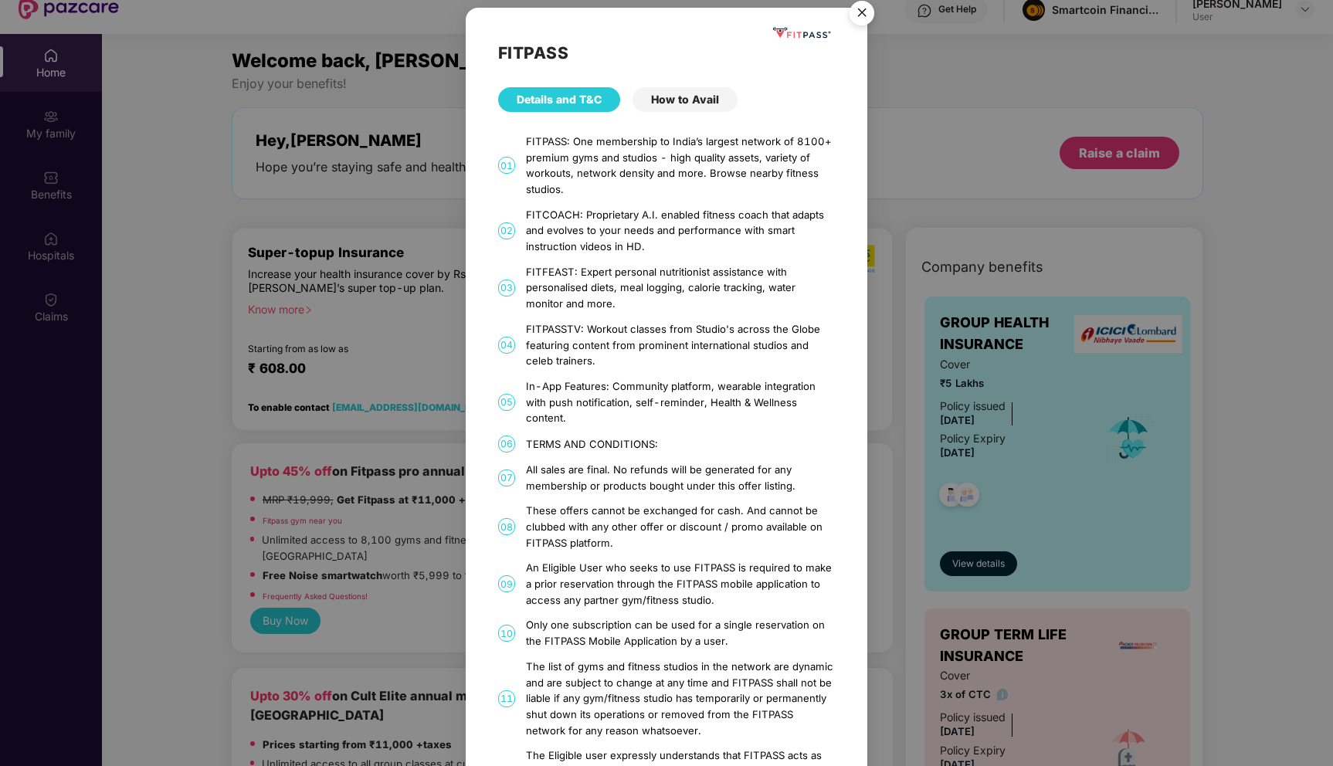
click at [692, 99] on div "How to Avail" at bounding box center [685, 99] width 105 height 25
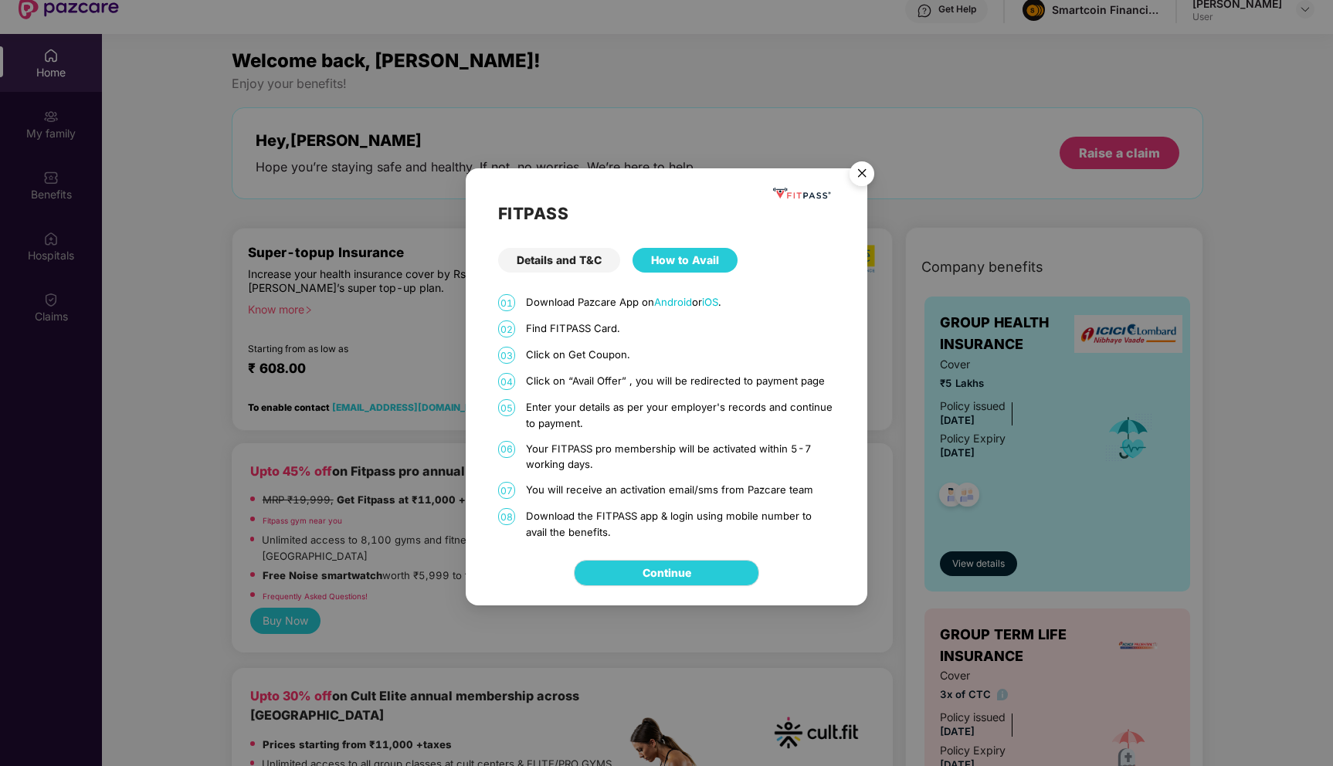
click at [861, 165] on img "Close" at bounding box center [861, 175] width 43 height 43
